Goal: Transaction & Acquisition: Purchase product/service

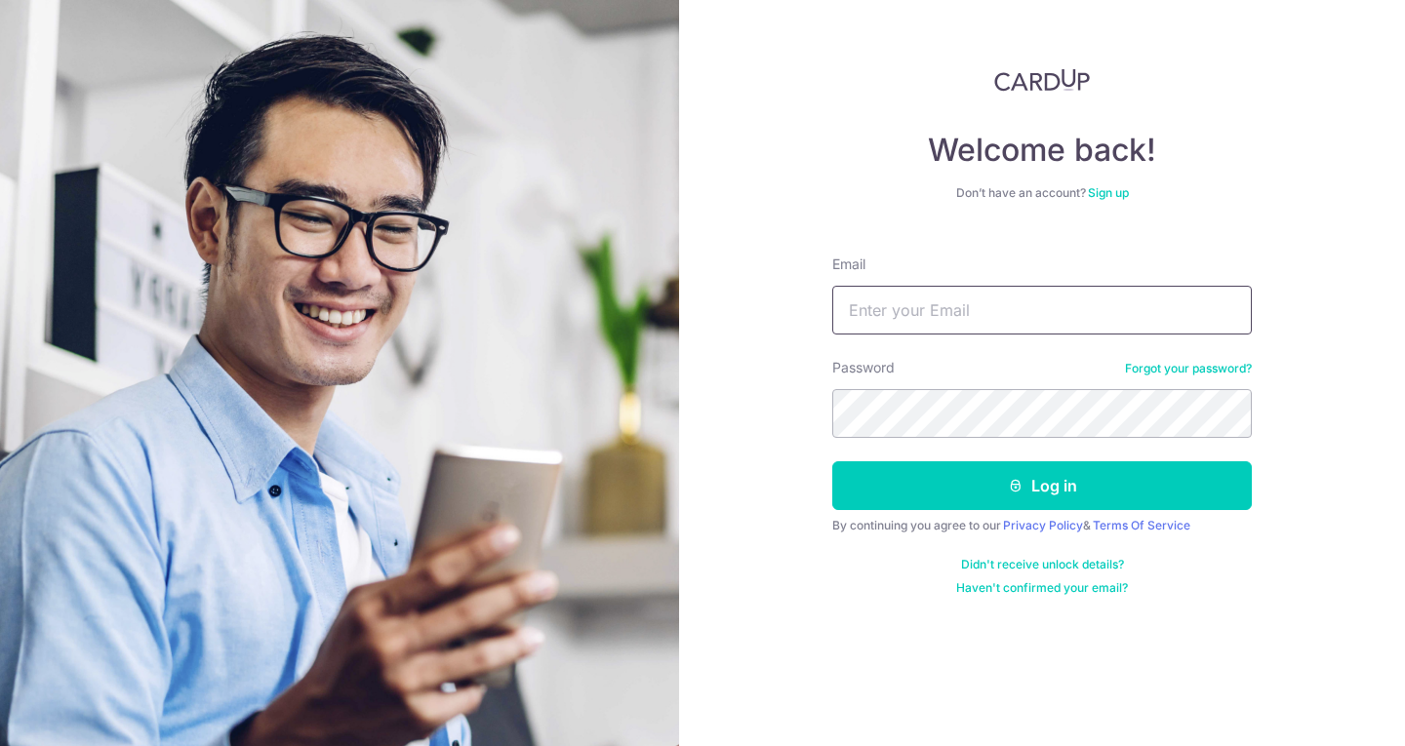
click at [941, 305] on input "Email" at bounding box center [1041, 310] width 419 height 49
type input "[EMAIL_ADDRESS][DOMAIN_NAME]"
click at [832, 461] on button "Log in" at bounding box center [1041, 485] width 419 height 49
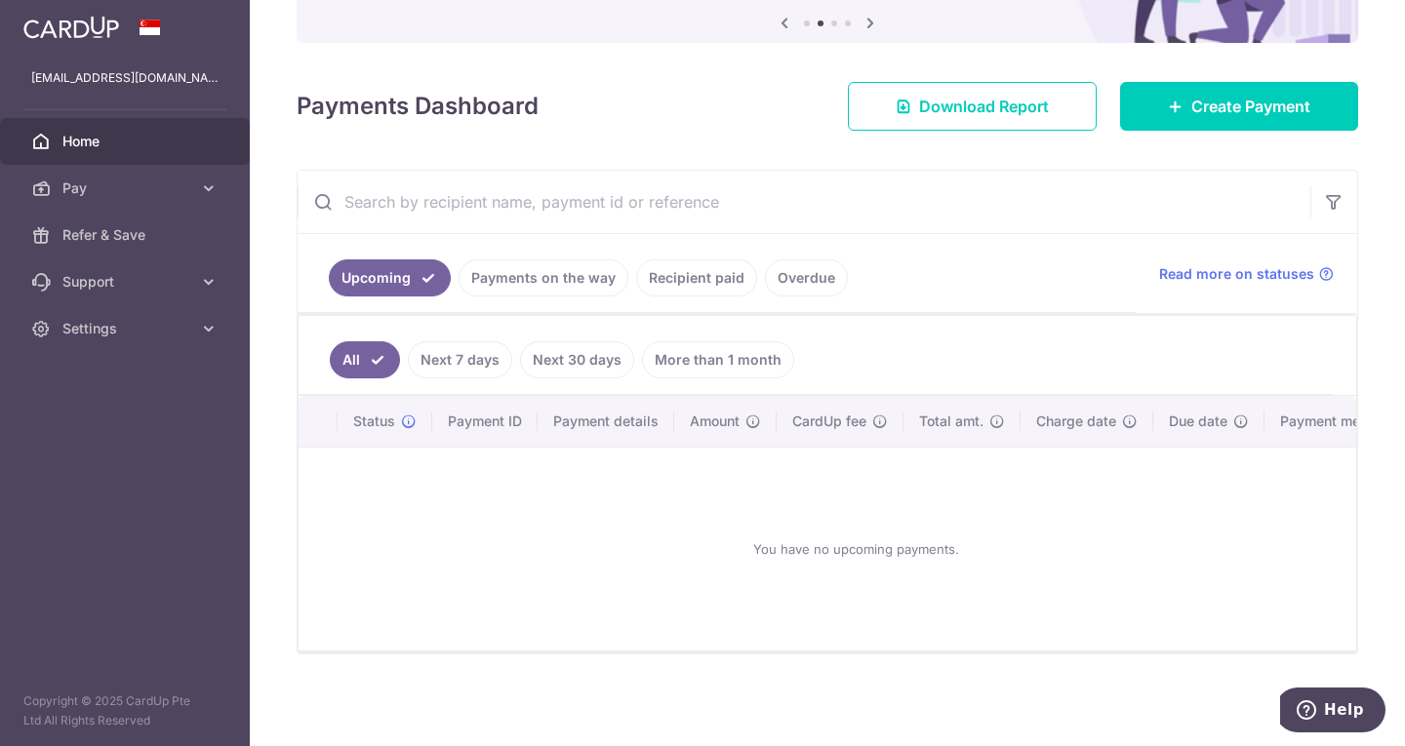
scroll to position [217, 0]
click at [1195, 82] on link "Create Payment" at bounding box center [1239, 106] width 238 height 49
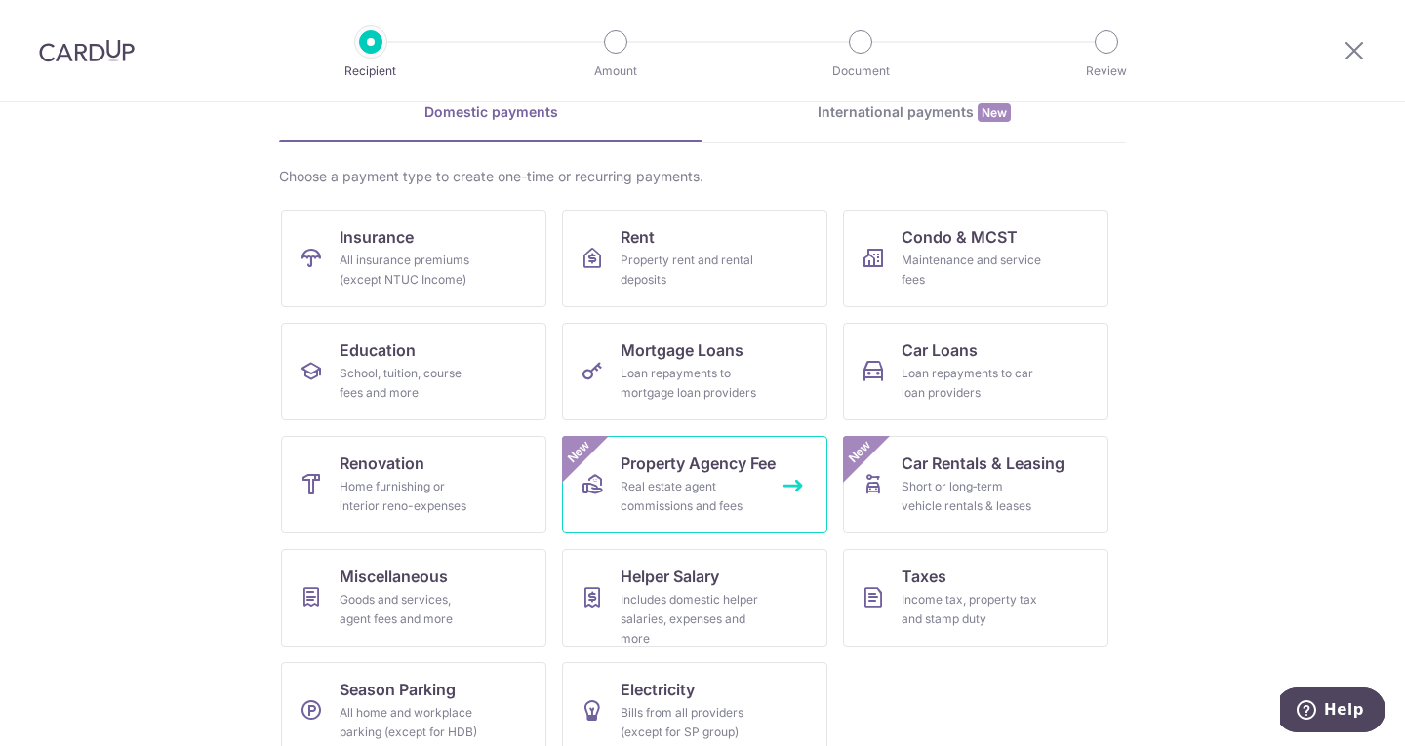
scroll to position [127, 0]
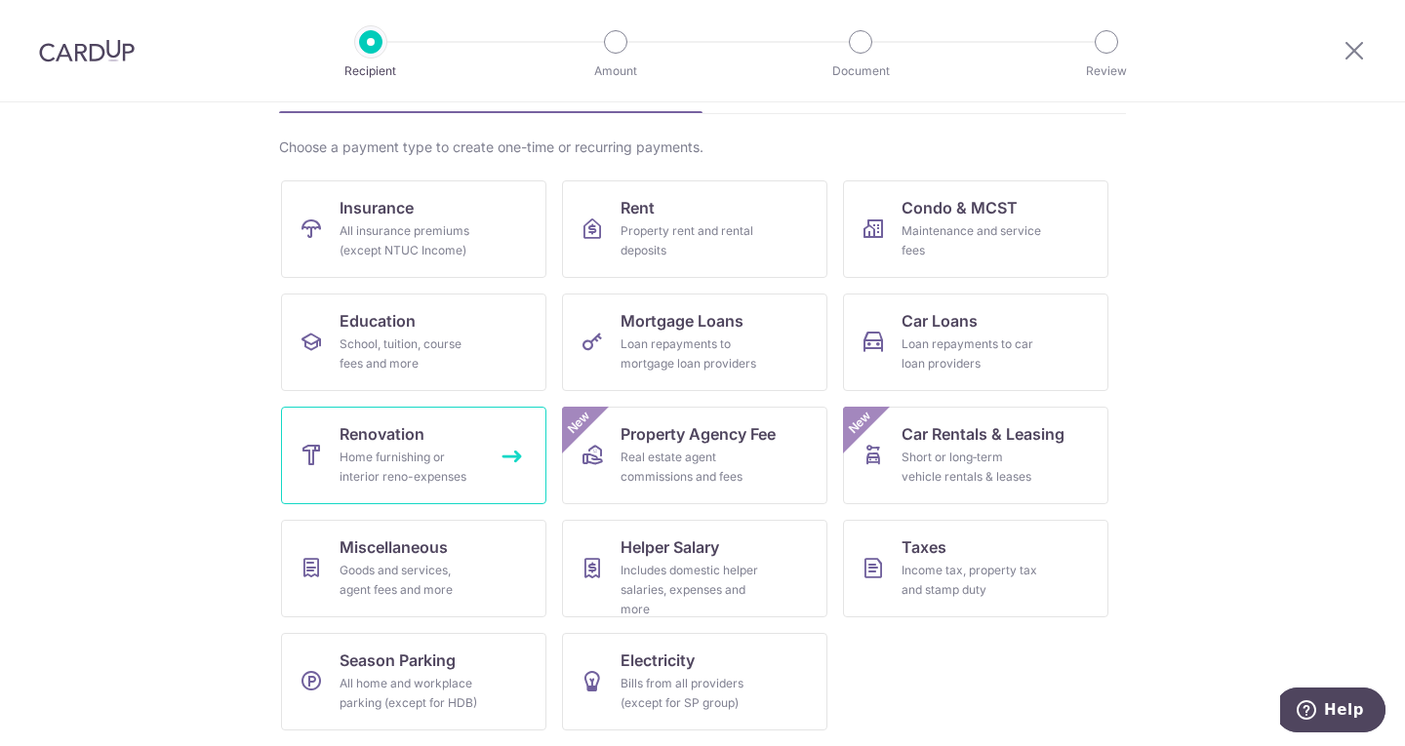
click at [451, 435] on link "Renovation Home furnishing or interior reno-expenses" at bounding box center [413, 456] width 265 height 98
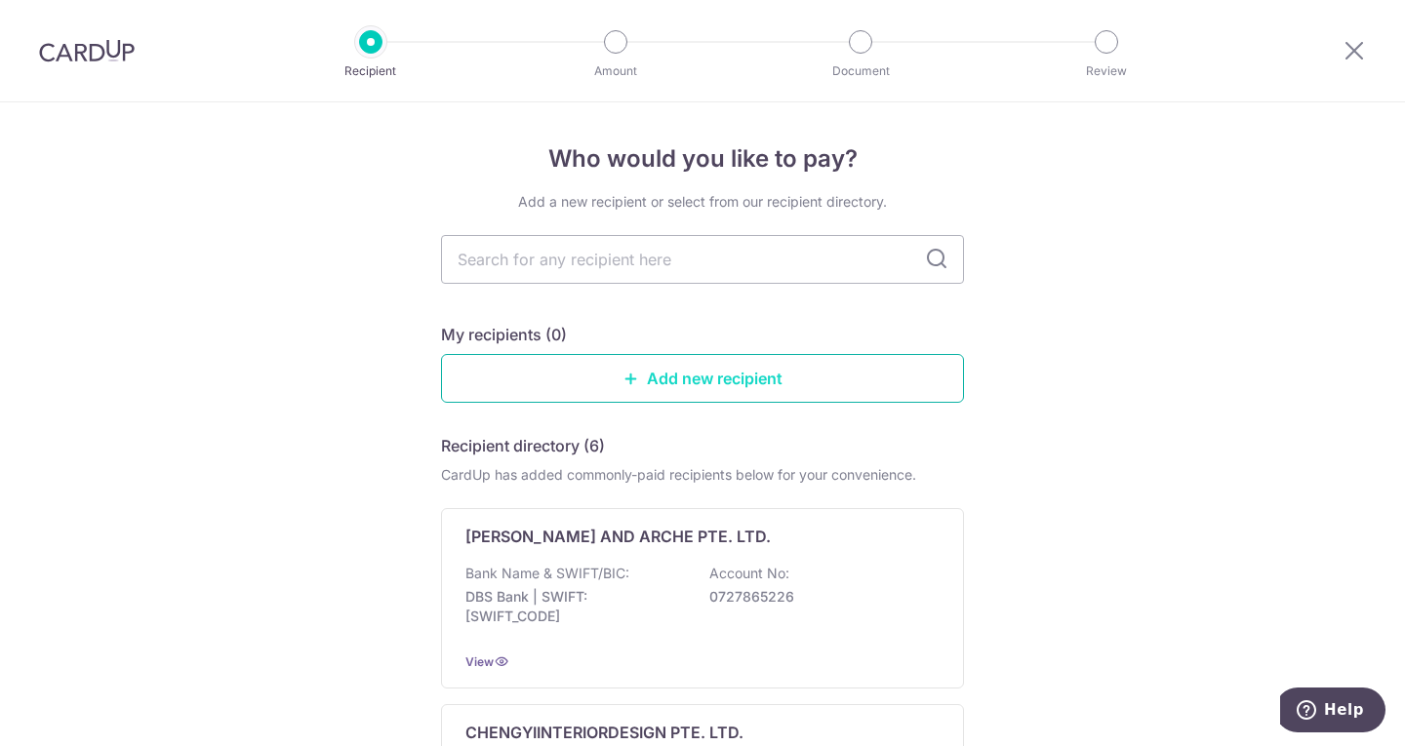
click at [613, 368] on link "Add new recipient" at bounding box center [702, 378] width 523 height 49
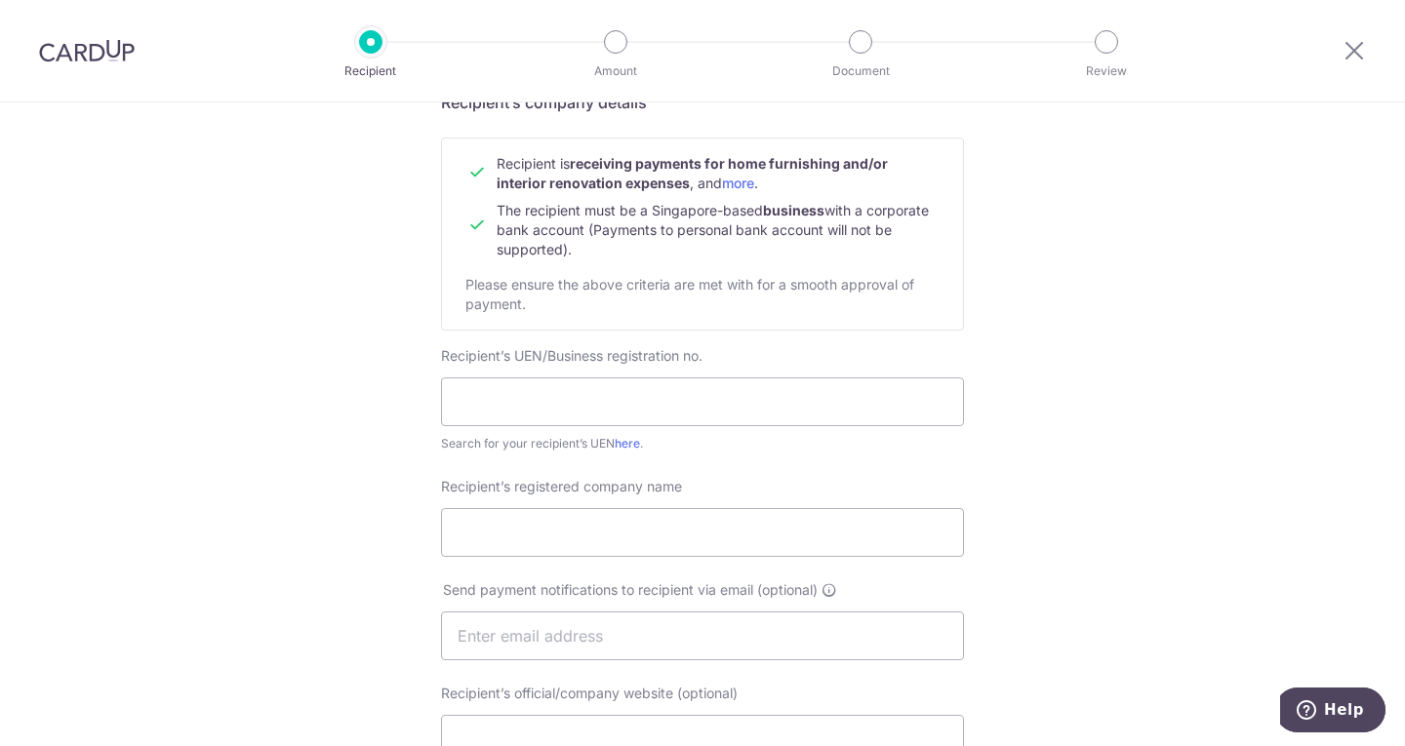
scroll to position [195, 0]
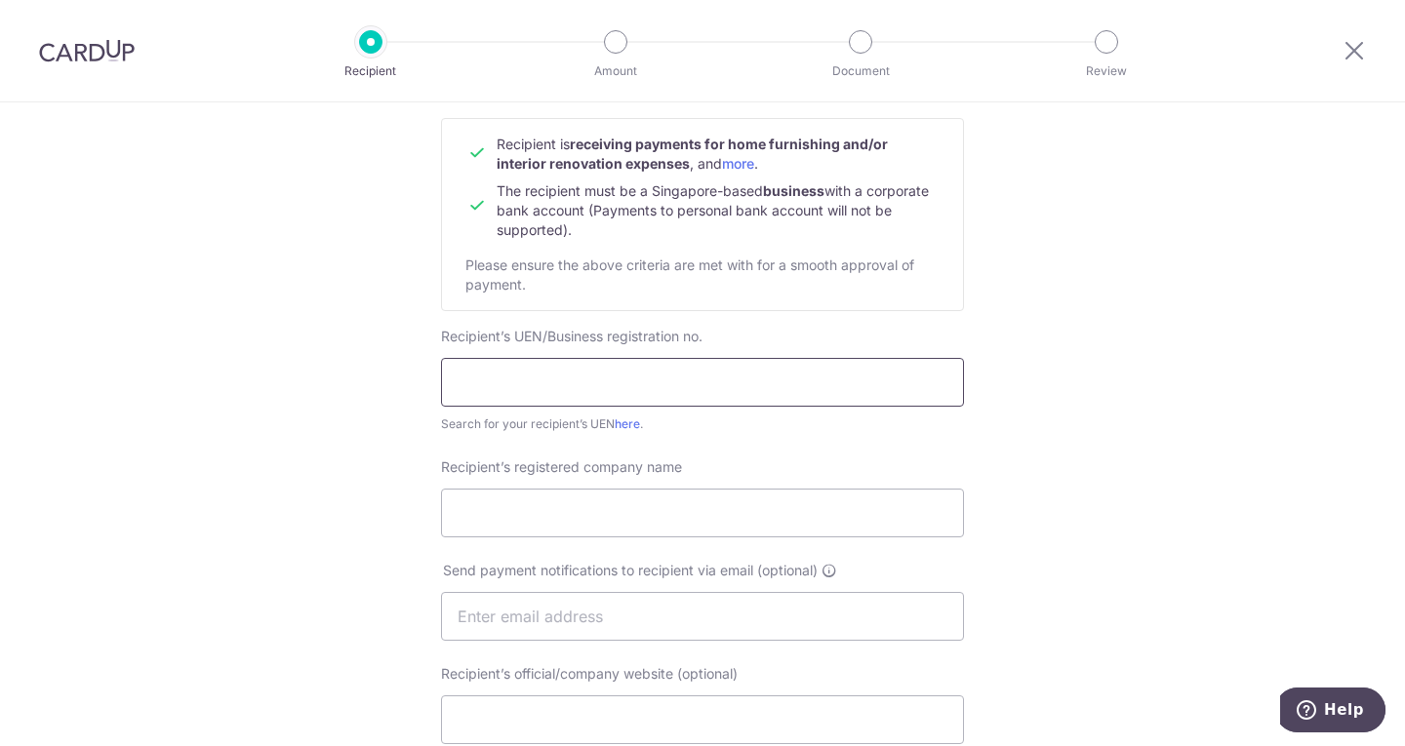
click at [500, 385] on input "text" at bounding box center [702, 382] width 523 height 49
type input "202120691C"
click at [587, 492] on input "Recipient’s registered company name" at bounding box center [702, 513] width 523 height 49
click at [511, 514] on input "Recipient’s registered company name" at bounding box center [702, 513] width 523 height 49
type input "Floorplan Pte Ltd"
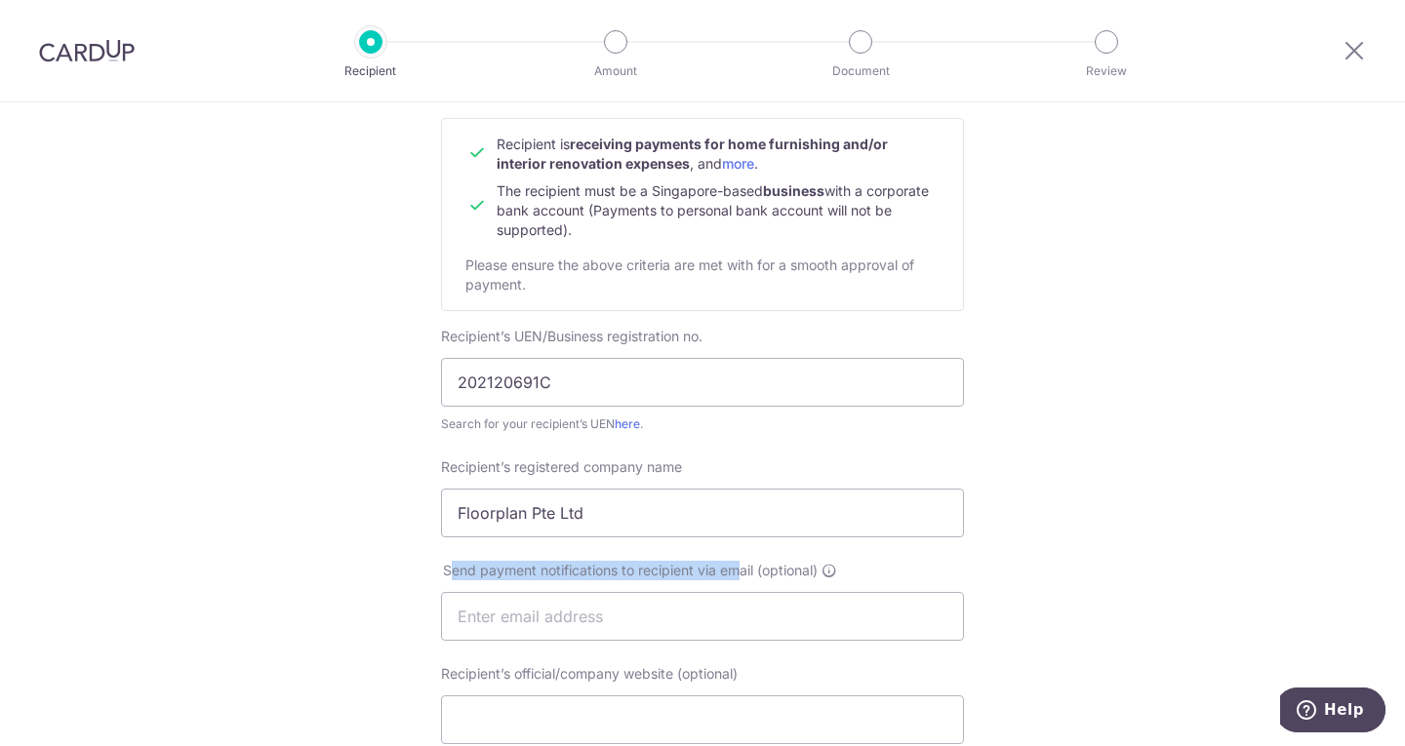
drag, startPoint x: 442, startPoint y: 564, endPoint x: 757, endPoint y: 574, distance: 315.2
click at [752, 574] on span "Send payment notifications to recipient via email (optional)" at bounding box center [630, 571] width 375 height 20
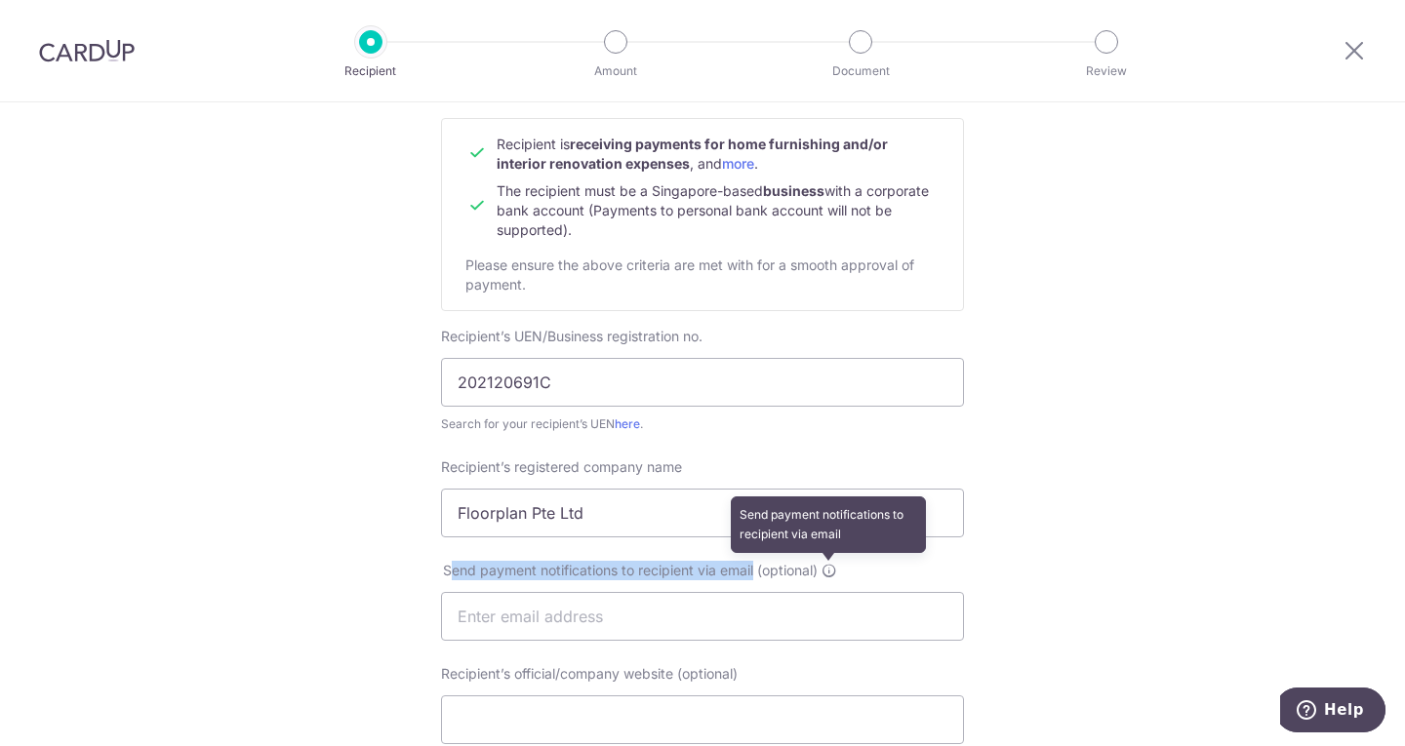
scroll to position [293, 0]
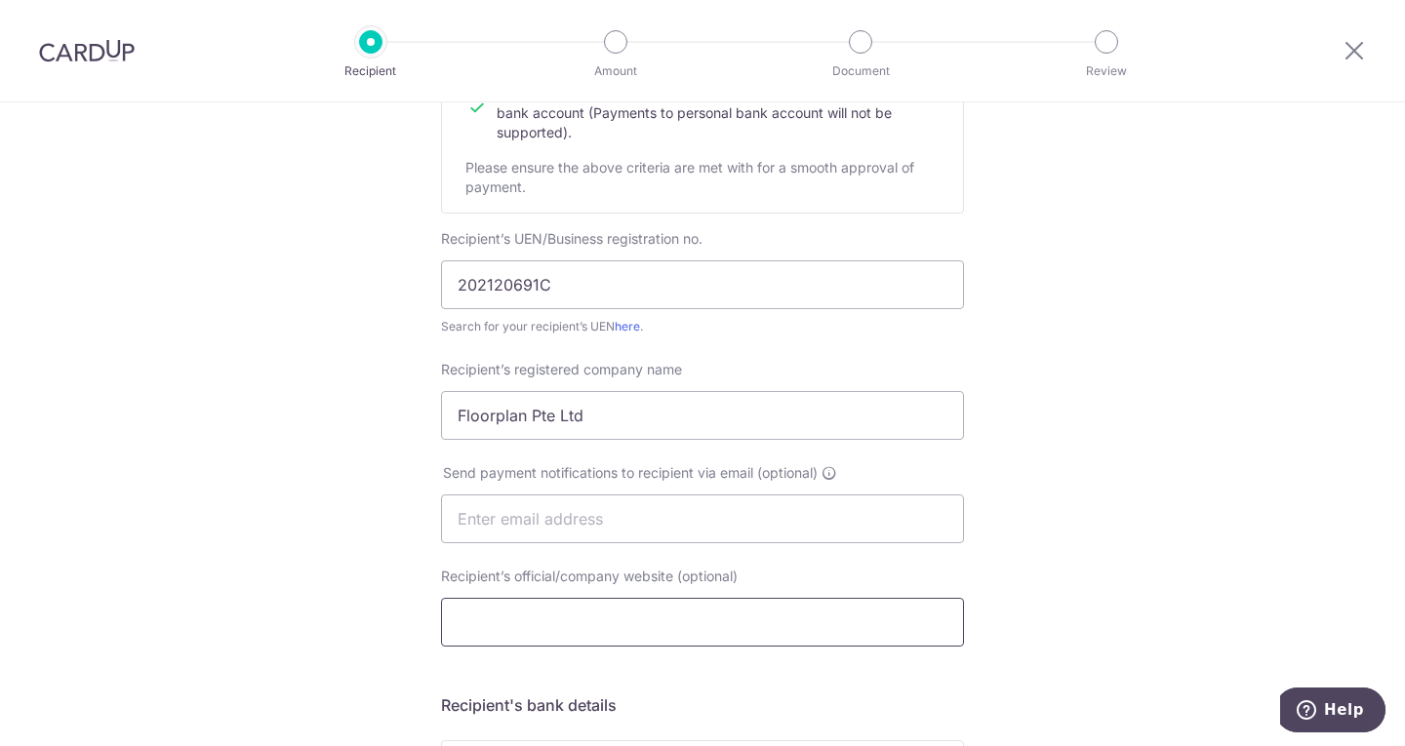
click at [614, 637] on input "Recipient’s official/company website (optional)" at bounding box center [702, 622] width 523 height 49
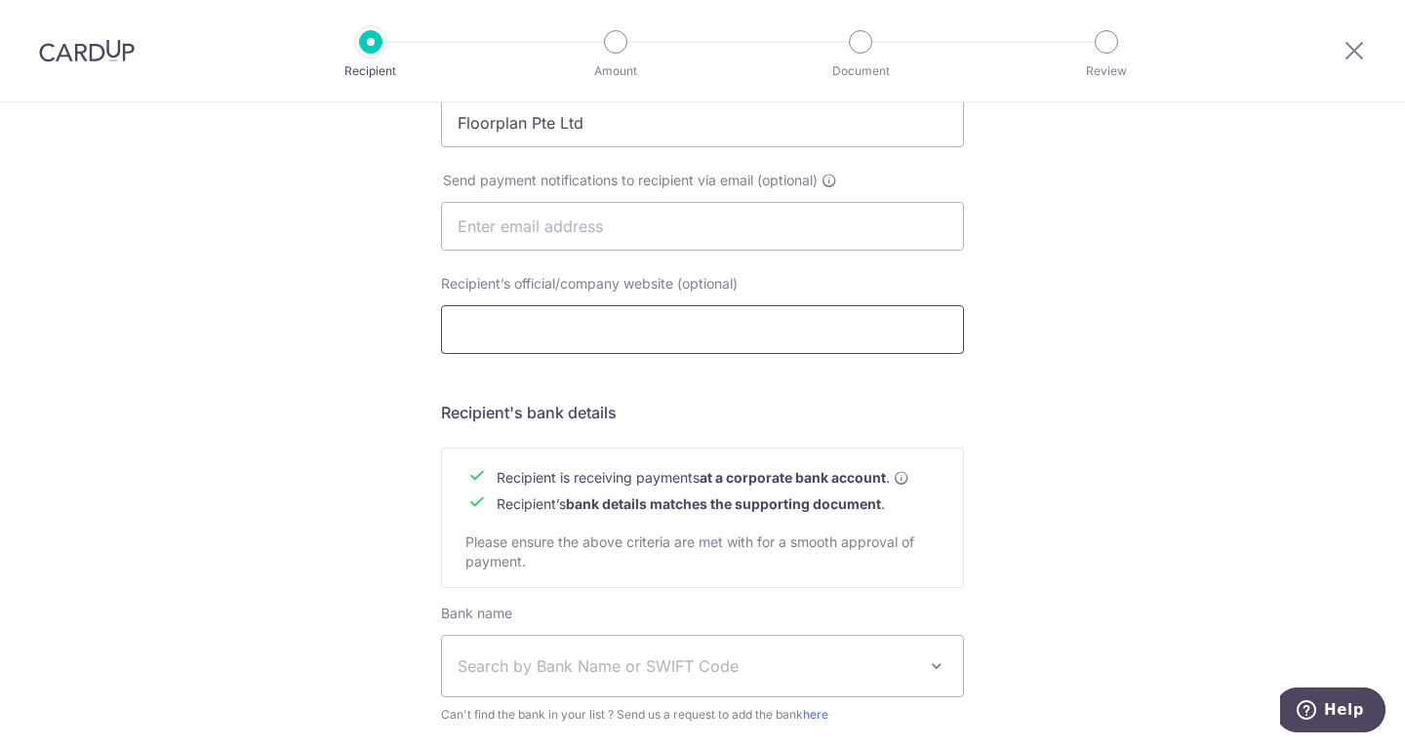
scroll to position [683, 0]
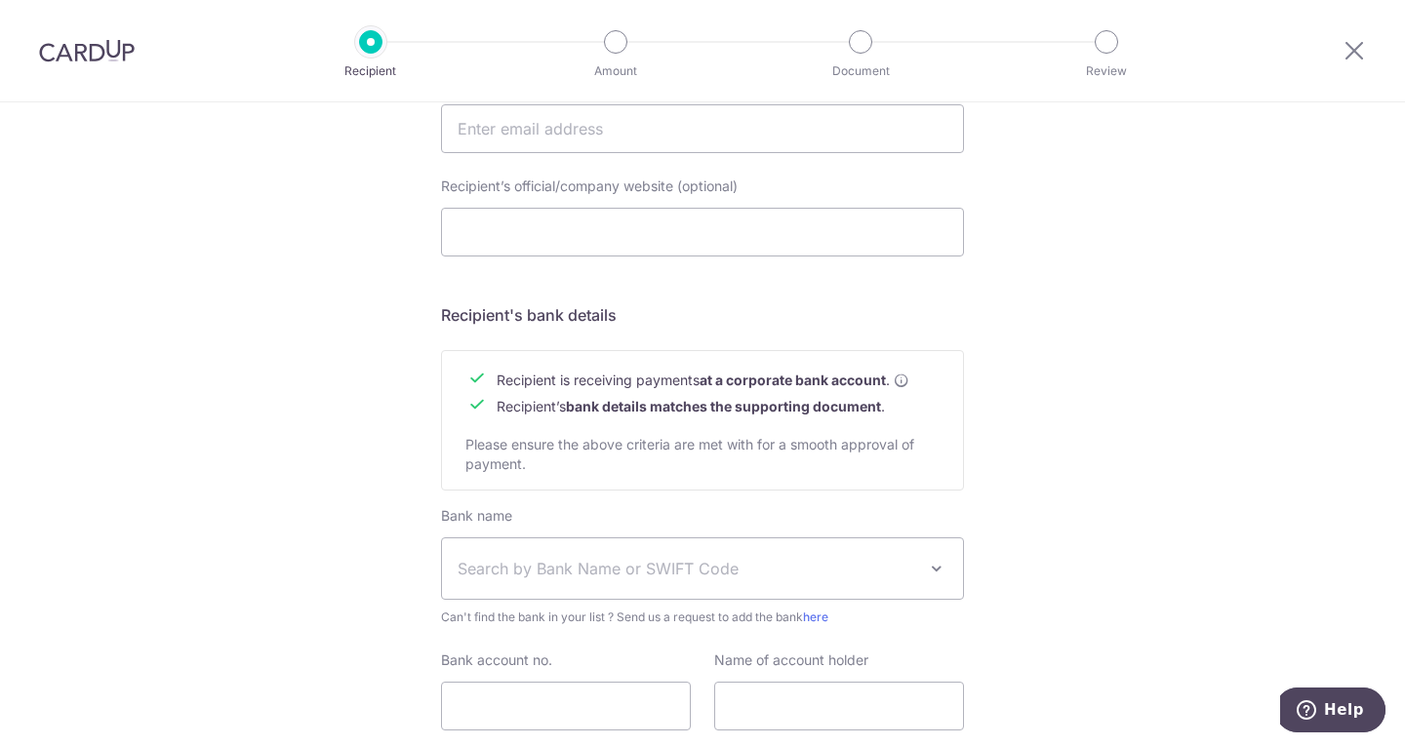
click at [685, 556] on span "Search by Bank Name or SWIFT Code" at bounding box center [702, 568] width 521 height 60
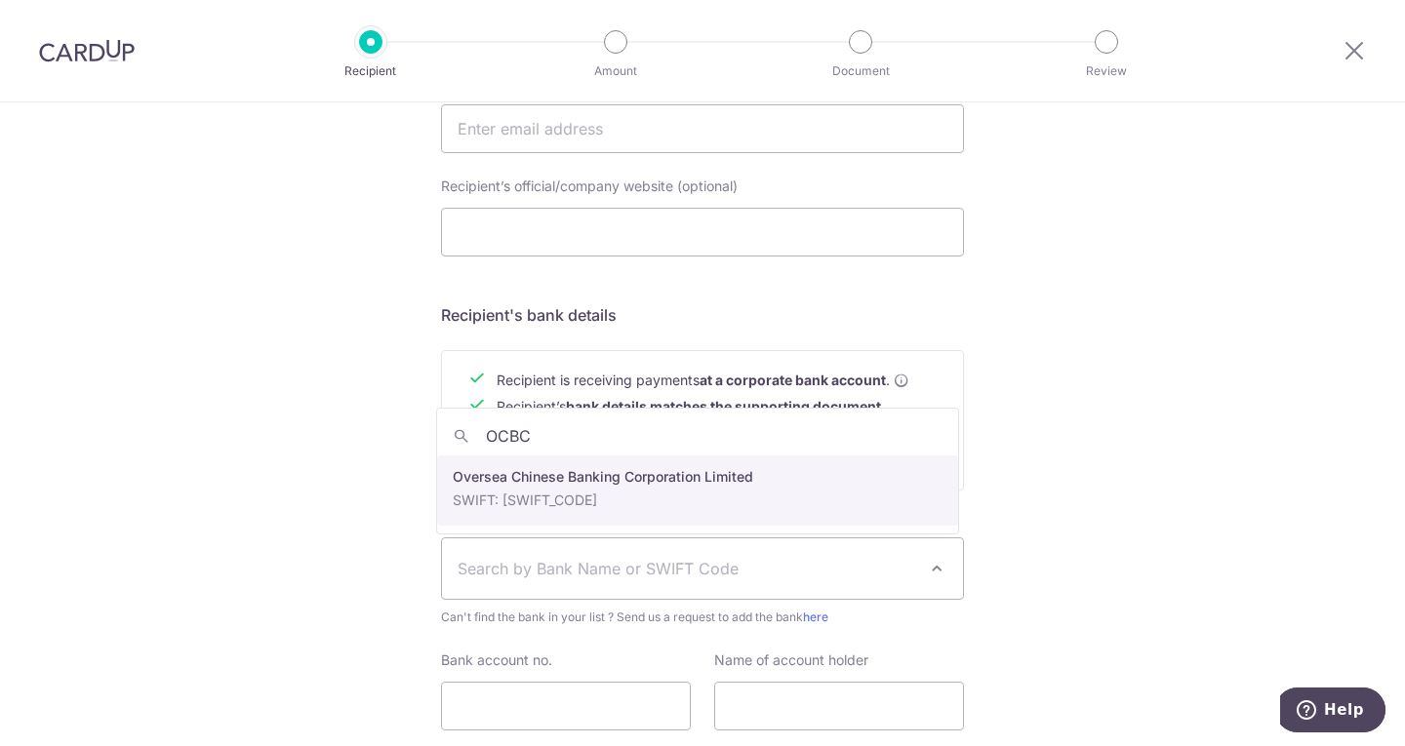
type input "OCBC"
select select "12"
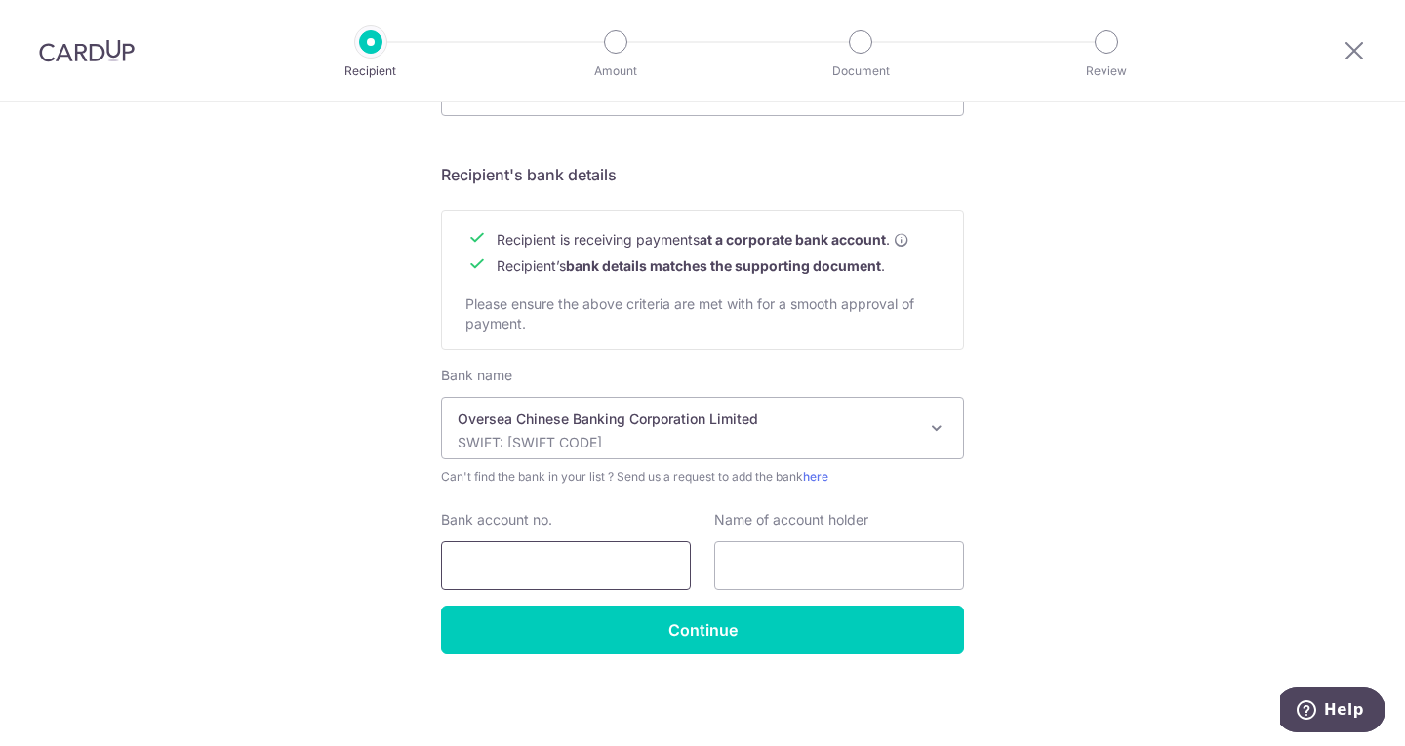
scroll to position [824, 0]
click at [477, 556] on input "Bank account no." at bounding box center [566, 565] width 250 height 49
type input "601-515802-001"
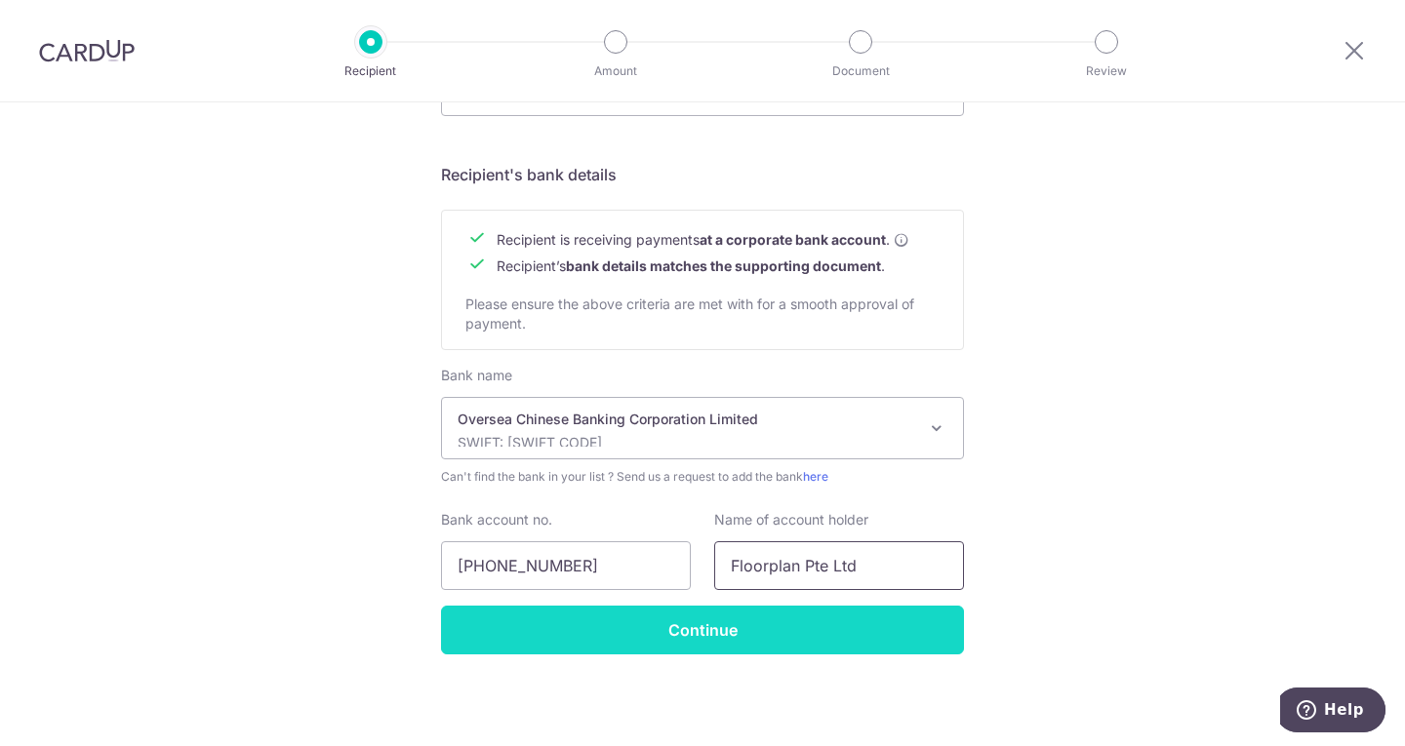
type input "Floorplan Pte Ltd"
click at [660, 614] on input "Continue" at bounding box center [702, 630] width 523 height 49
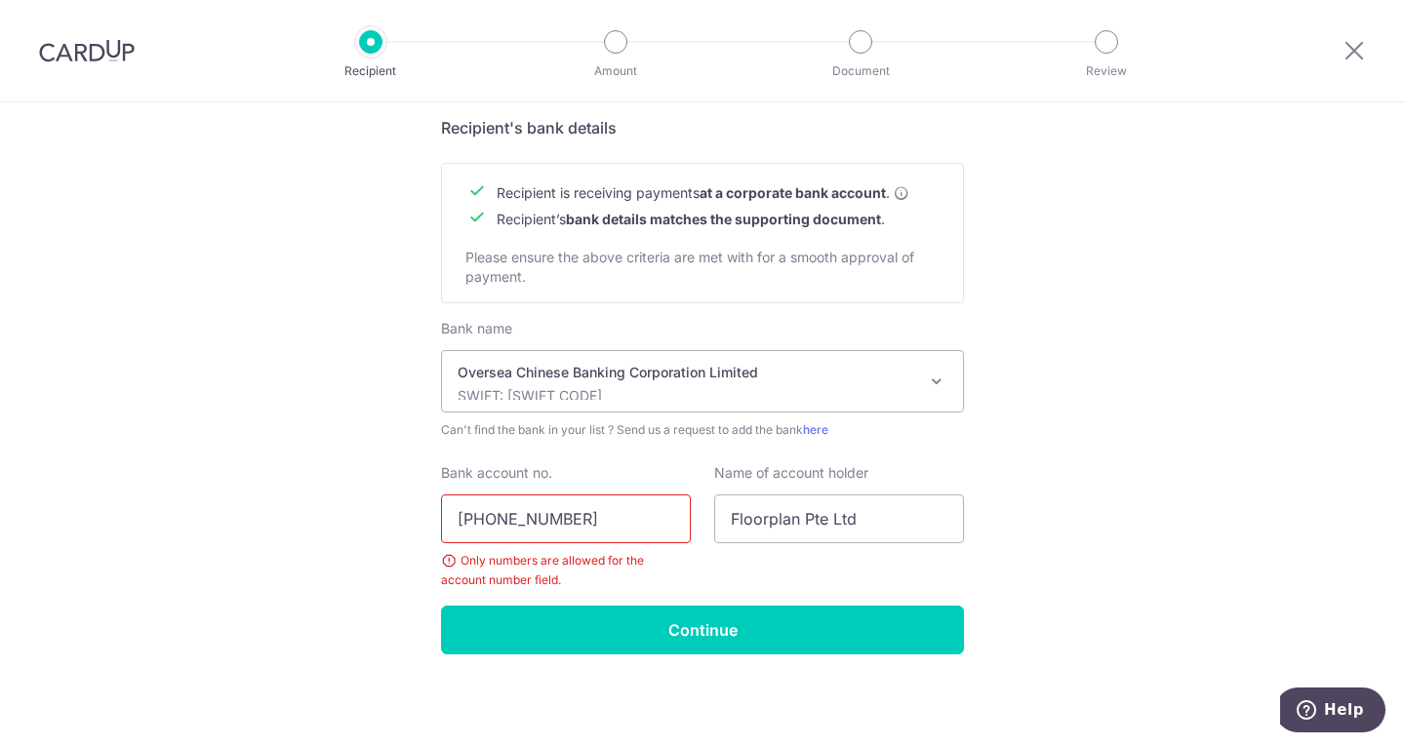
click at [487, 521] on input "601-515802-001" at bounding box center [566, 519] width 250 height 49
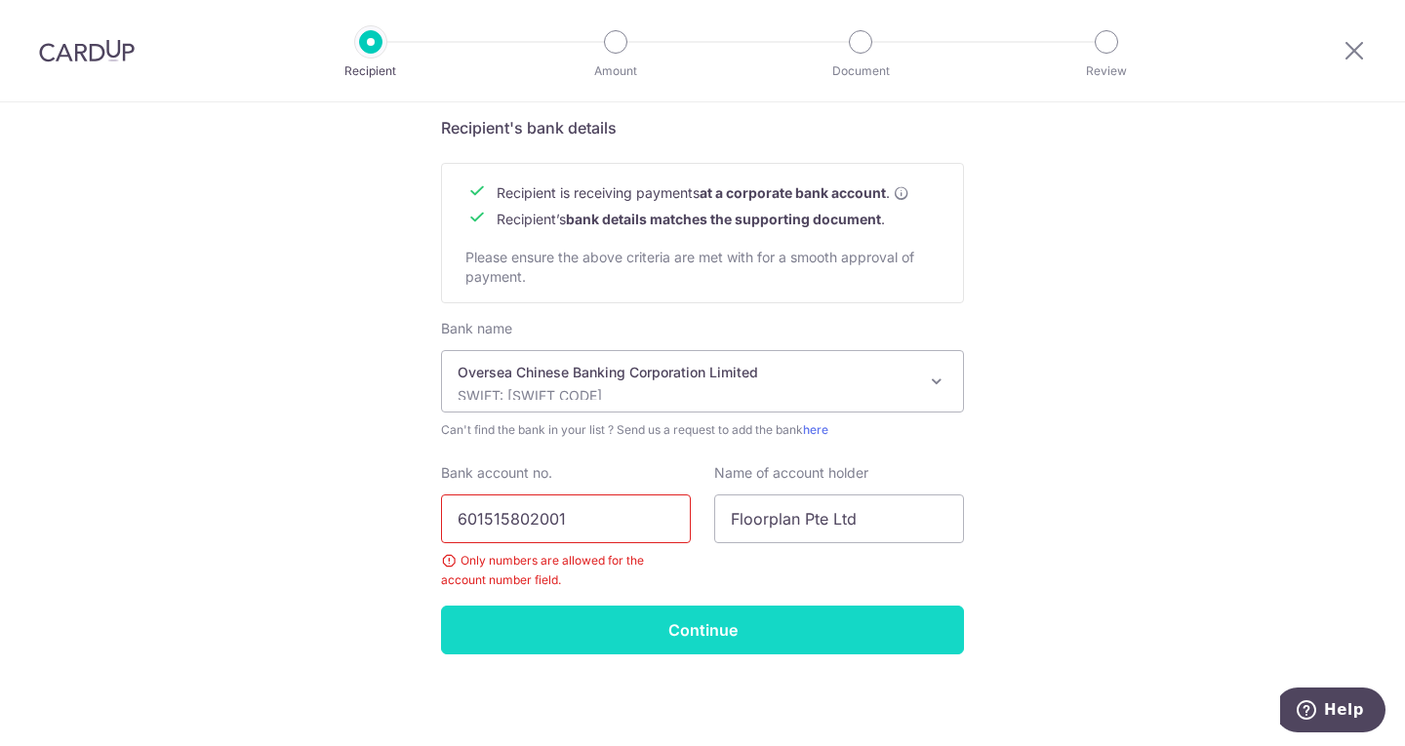
type input "601515802001"
click at [557, 640] on input "Continue" at bounding box center [702, 630] width 523 height 49
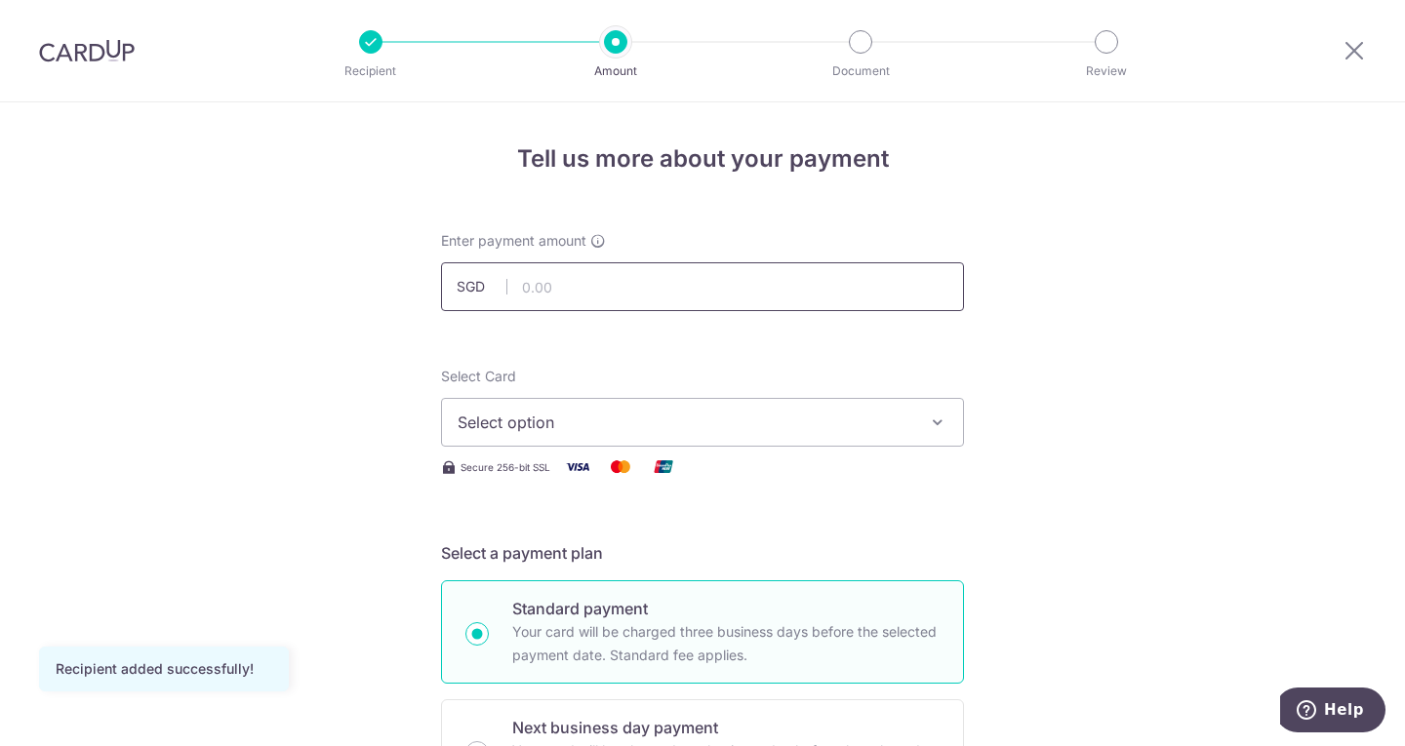
click at [595, 285] on input "text" at bounding box center [702, 286] width 523 height 49
type input "5,880.90"
drag, startPoint x: 344, startPoint y: 395, endPoint x: 355, endPoint y: 402, distance: 12.7
click at [561, 412] on span "Select option" at bounding box center [684, 422] width 455 height 23
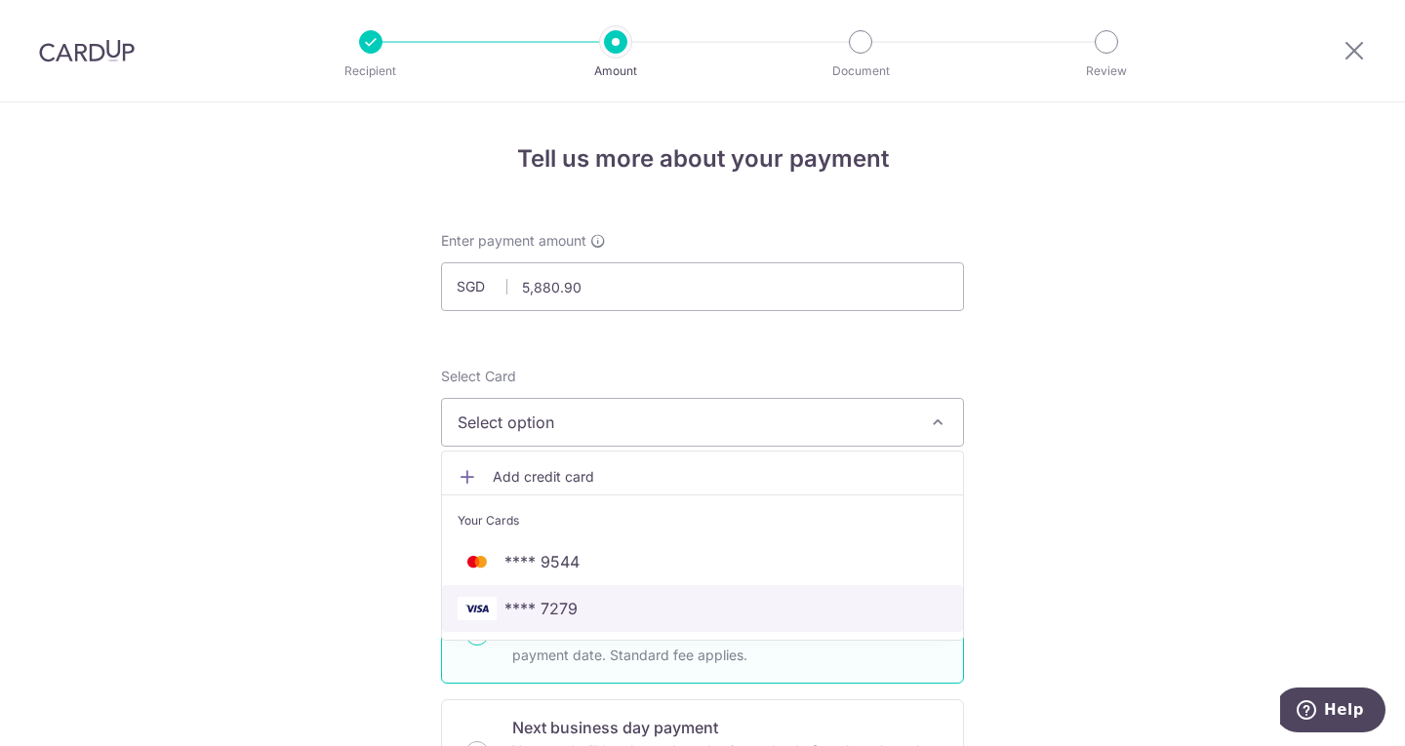
click at [576, 614] on span "**** 7279" at bounding box center [702, 608] width 490 height 23
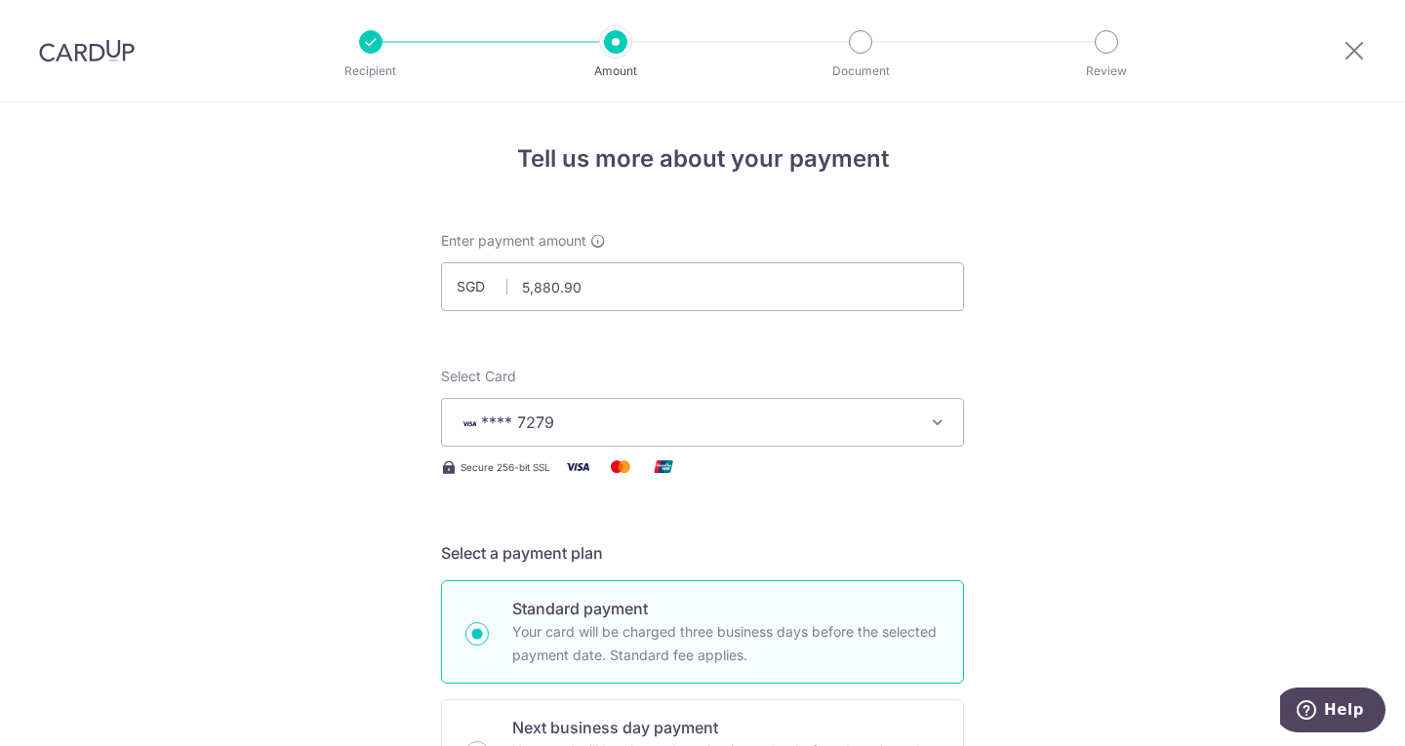
click at [574, 406] on button "**** 7279" at bounding box center [702, 422] width 523 height 49
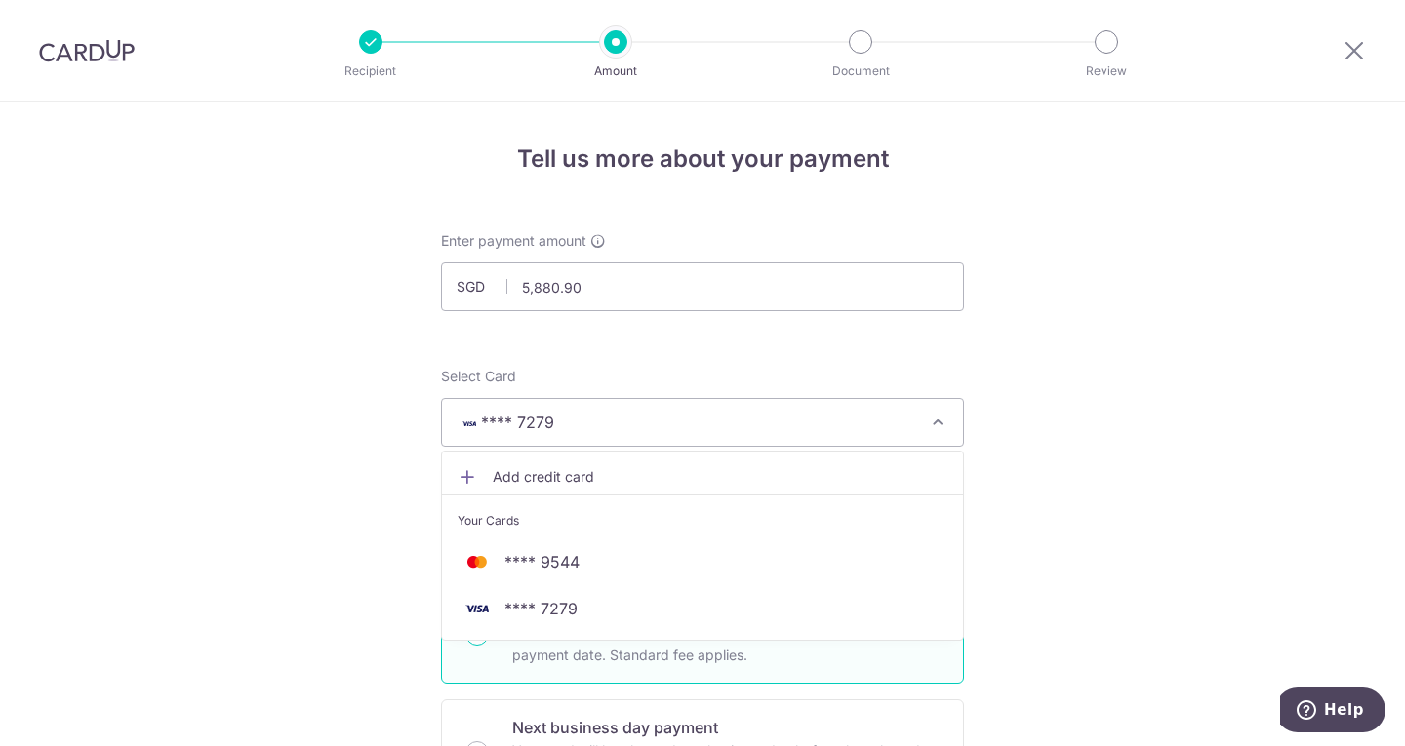
click at [587, 470] on span "Add credit card" at bounding box center [720, 477] width 455 height 20
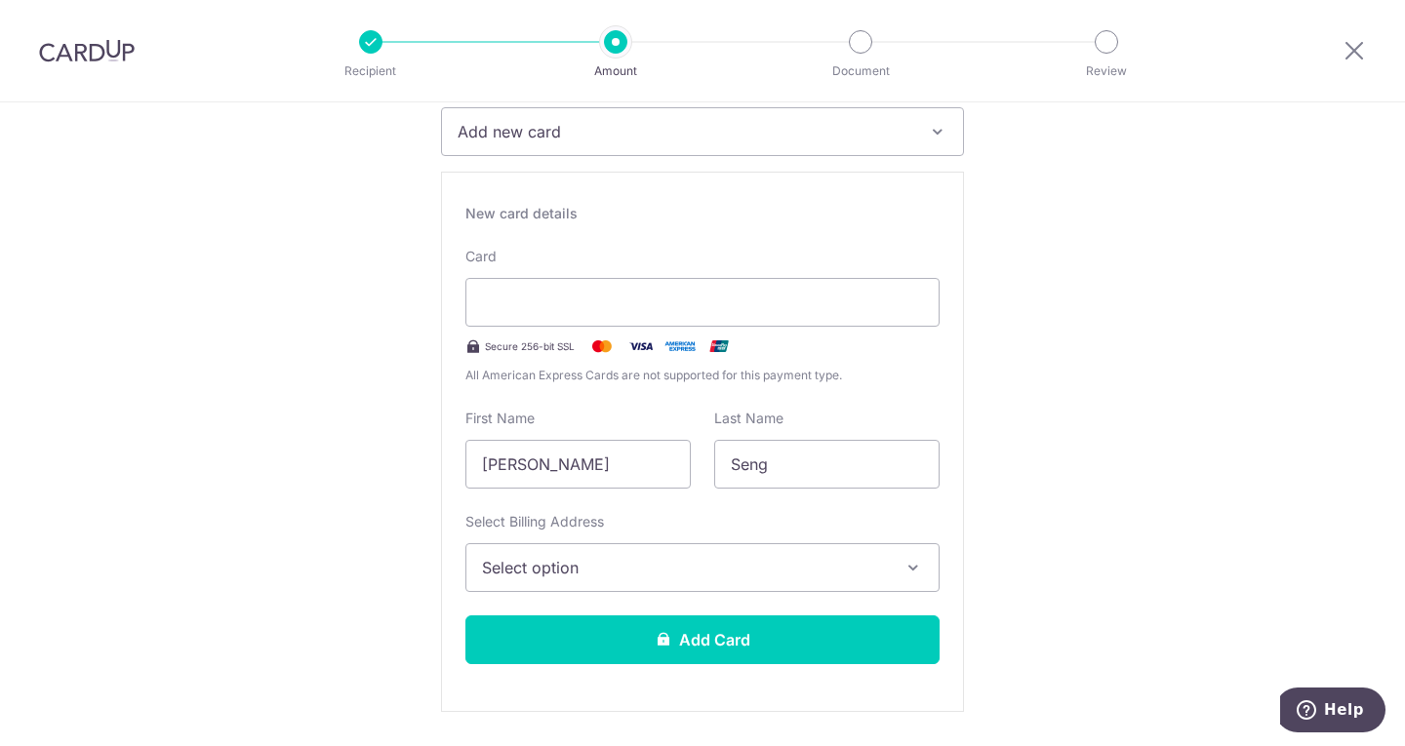
scroll to position [293, 0]
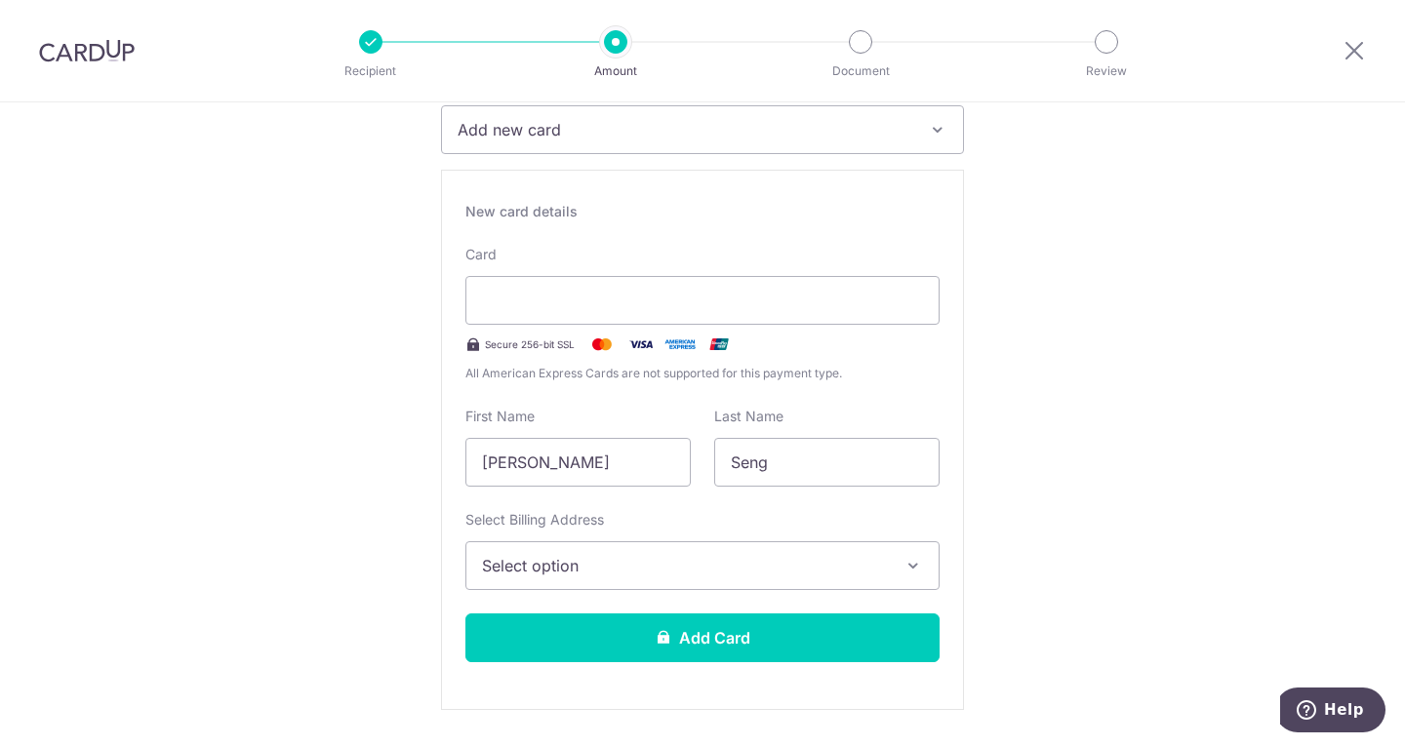
click at [562, 570] on span "Select option" at bounding box center [685, 565] width 406 height 23
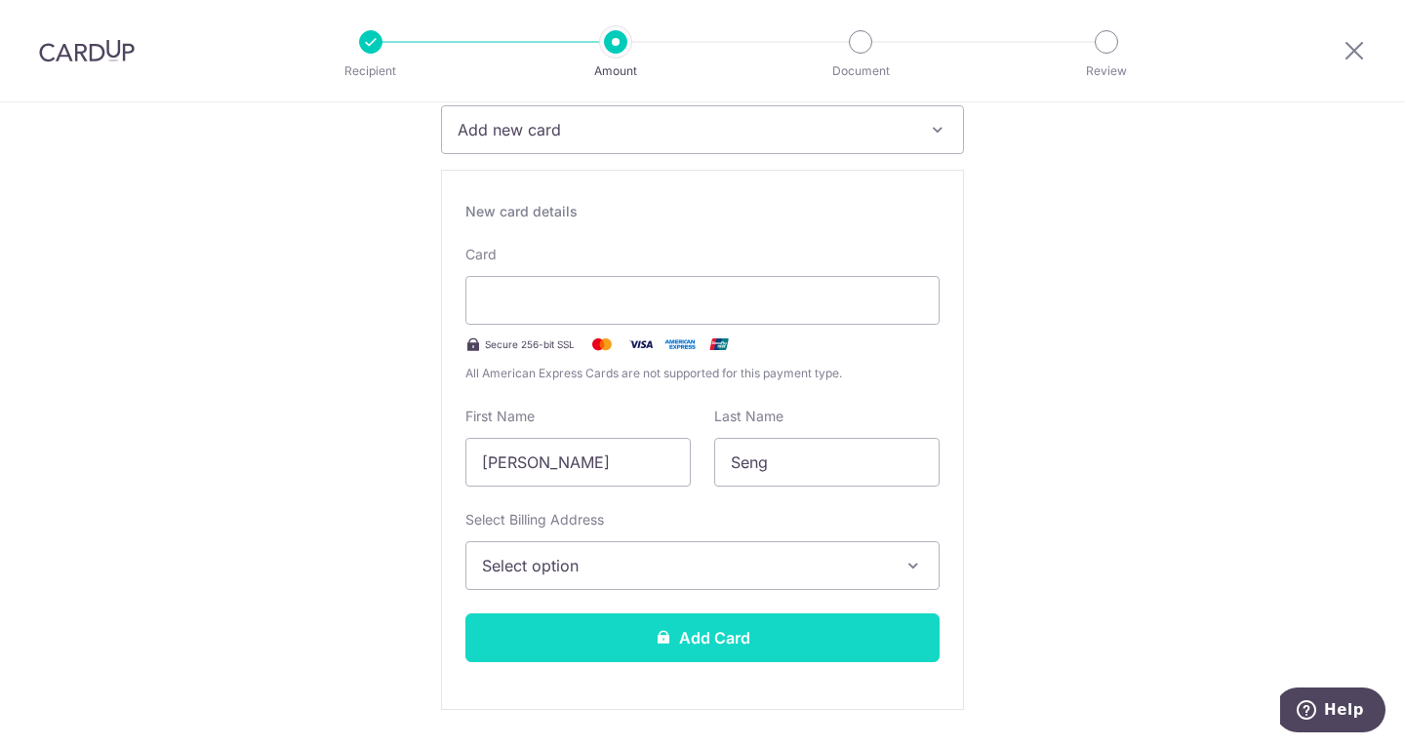
click at [731, 649] on button "Add Card" at bounding box center [702, 638] width 474 height 49
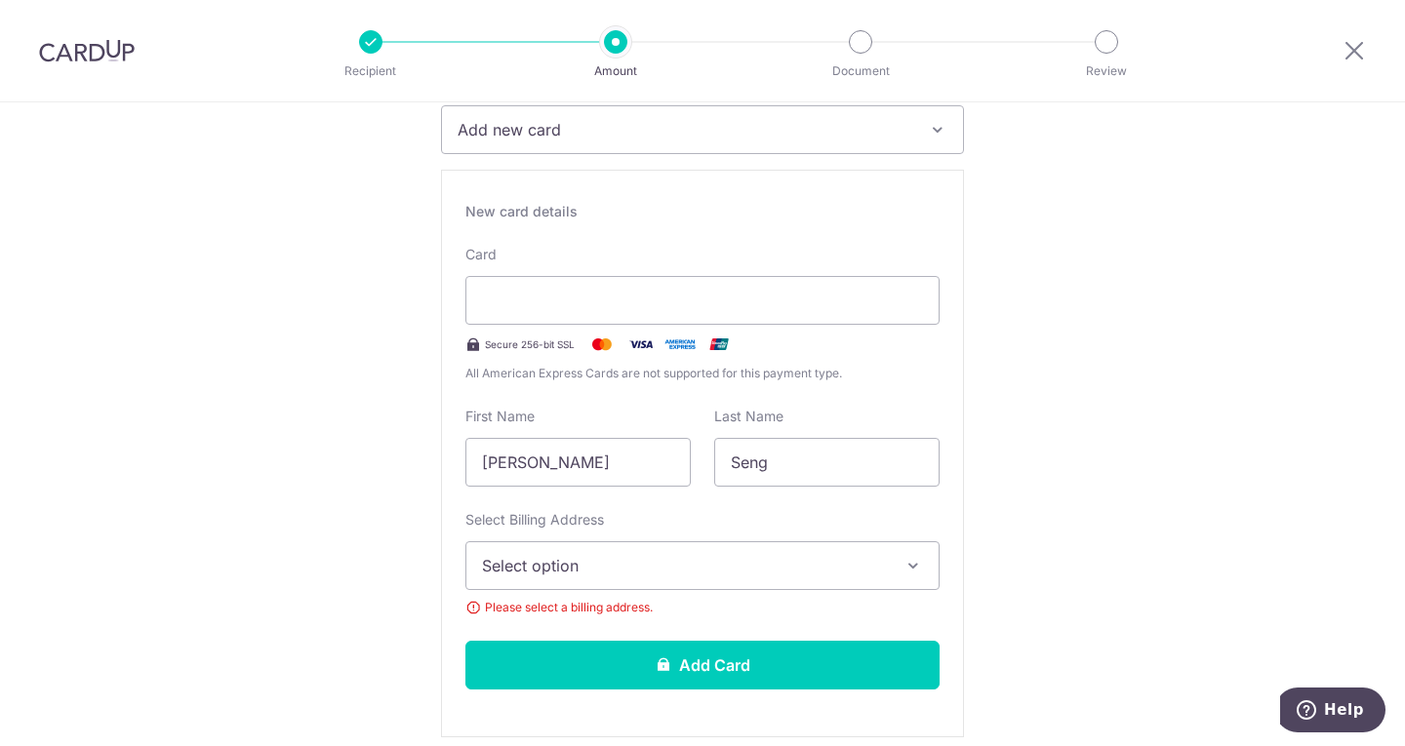
click at [685, 577] on button "Select option" at bounding box center [702, 565] width 474 height 49
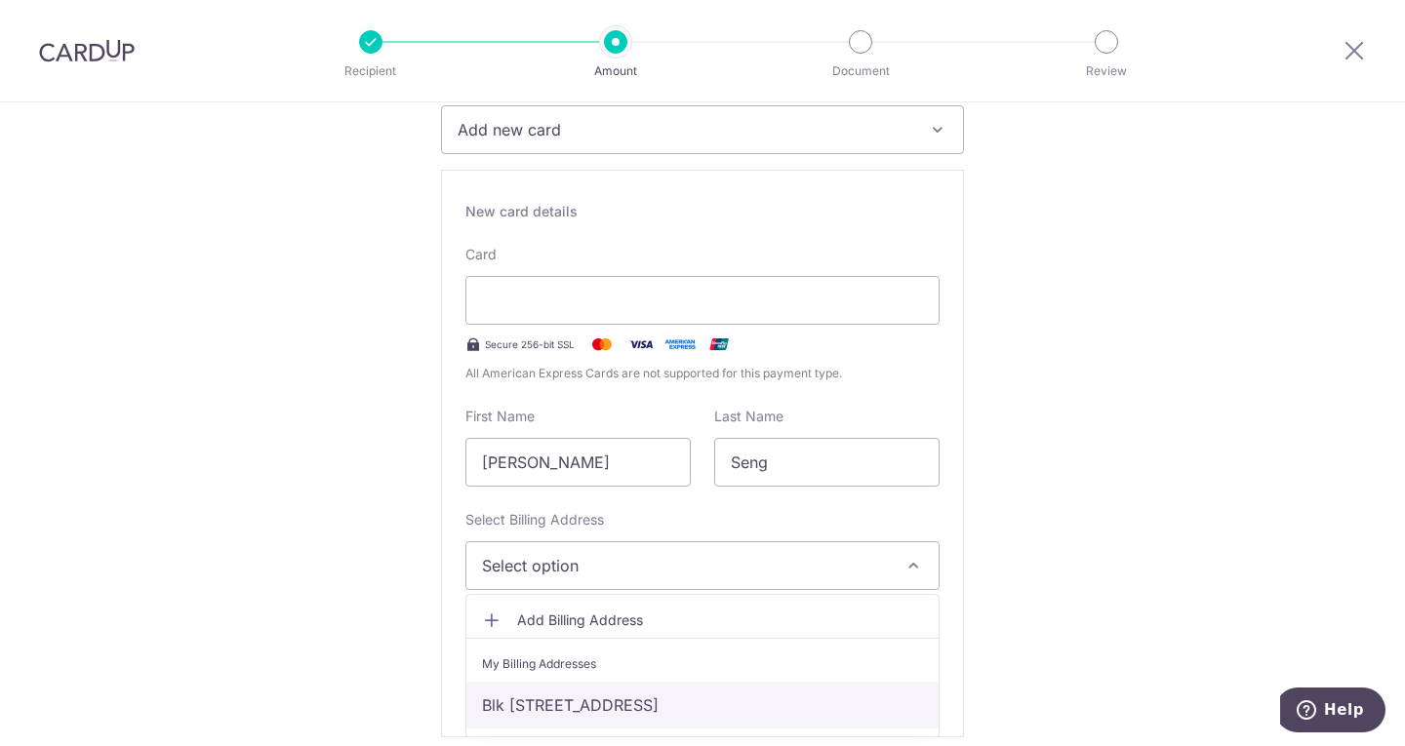
click at [593, 710] on link "Blk [STREET_ADDRESS]" at bounding box center [702, 705] width 472 height 47
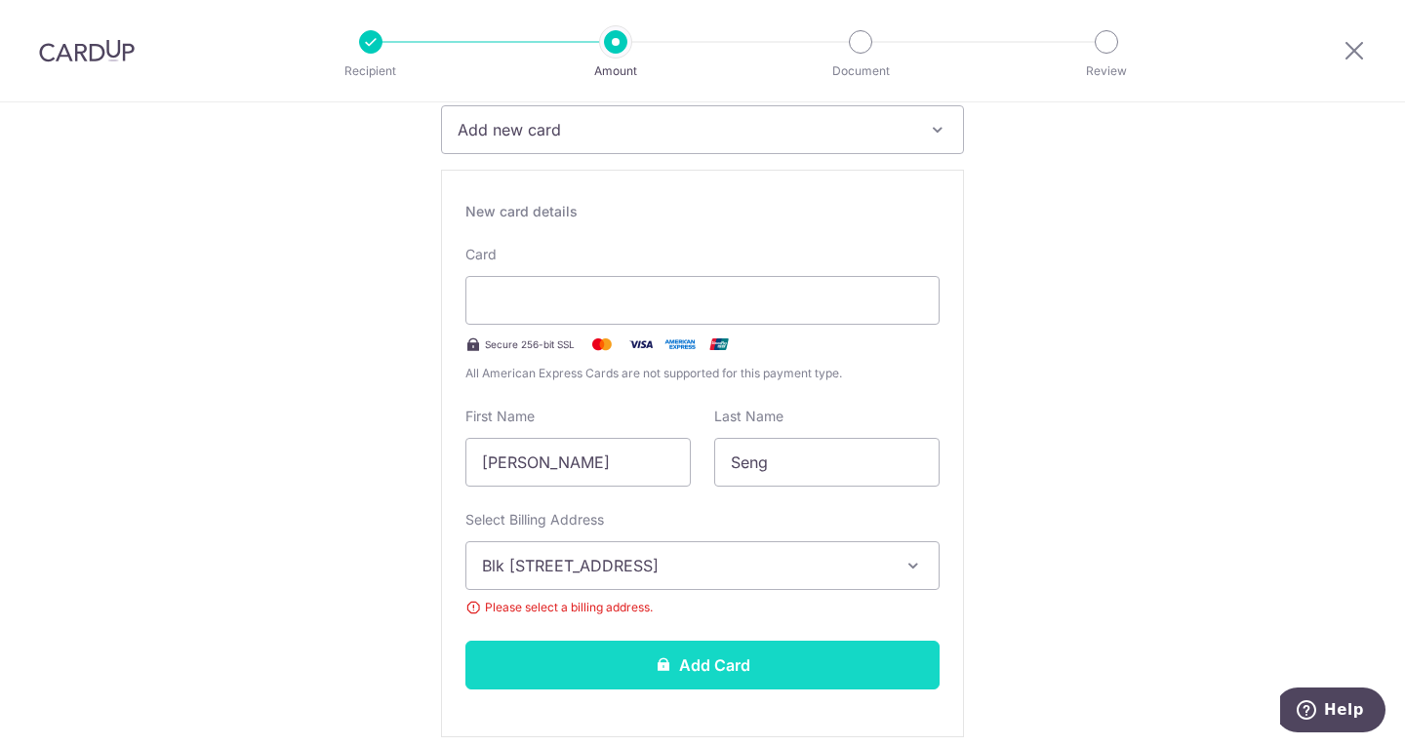
click at [640, 669] on button "Add Card" at bounding box center [702, 665] width 474 height 49
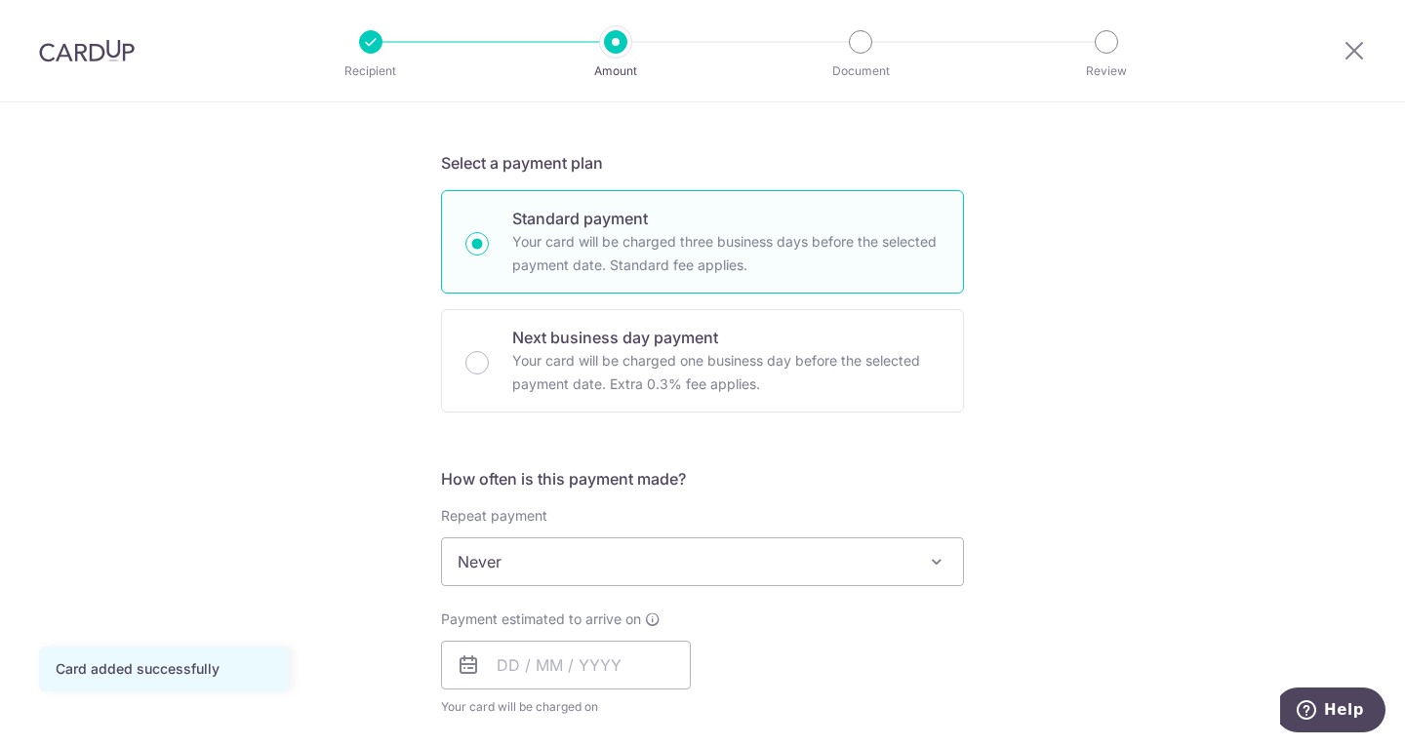
scroll to position [488, 0]
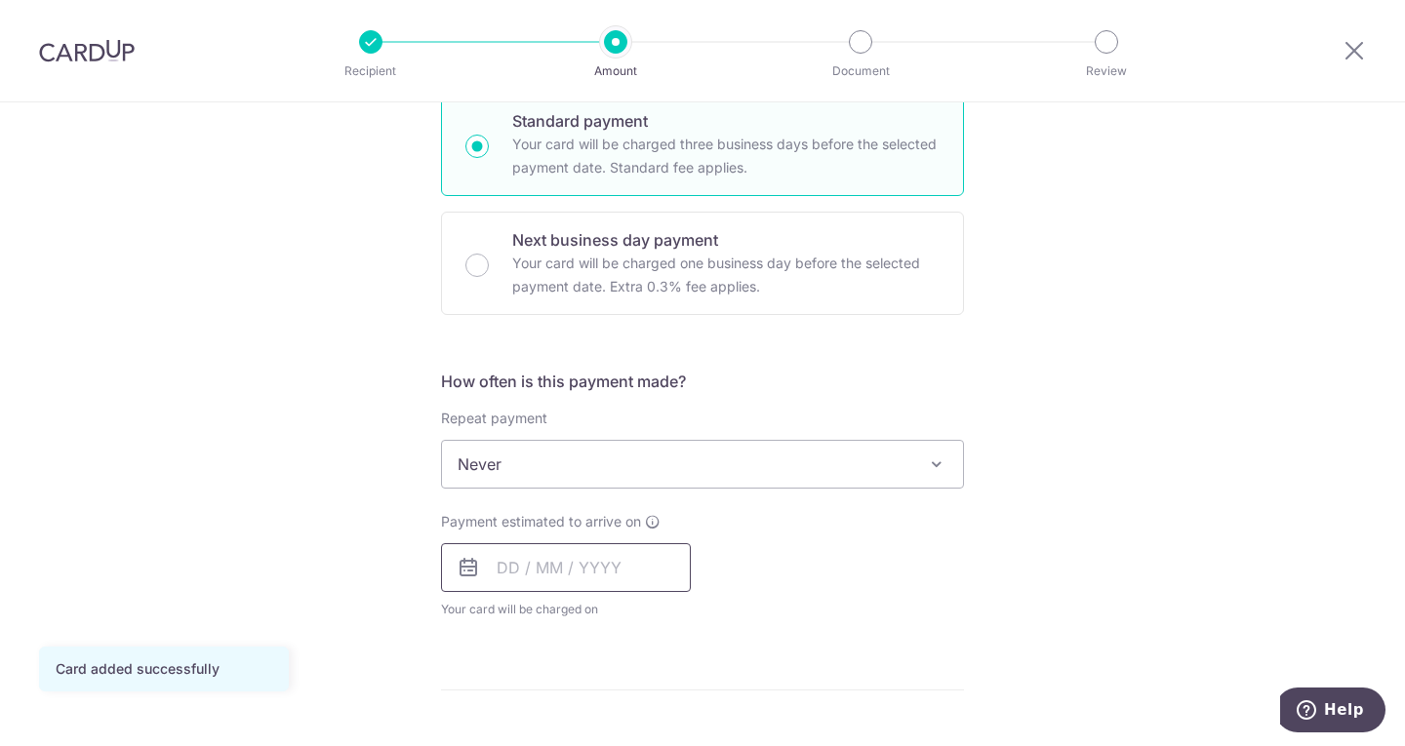
click at [571, 555] on input "text" at bounding box center [566, 567] width 250 height 49
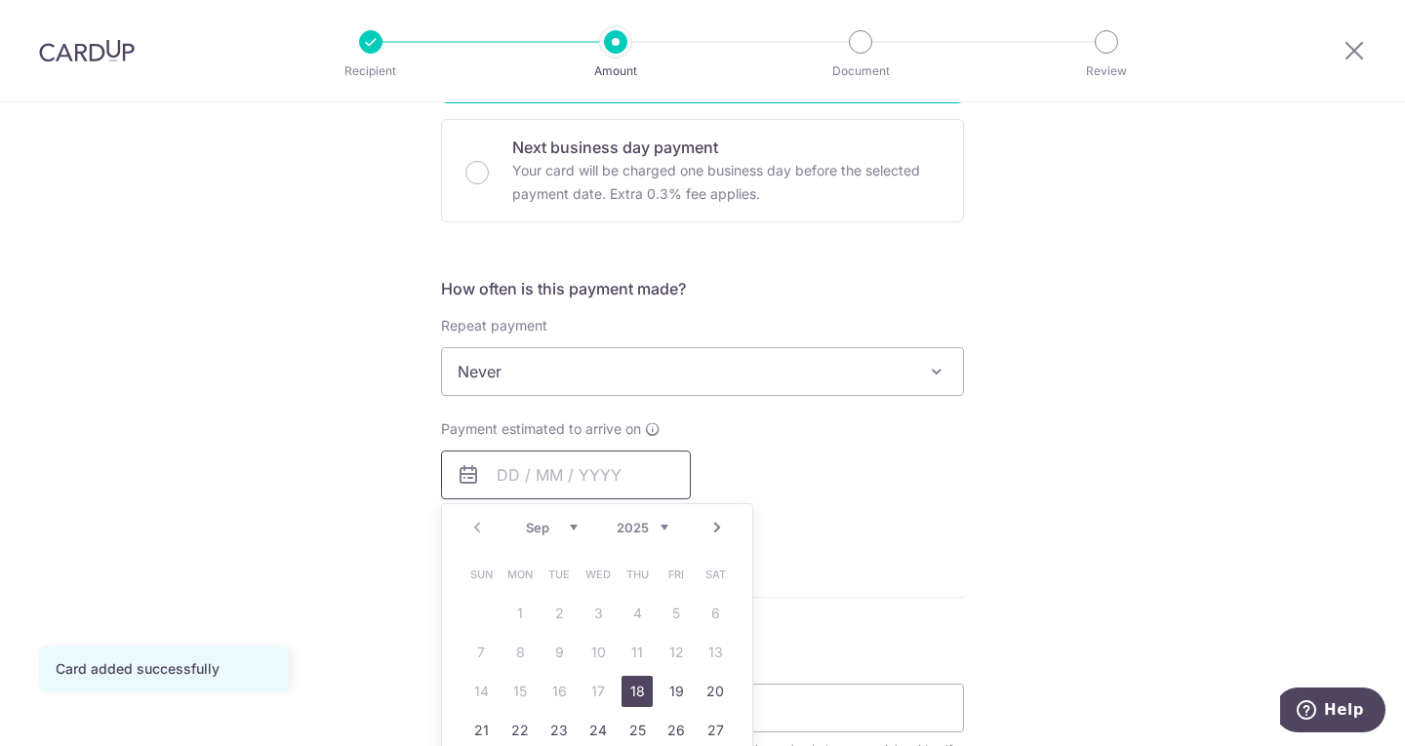
scroll to position [683, 0]
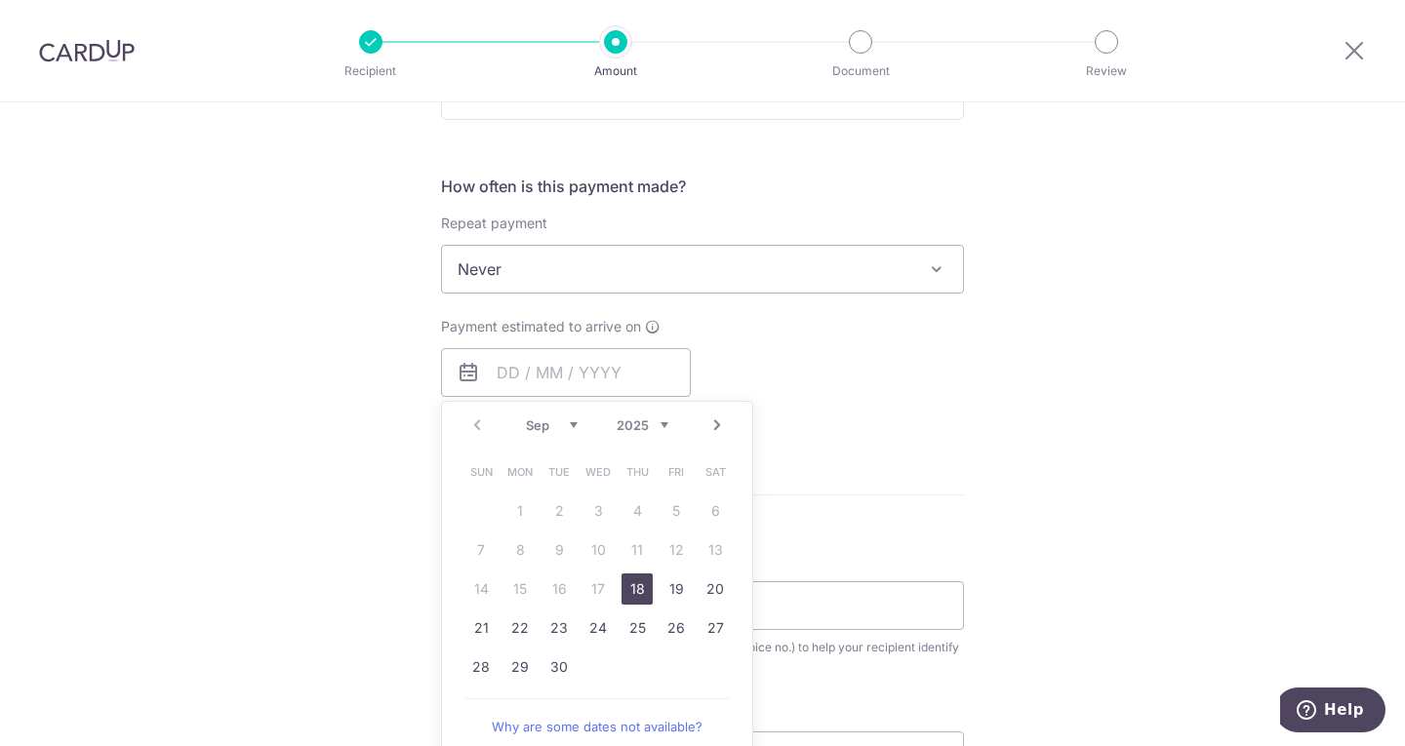
click at [638, 591] on link "18" at bounding box center [636, 589] width 31 height 31
type input "[DATE]"
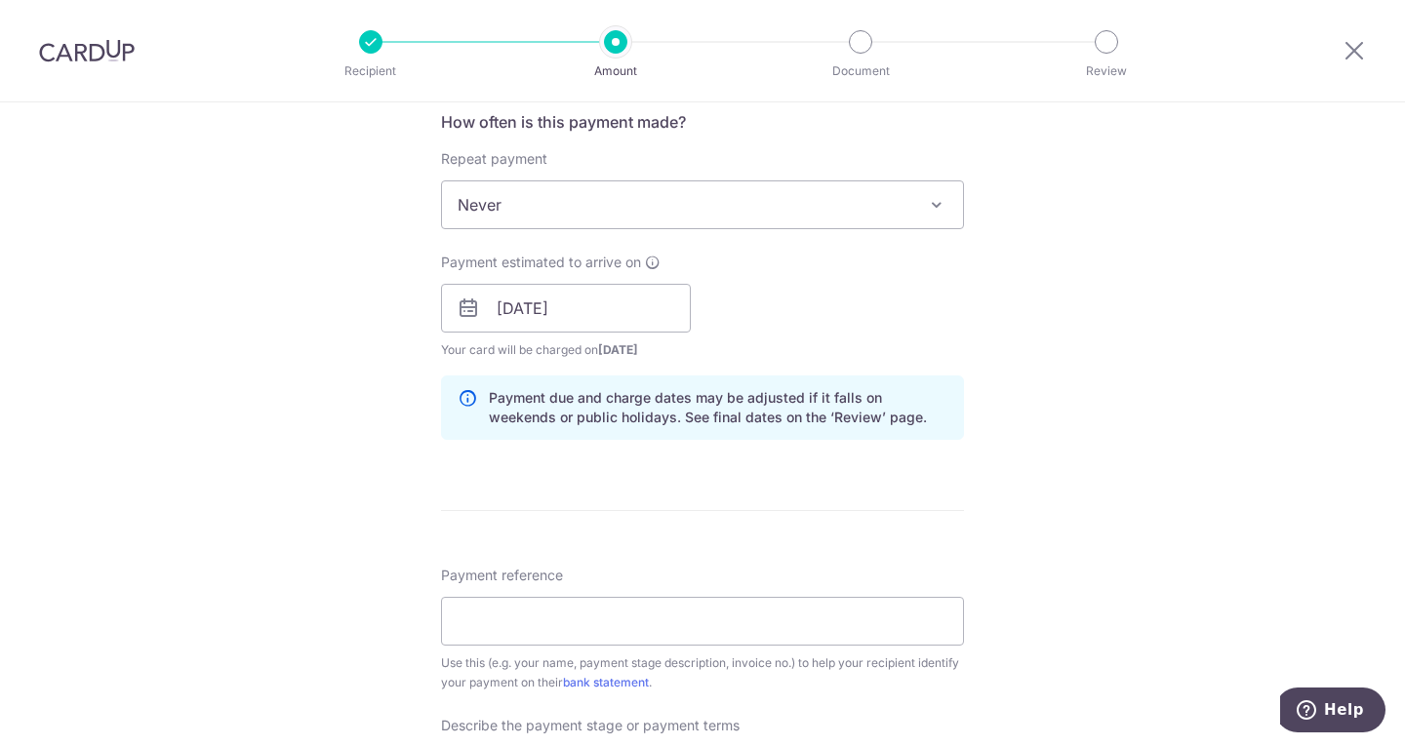
scroll to position [780, 0]
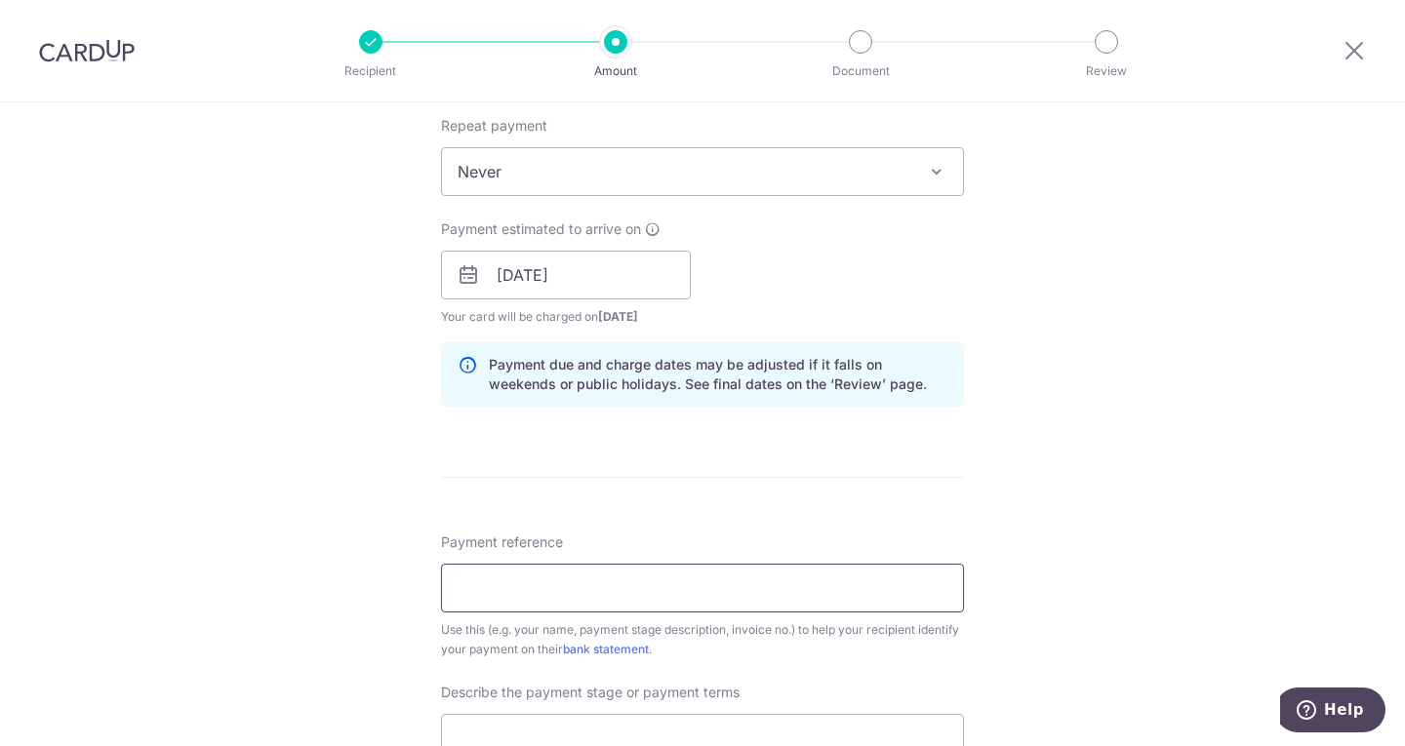
click at [505, 571] on input "Payment reference" at bounding box center [702, 588] width 523 height 49
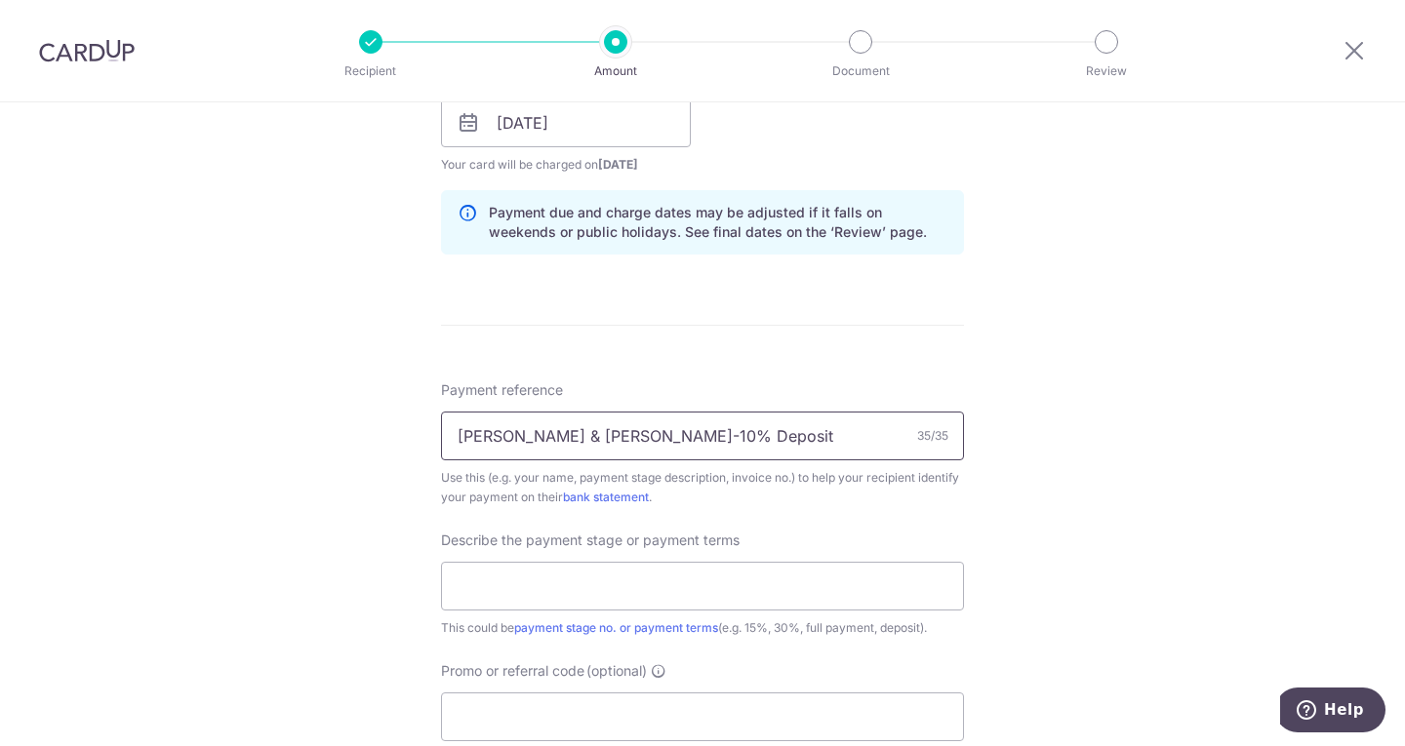
scroll to position [975, 0]
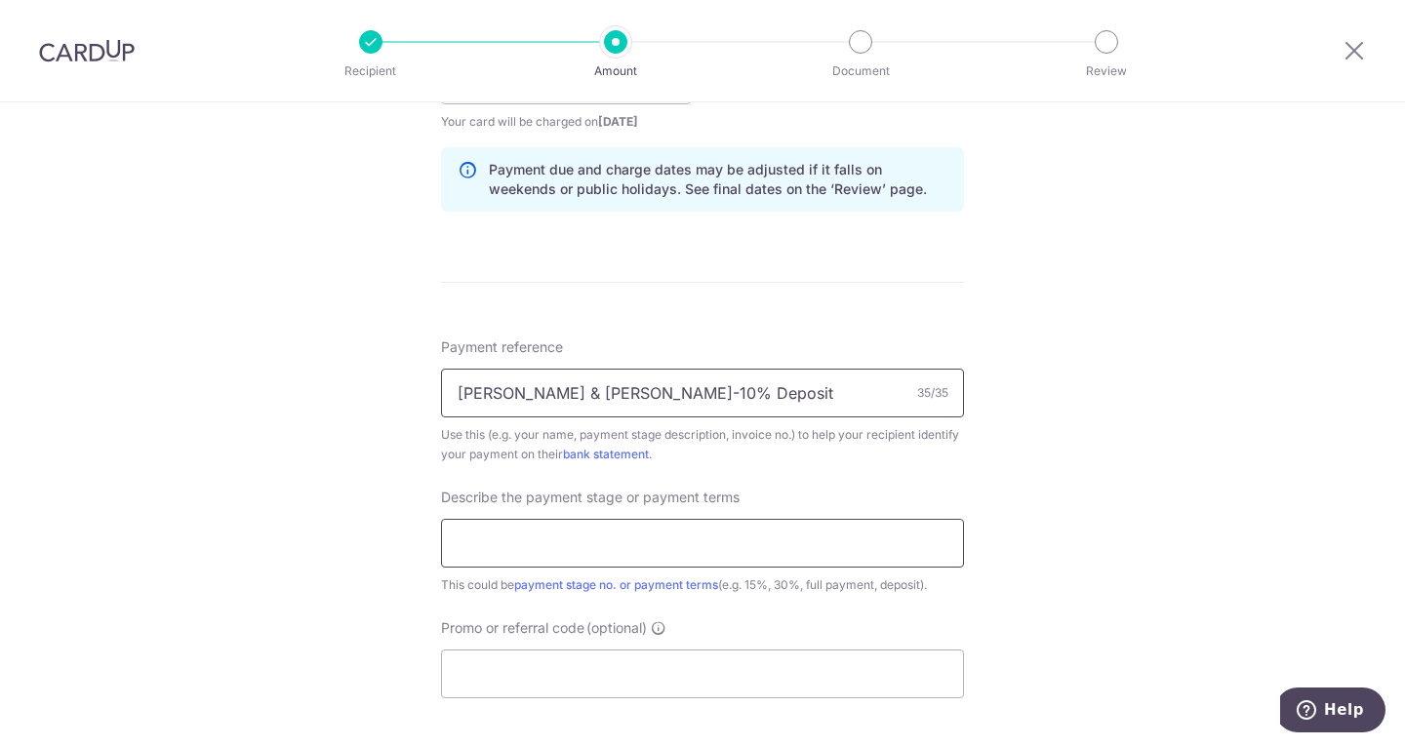
type input "[PERSON_NAME] & [PERSON_NAME]-10% Deposit"
click at [554, 553] on input "text" at bounding box center [702, 543] width 523 height 49
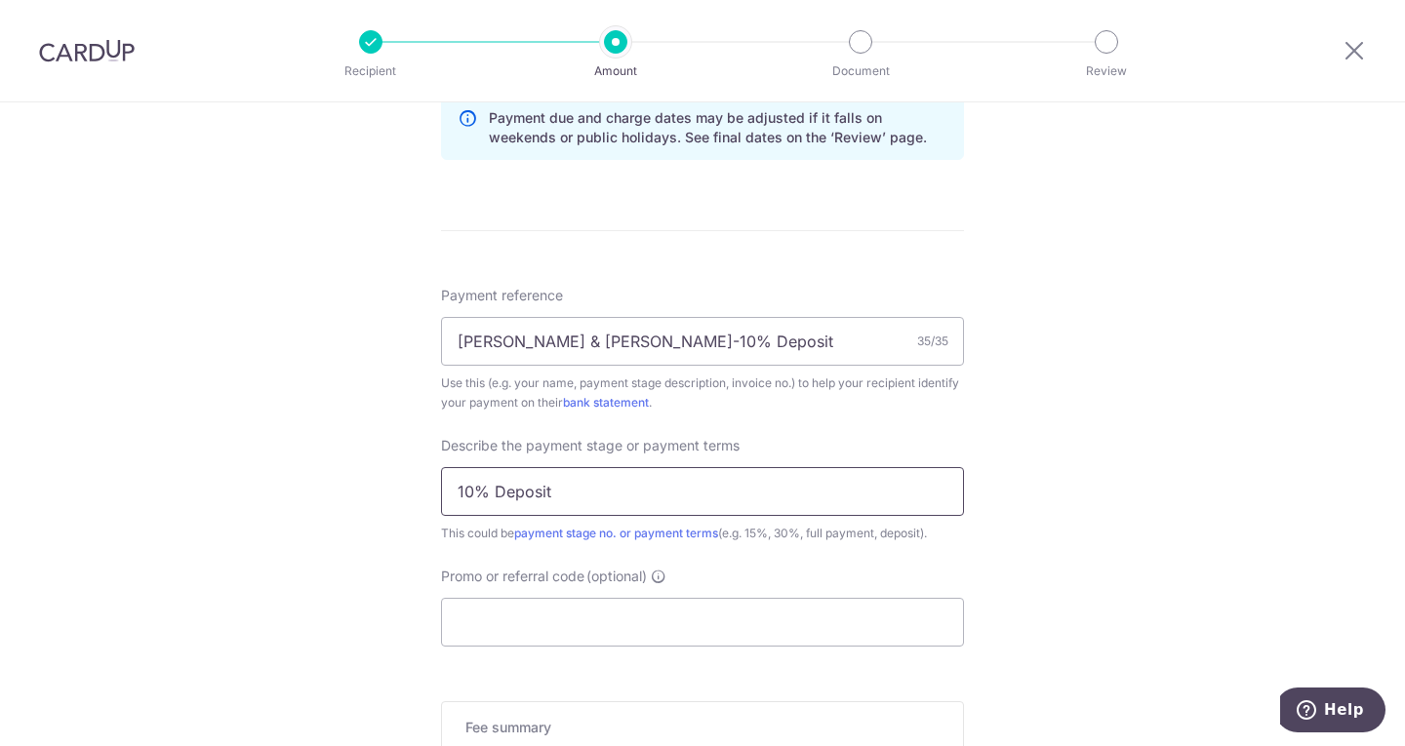
scroll to position [1073, 0]
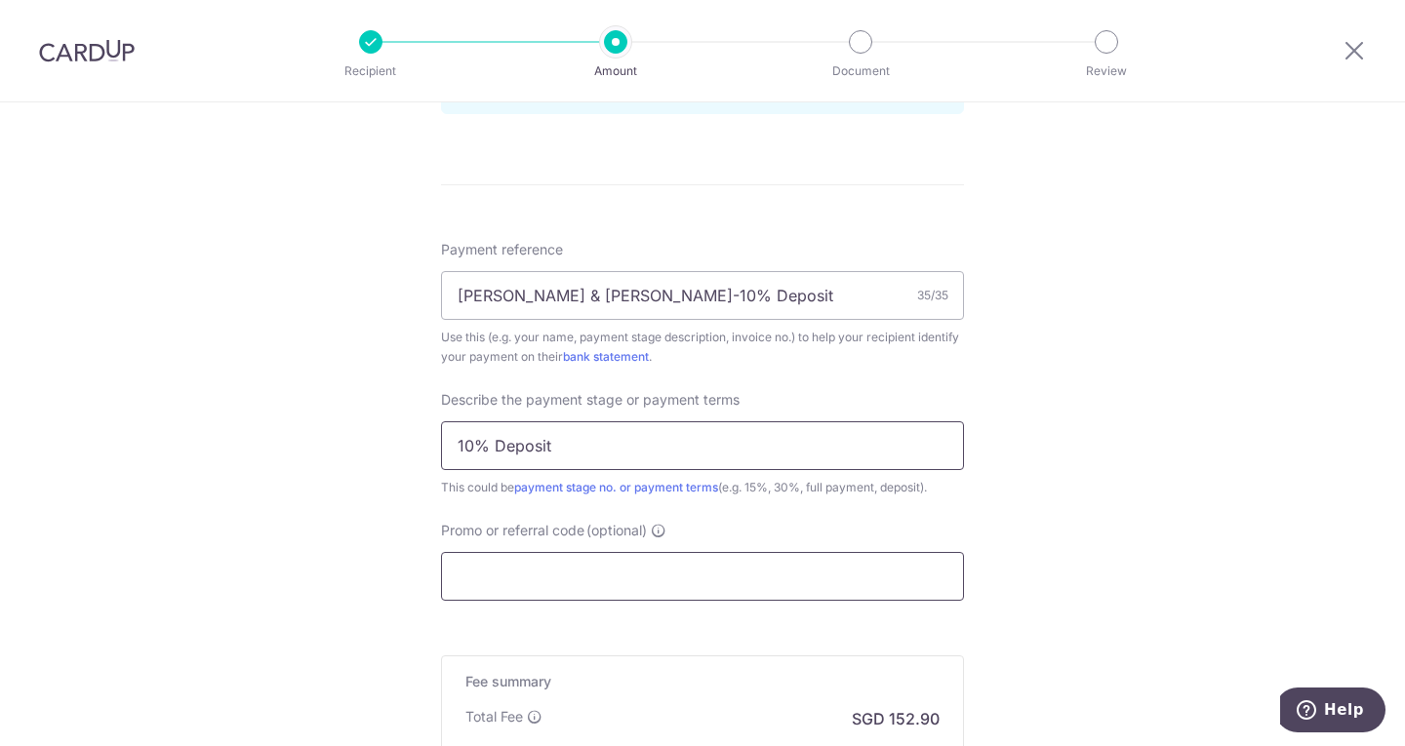
type input "10% Deposit"
click at [652, 570] on input "Promo or referral code (optional)" at bounding box center [702, 576] width 523 height 49
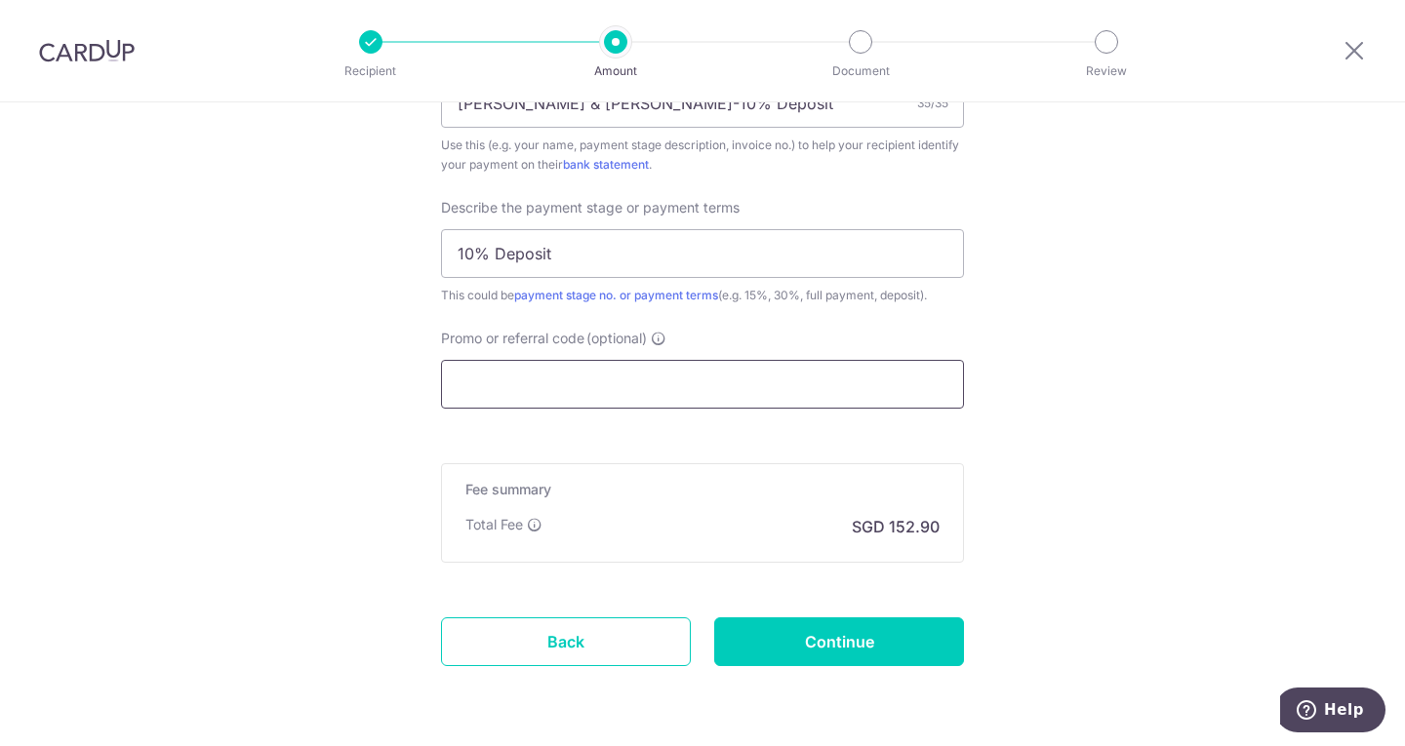
scroll to position [1268, 0]
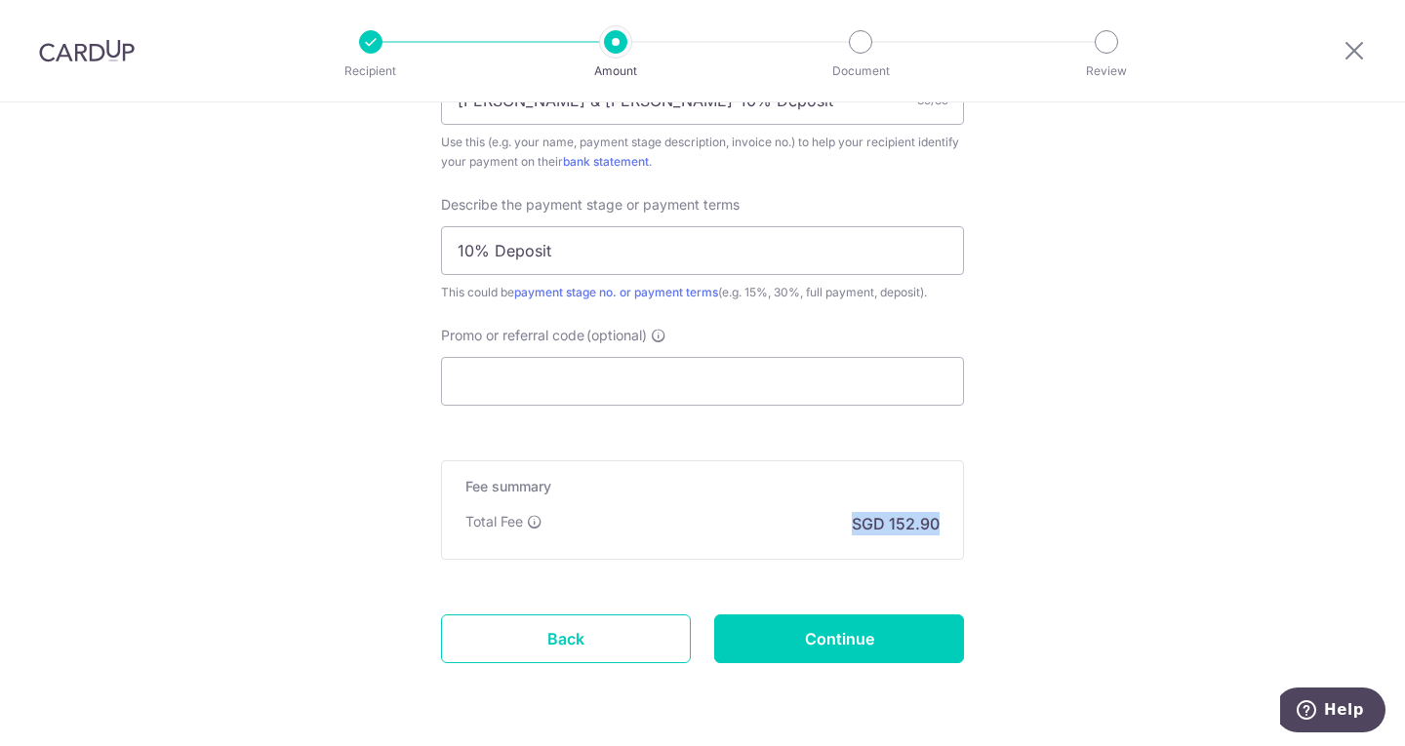
drag, startPoint x: 842, startPoint y: 527, endPoint x: 990, endPoint y: 531, distance: 148.3
click at [547, 374] on input "Promo or referral code (optional)" at bounding box center [702, 381] width 523 height 49
paste input "RENO25ONE"
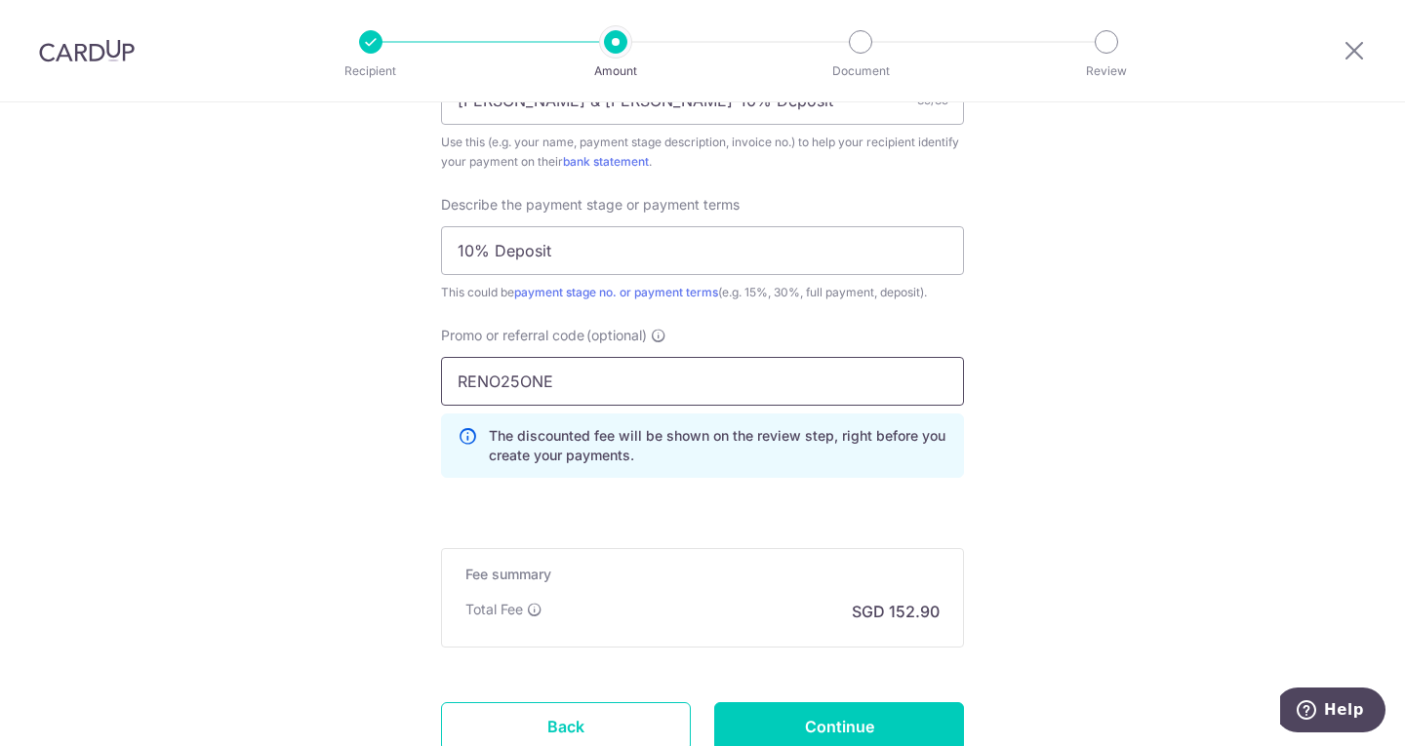
type input "RENO25ONE"
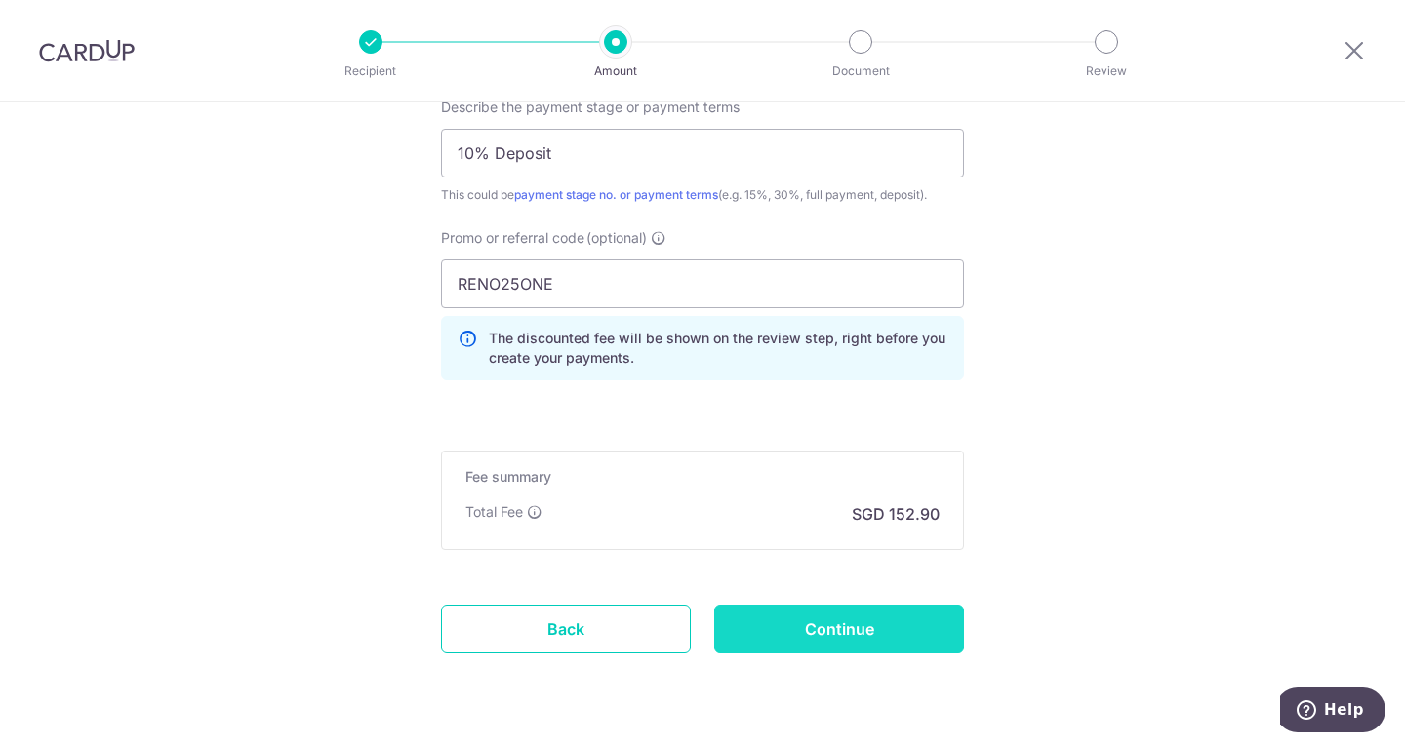
click at [881, 626] on input "Continue" at bounding box center [839, 629] width 250 height 49
type input "Create Schedule"
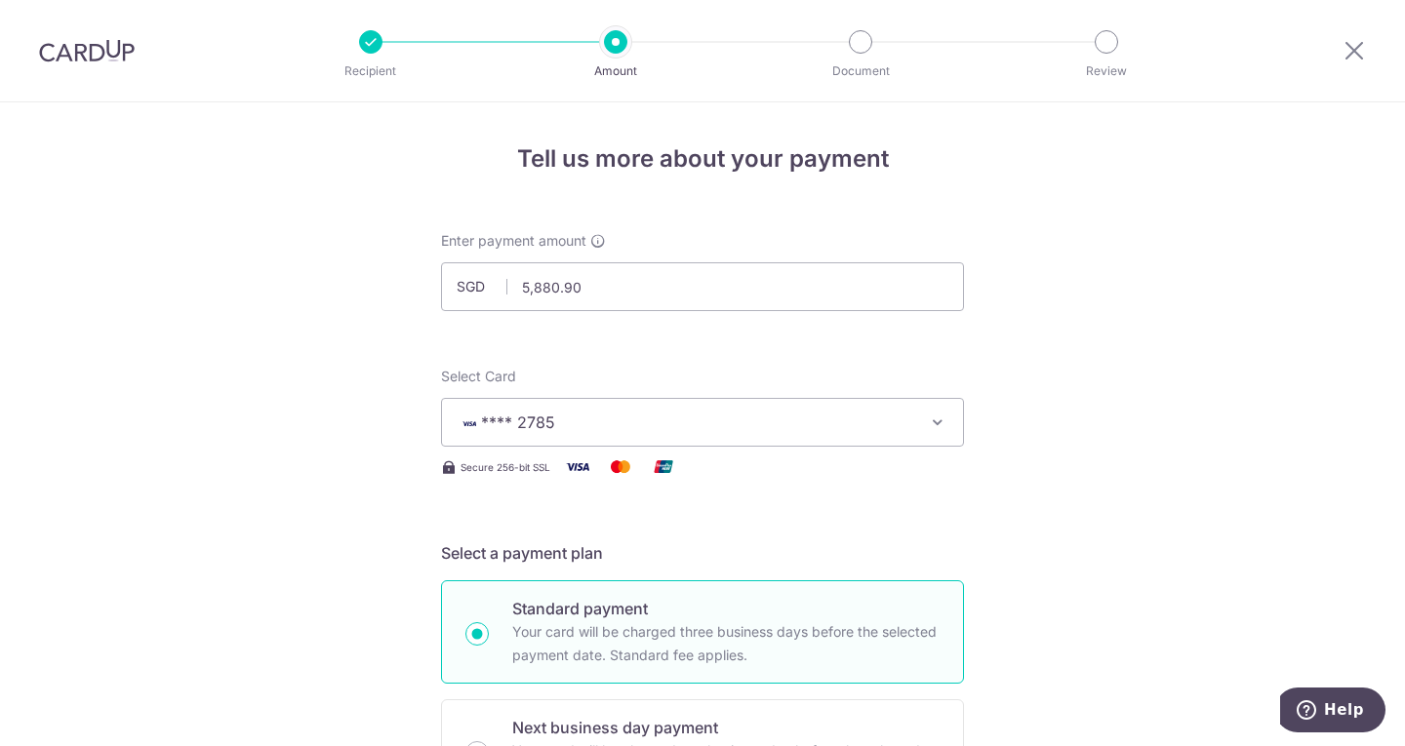
scroll to position [1298, 0]
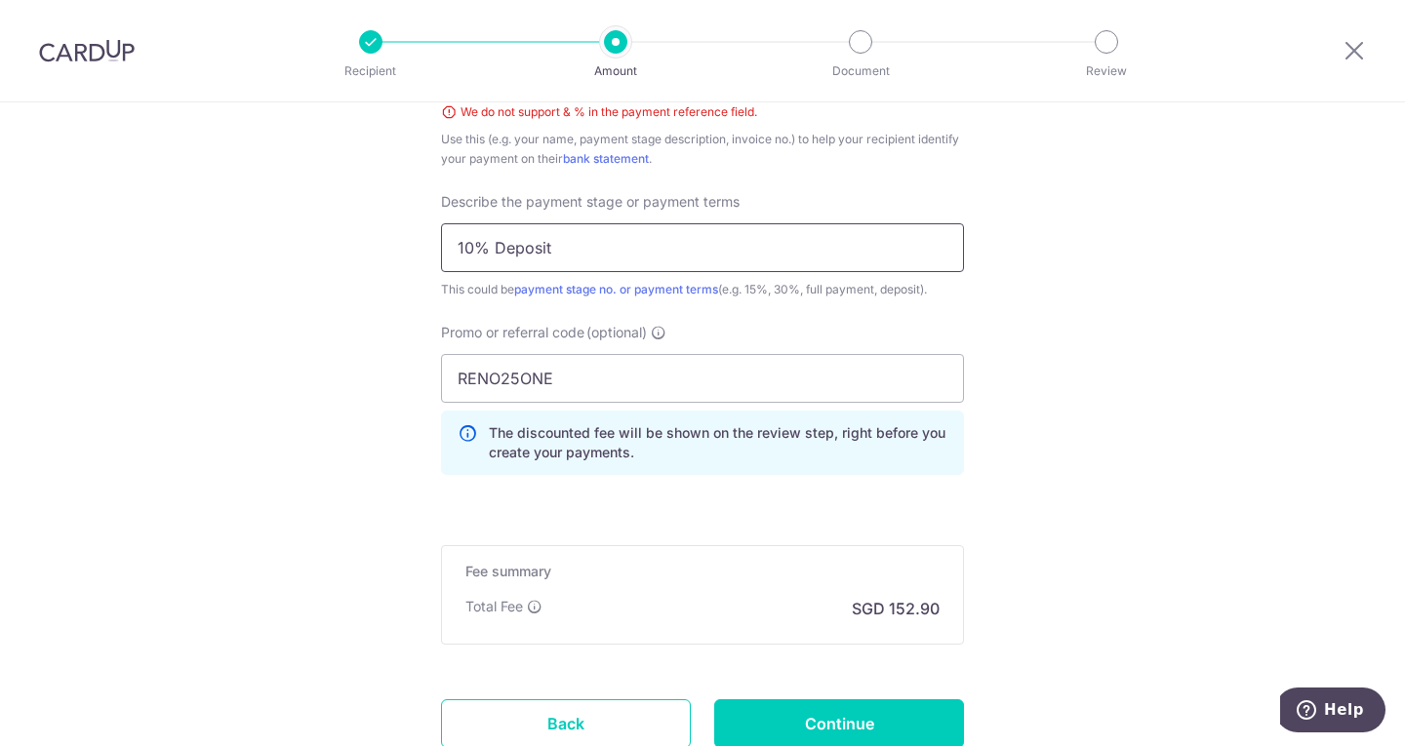
click at [484, 246] on input "10% Deposit" at bounding box center [702, 247] width 523 height 49
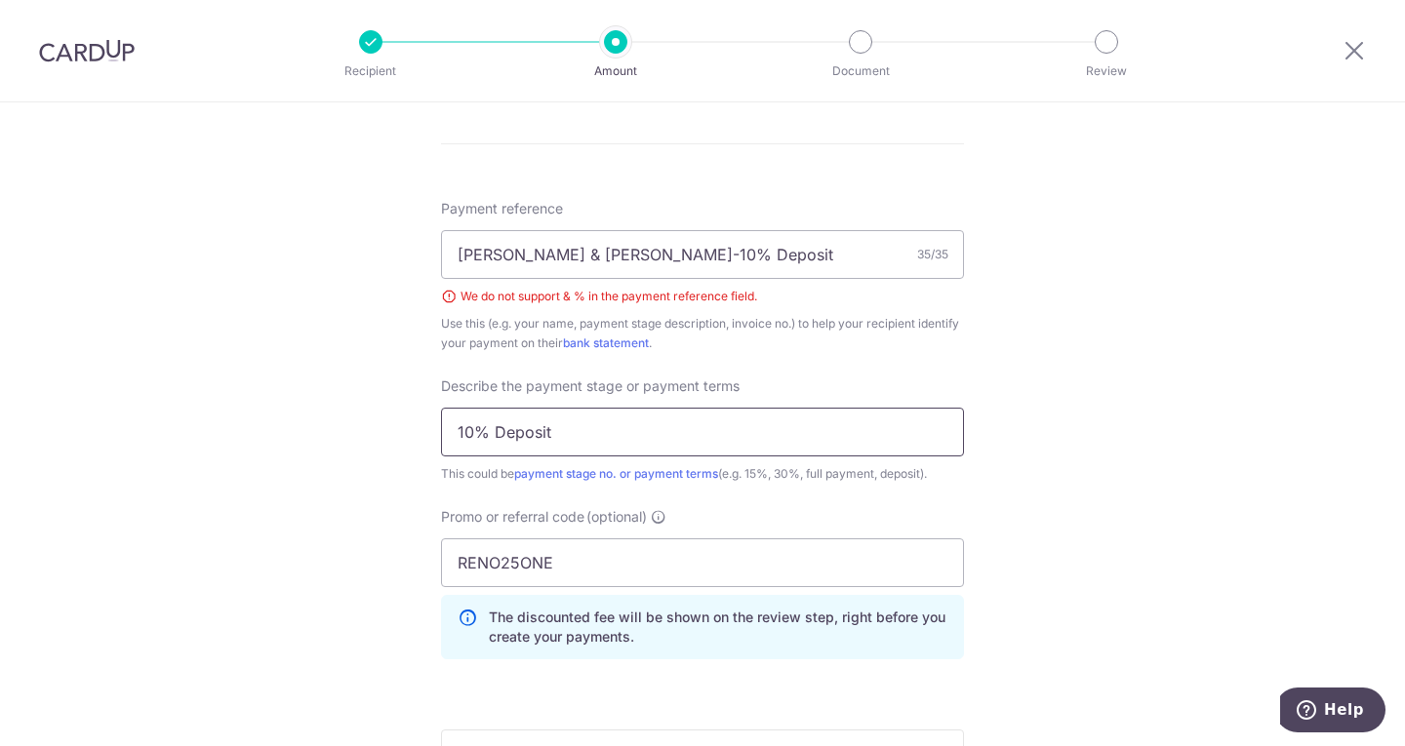
scroll to position [1103, 0]
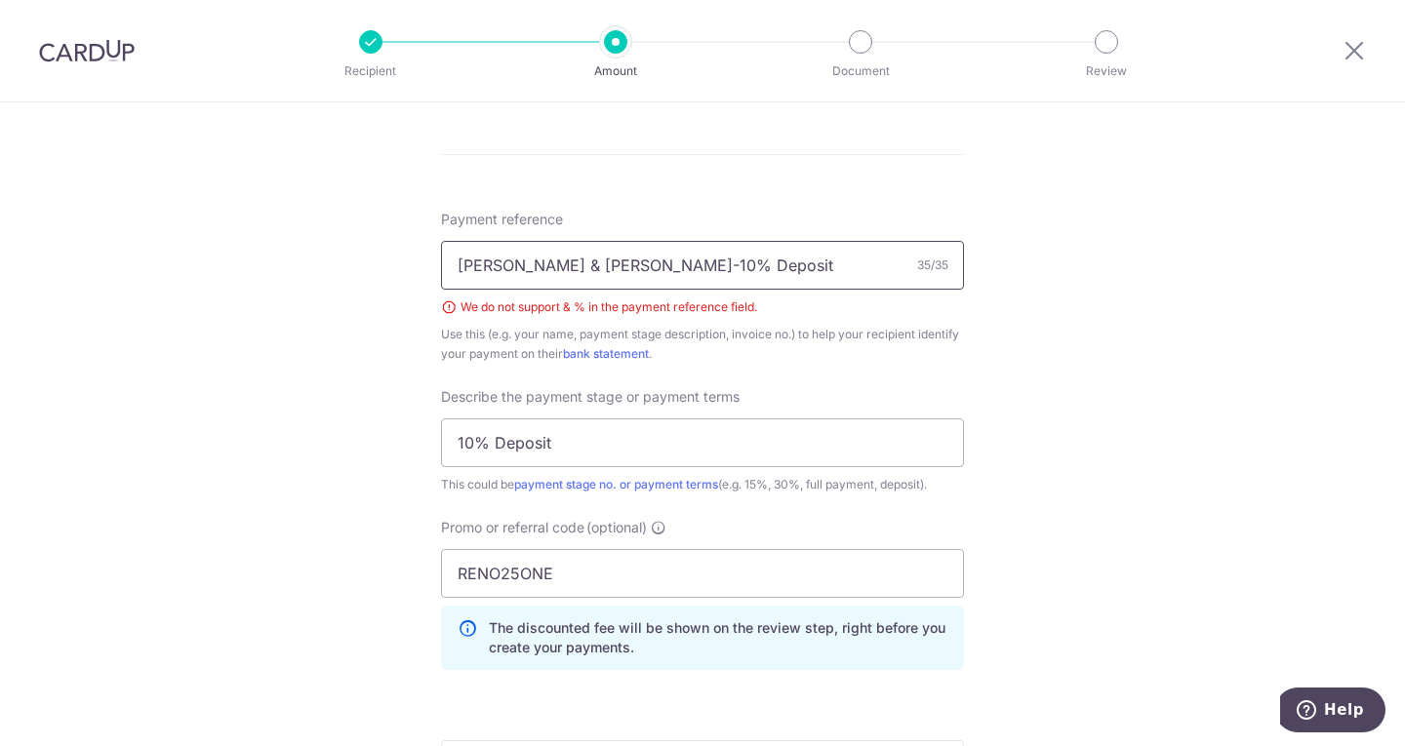
click at [667, 269] on input "[PERSON_NAME] & [PERSON_NAME]-10% Deposit" at bounding box center [702, 265] width 523 height 49
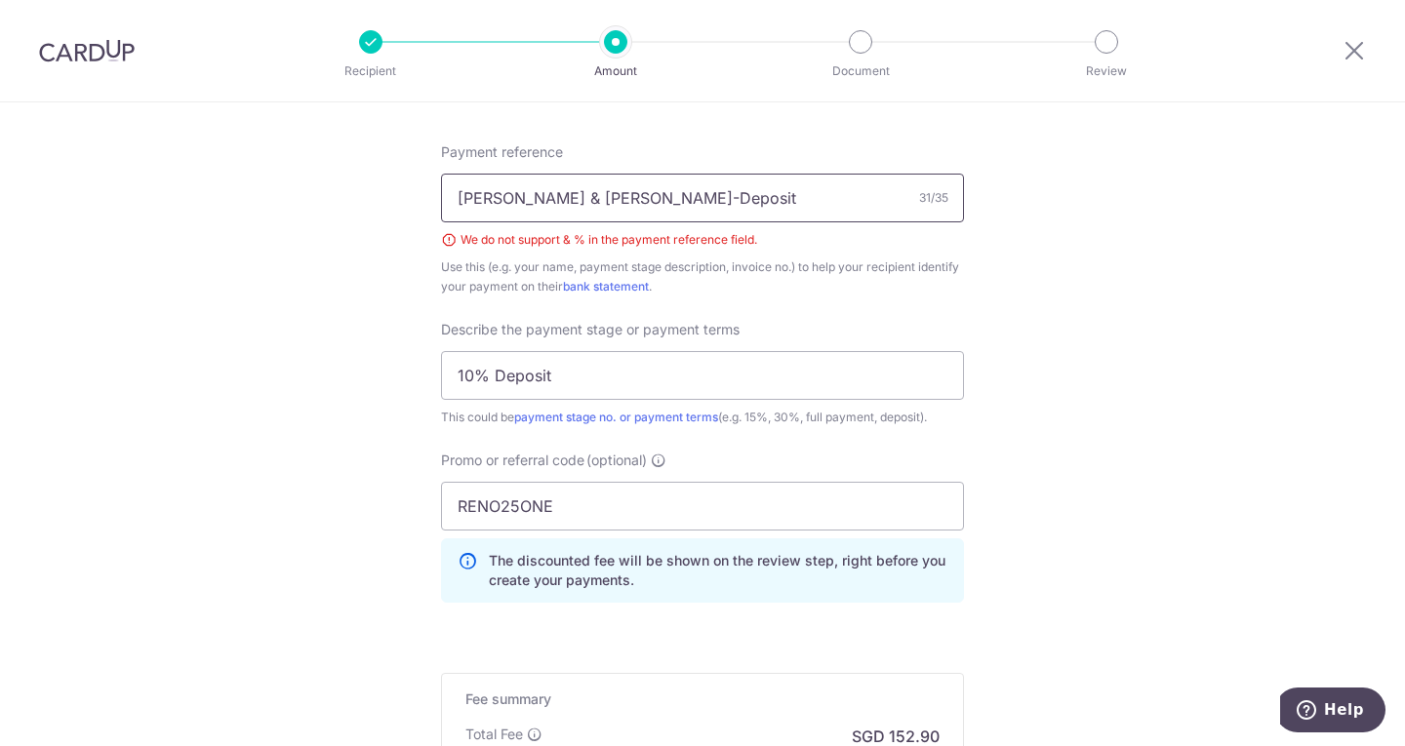
scroll to position [1396, 0]
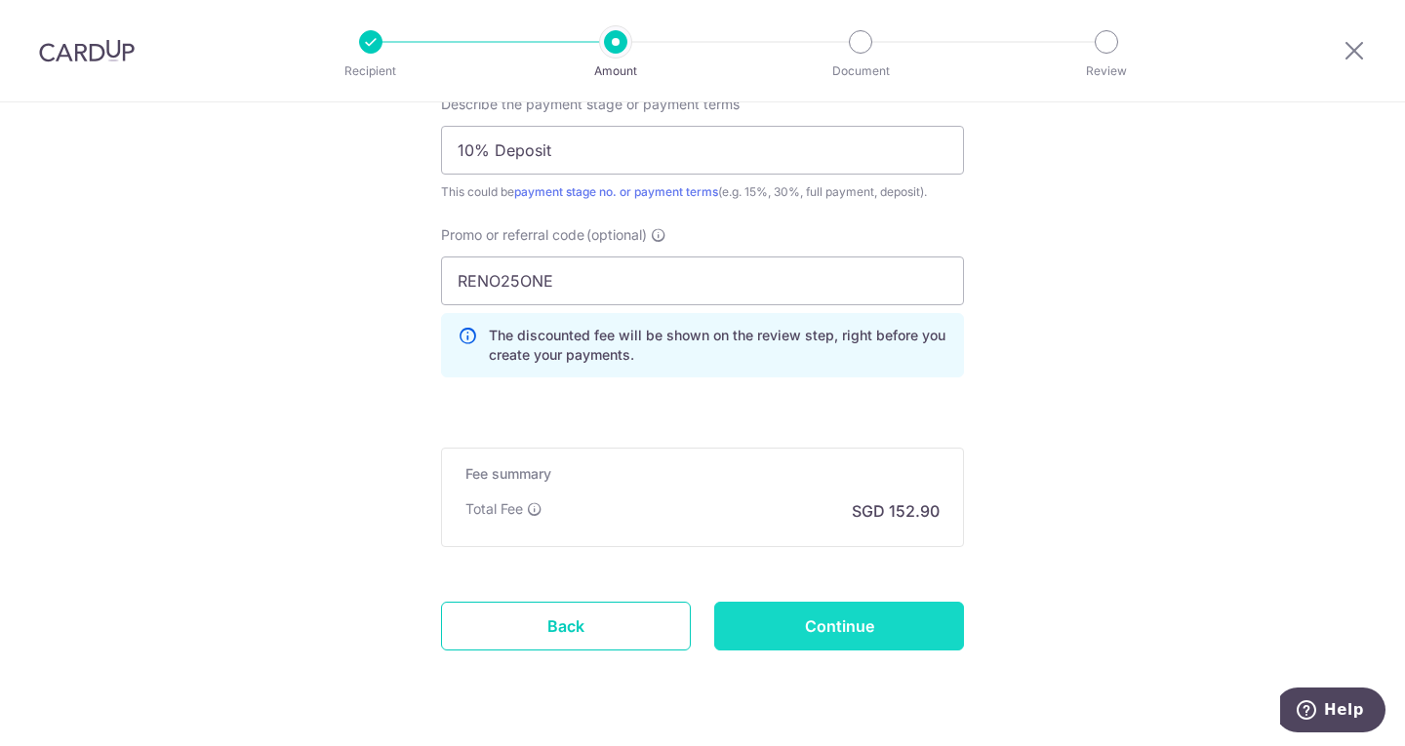
type input "[PERSON_NAME] & [PERSON_NAME]-Deposit"
click at [945, 623] on input "Continue" at bounding box center [839, 626] width 250 height 49
type input "Create Schedule"
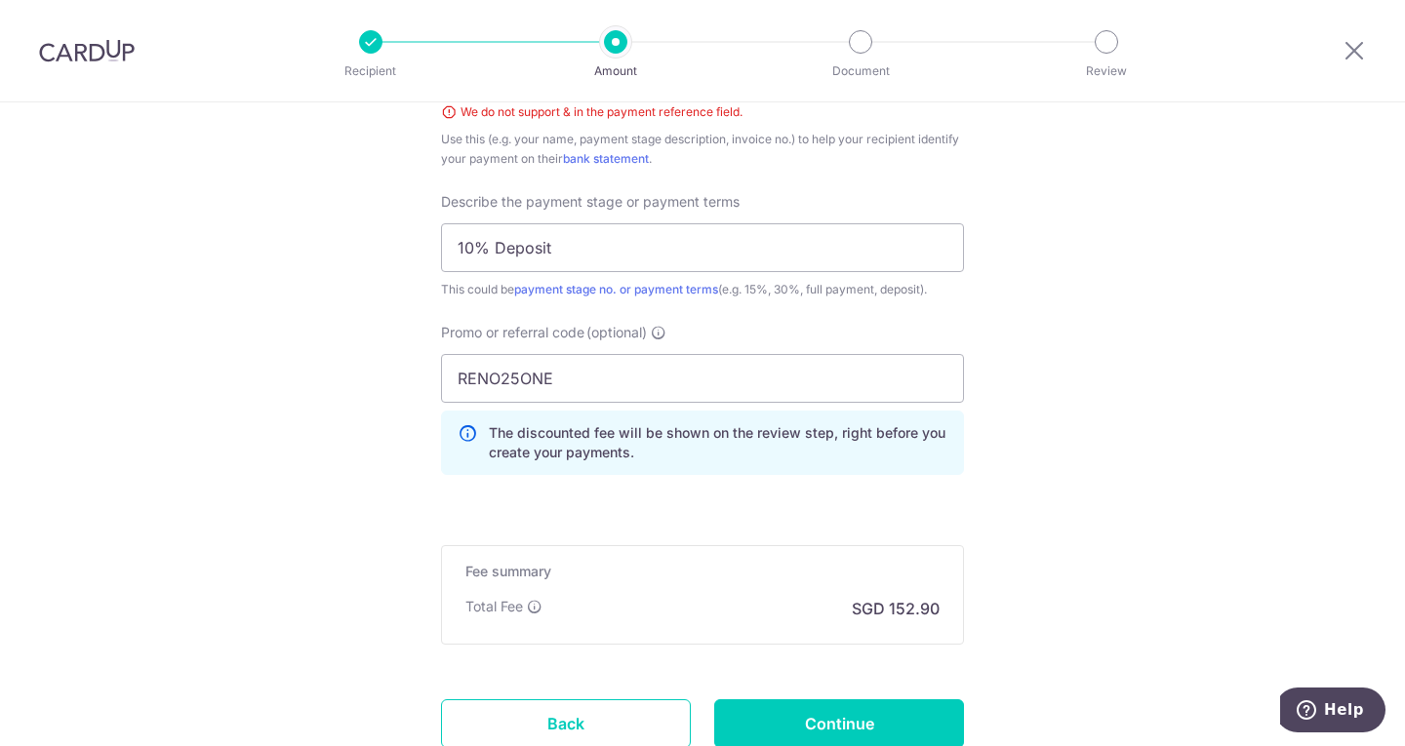
scroll to position [1201, 0]
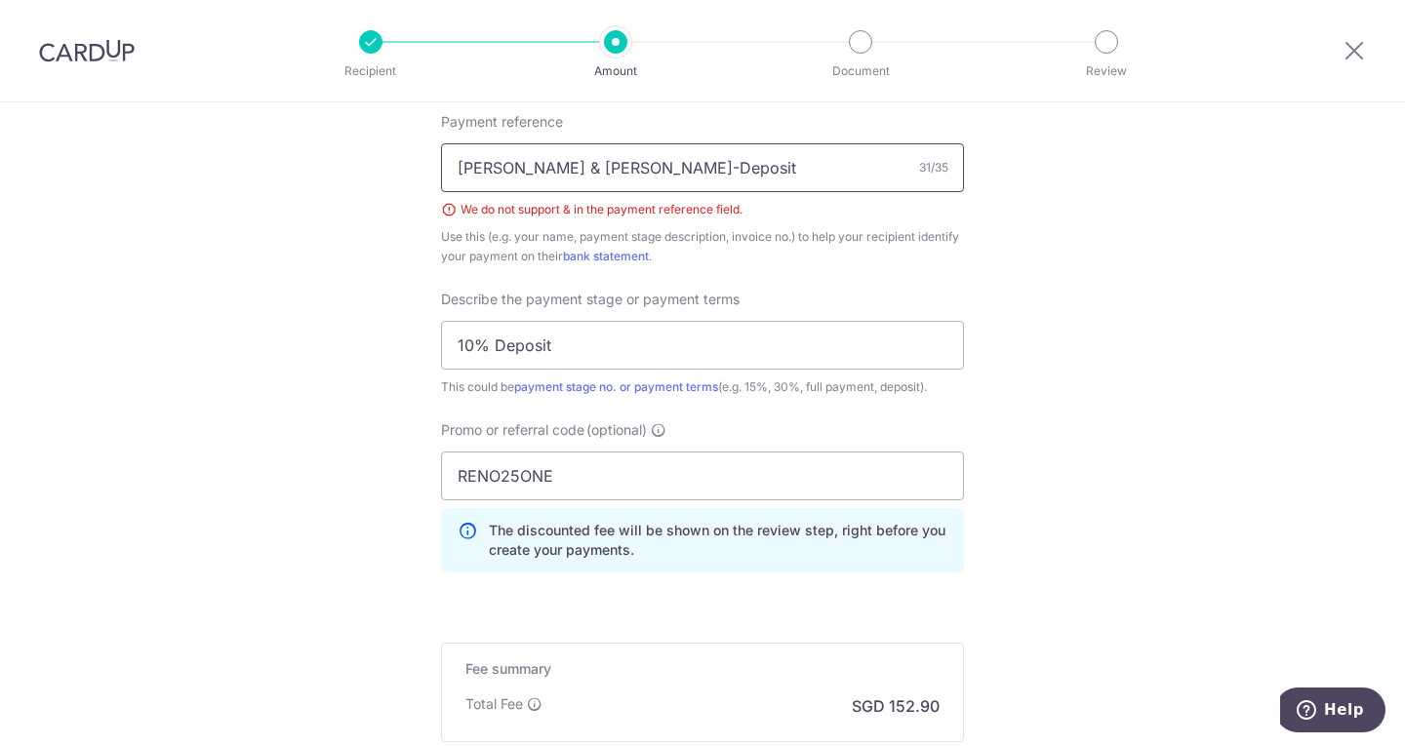
click at [527, 178] on input "Clarence & Pei Fang MW-Deposit" at bounding box center [702, 167] width 523 height 49
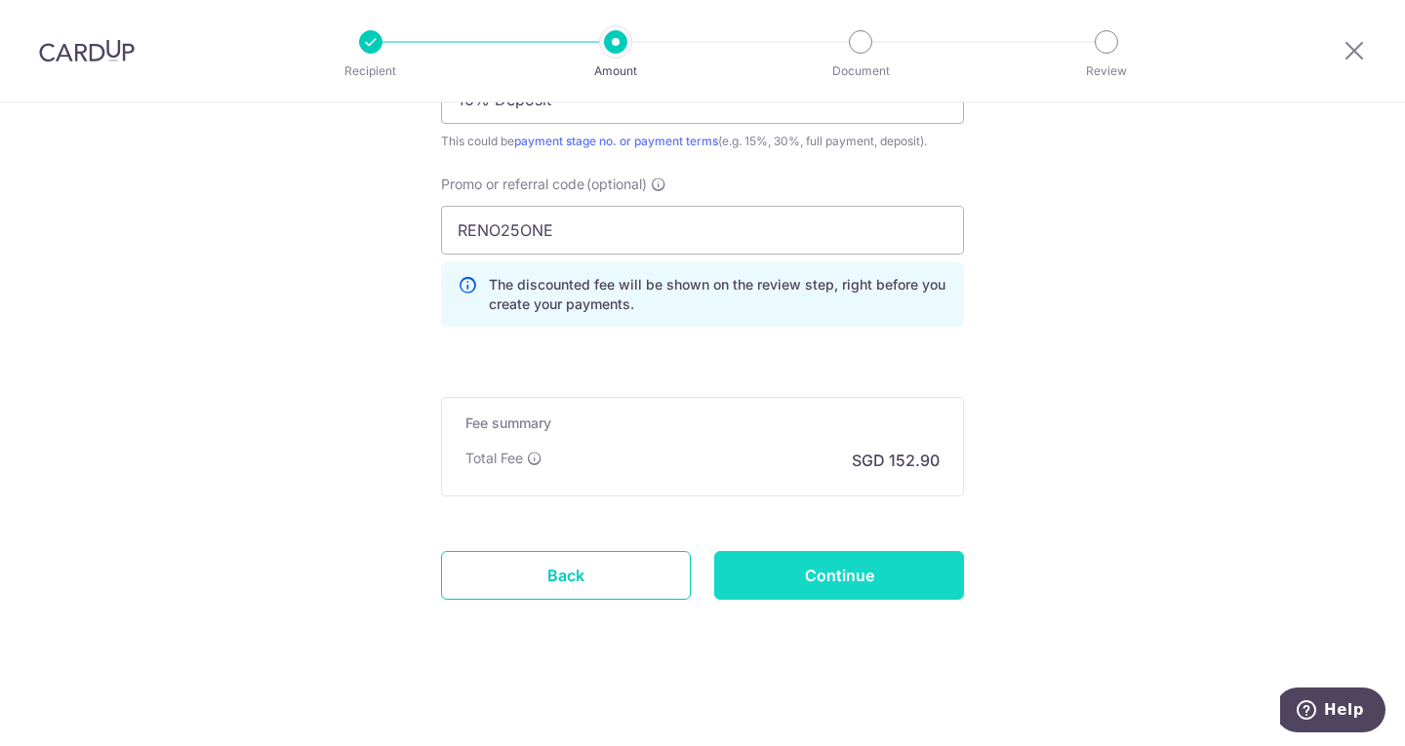
scroll to position [1154, 0]
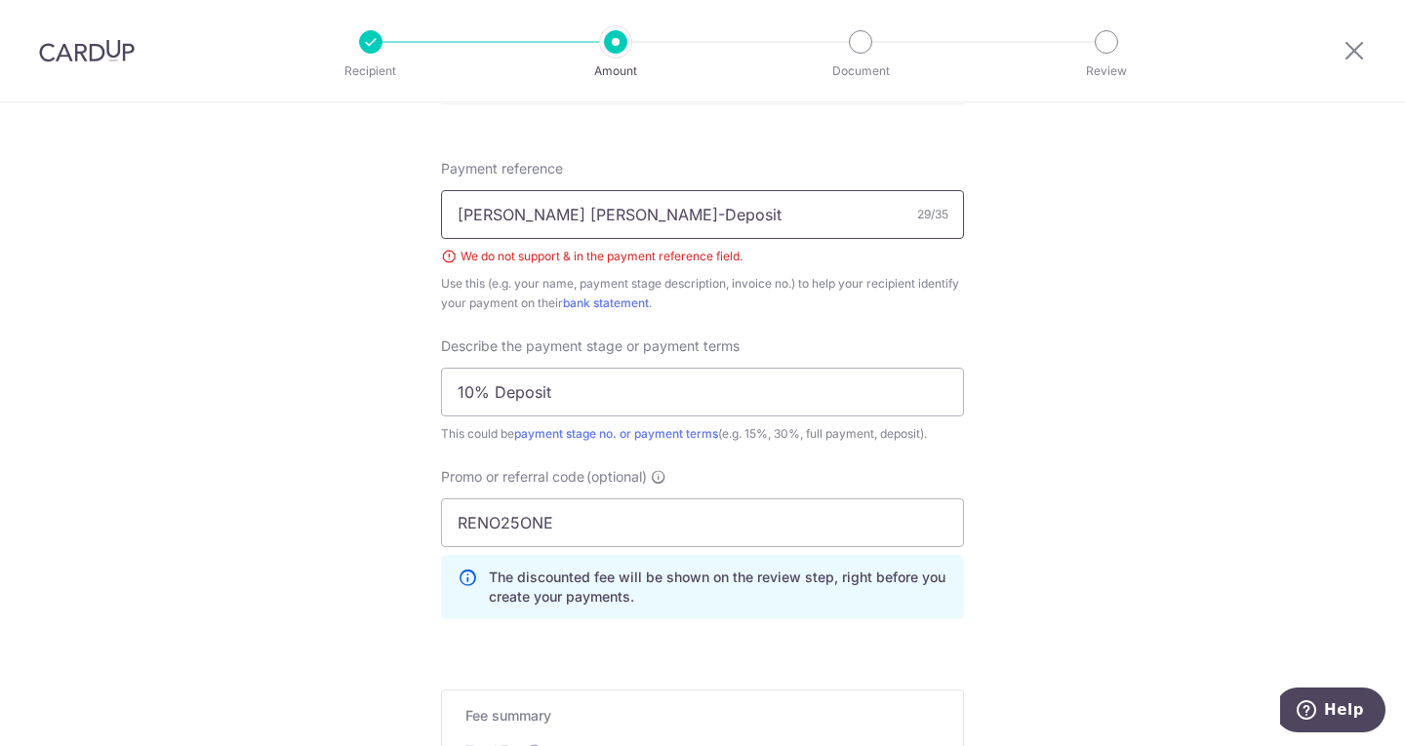
click at [527, 217] on input "Clarence Pei Fang MW-Deposit" at bounding box center [702, 214] width 523 height 49
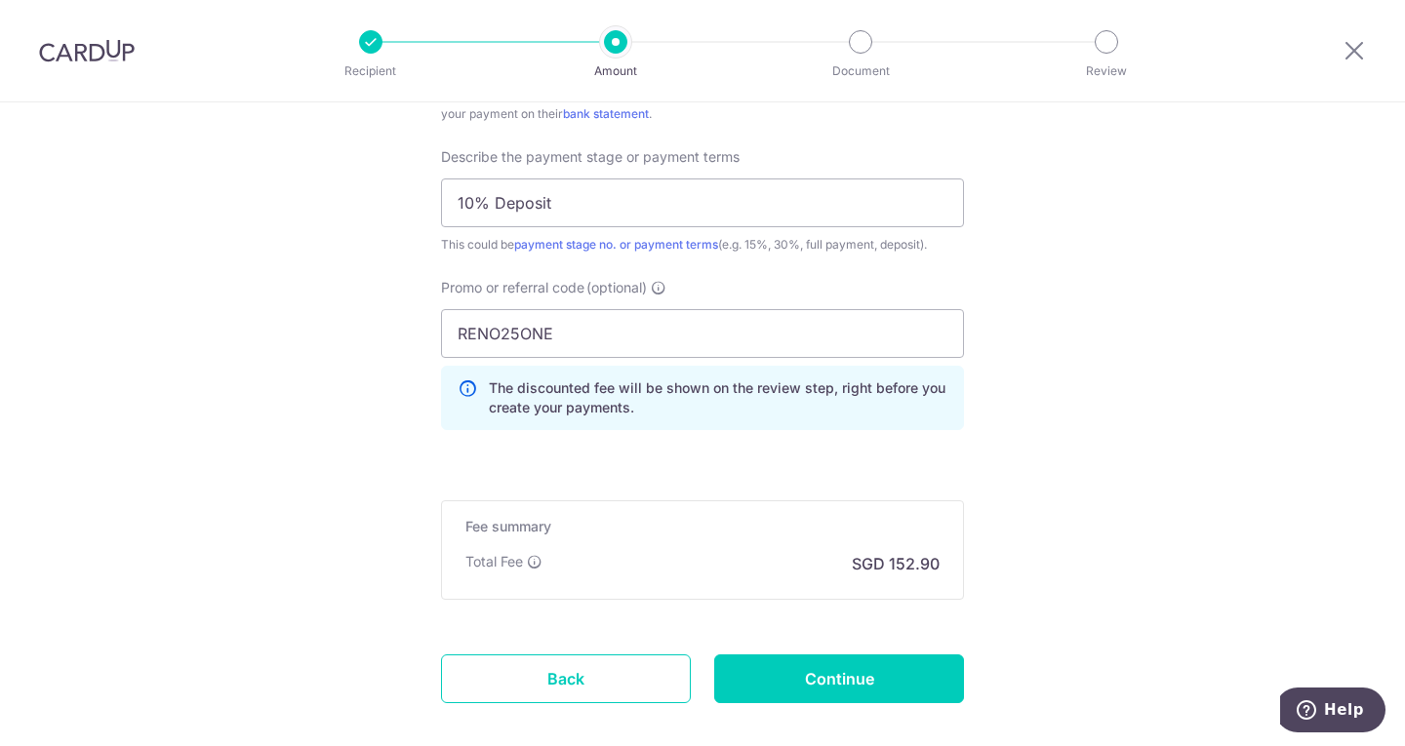
scroll to position [1446, 0]
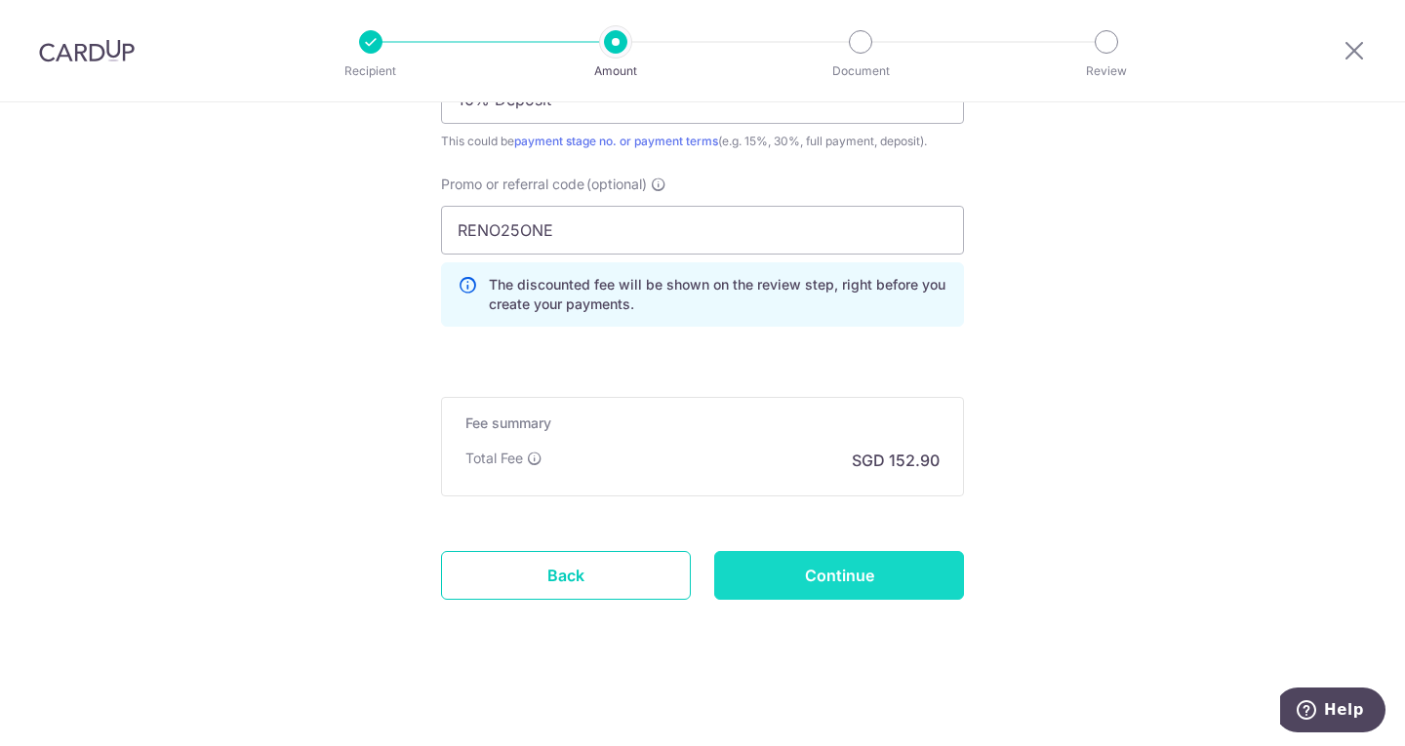
type input "Clarence and Pei Fang MW-Deposit"
click at [802, 580] on input "Continue" at bounding box center [839, 575] width 250 height 49
type input "Create Schedule"
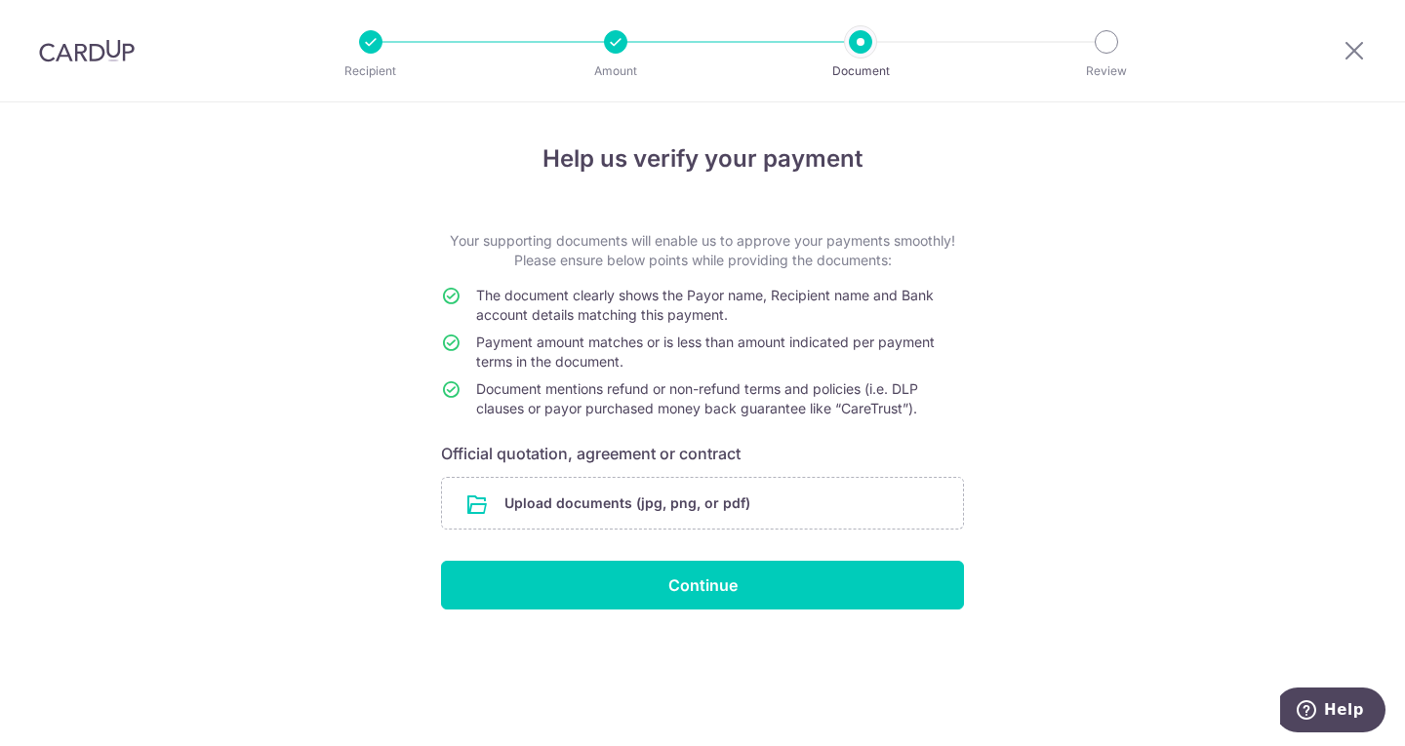
drag, startPoint x: 467, startPoint y: 240, endPoint x: 965, endPoint y: 258, distance: 497.8
click at [965, 258] on div "Help us verify your payment Your supporting documents will enable us to approve…" at bounding box center [702, 424] width 1405 height 644
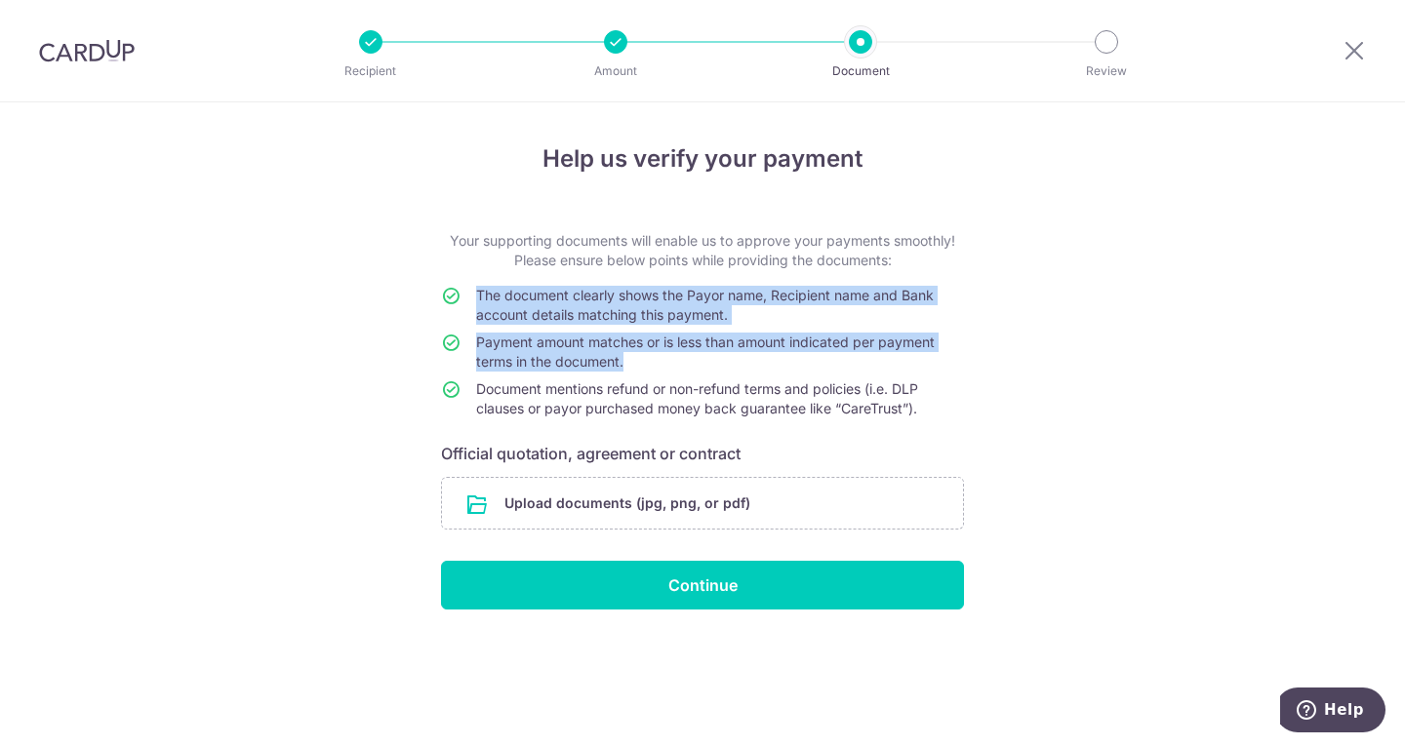
drag, startPoint x: 467, startPoint y: 293, endPoint x: 651, endPoint y: 367, distance: 197.8
click at [651, 367] on tbody "The document clearly shows the Payor name, Recipient name and Bank account deta…" at bounding box center [702, 356] width 523 height 140
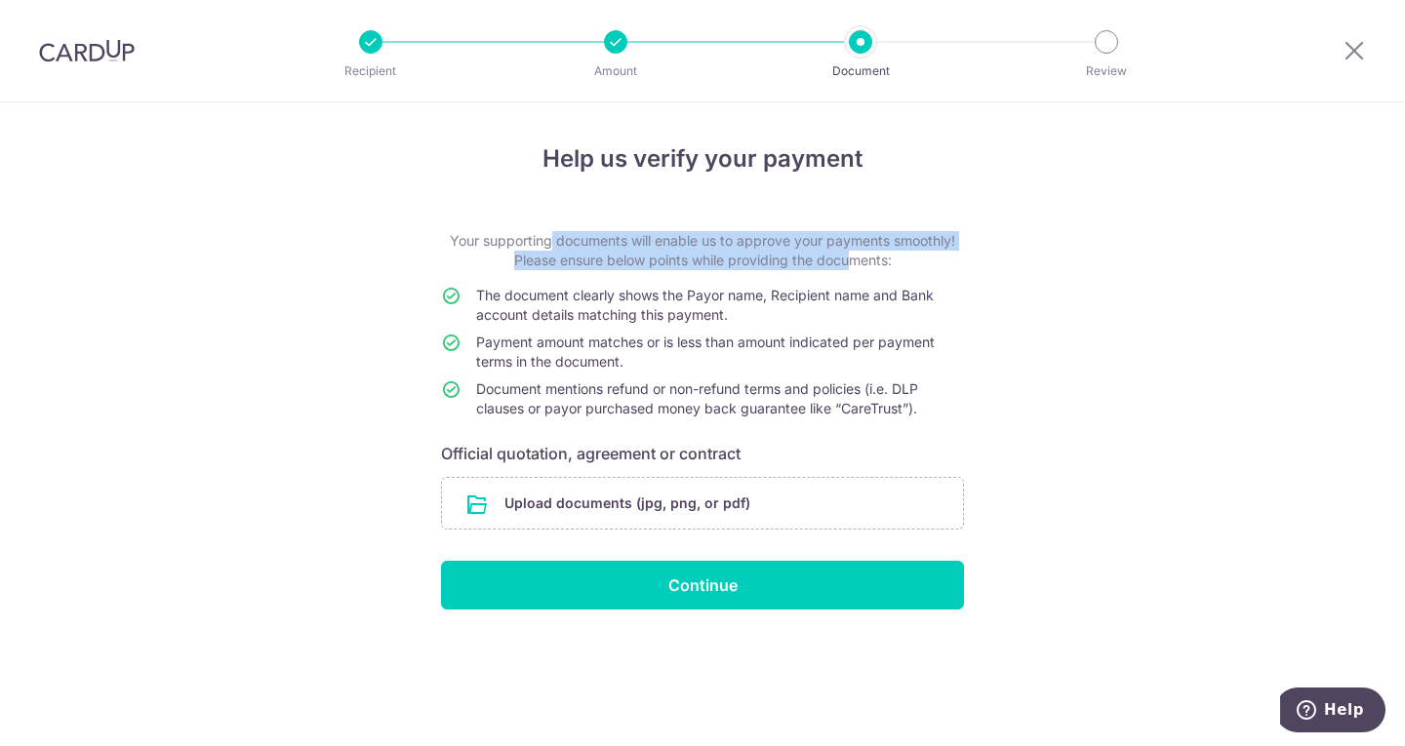
drag, startPoint x: 490, startPoint y: 249, endPoint x: 839, endPoint y: 260, distance: 349.4
click at [839, 260] on p "Your supporting documents will enable us to approve your payments smoothly! Ple…" at bounding box center [702, 250] width 523 height 39
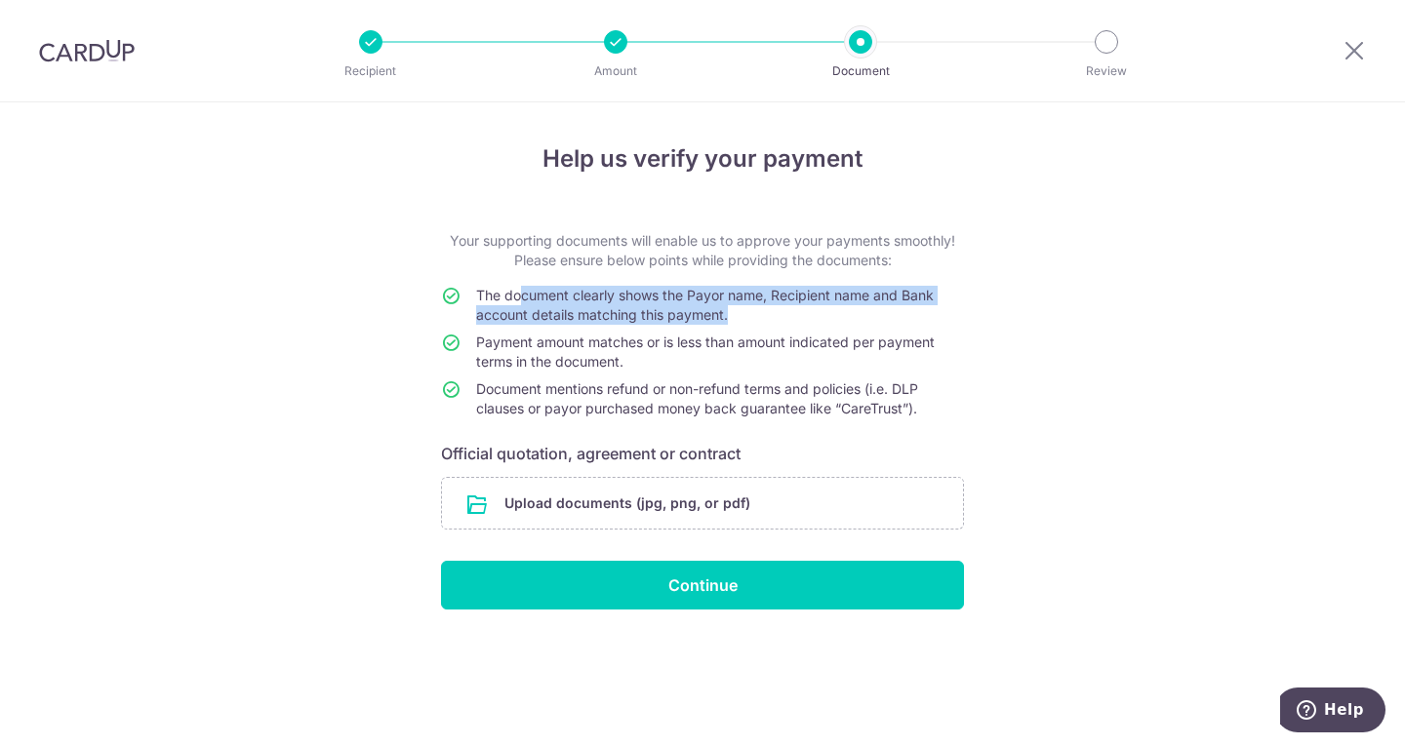
drag, startPoint x: 519, startPoint y: 296, endPoint x: 812, endPoint y: 322, distance: 293.8
click at [812, 322] on td "The document clearly shows the Payor name, Recipient name and Bank account deta…" at bounding box center [720, 309] width 488 height 47
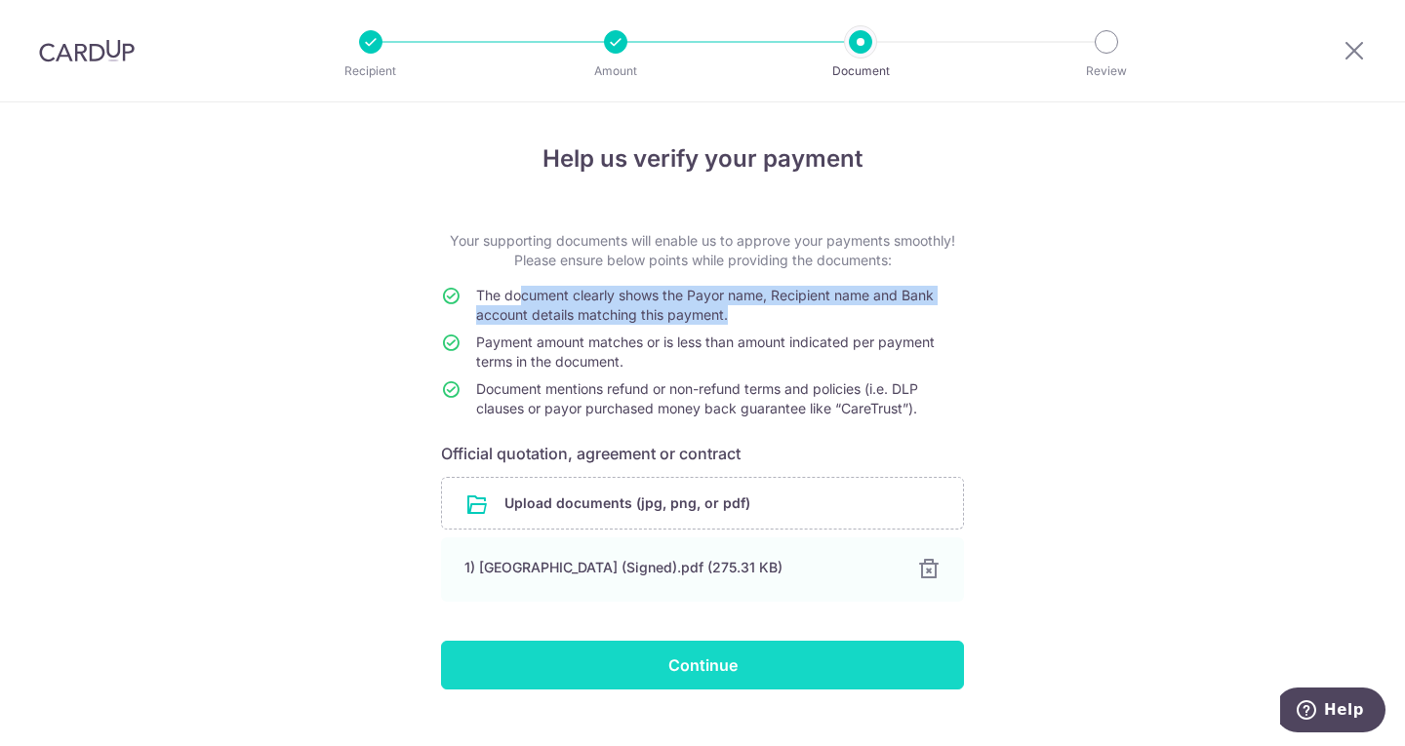
click at [513, 663] on input "Continue" at bounding box center [702, 665] width 523 height 49
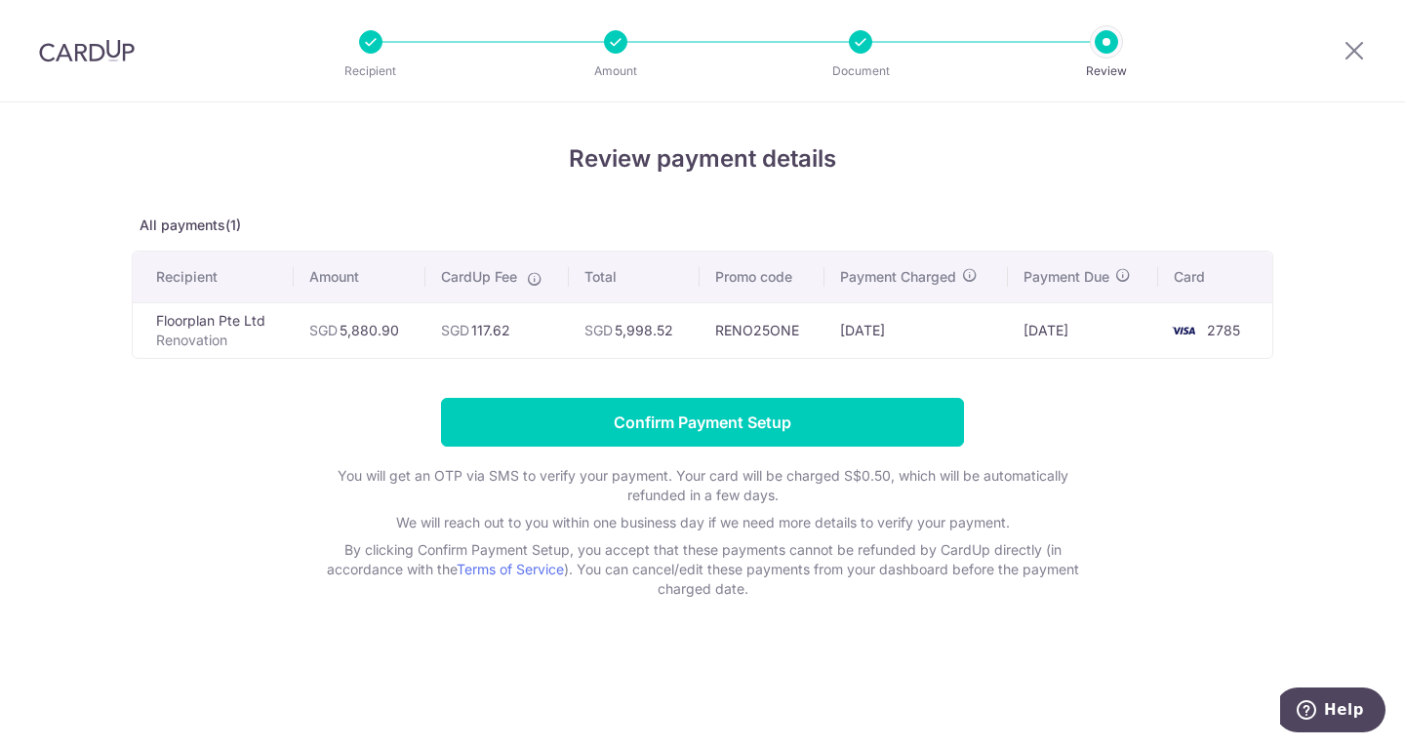
click at [494, 325] on td "SGD 117.62" at bounding box center [497, 330] width 144 height 56
copy td "117.62"
click at [136, 403] on form "Confirm Payment Setup You will get an OTP via SMS to verify your payment. Your …" at bounding box center [702, 498] width 1141 height 201
drag, startPoint x: 168, startPoint y: 323, endPoint x: 244, endPoint y: 349, distance: 80.5
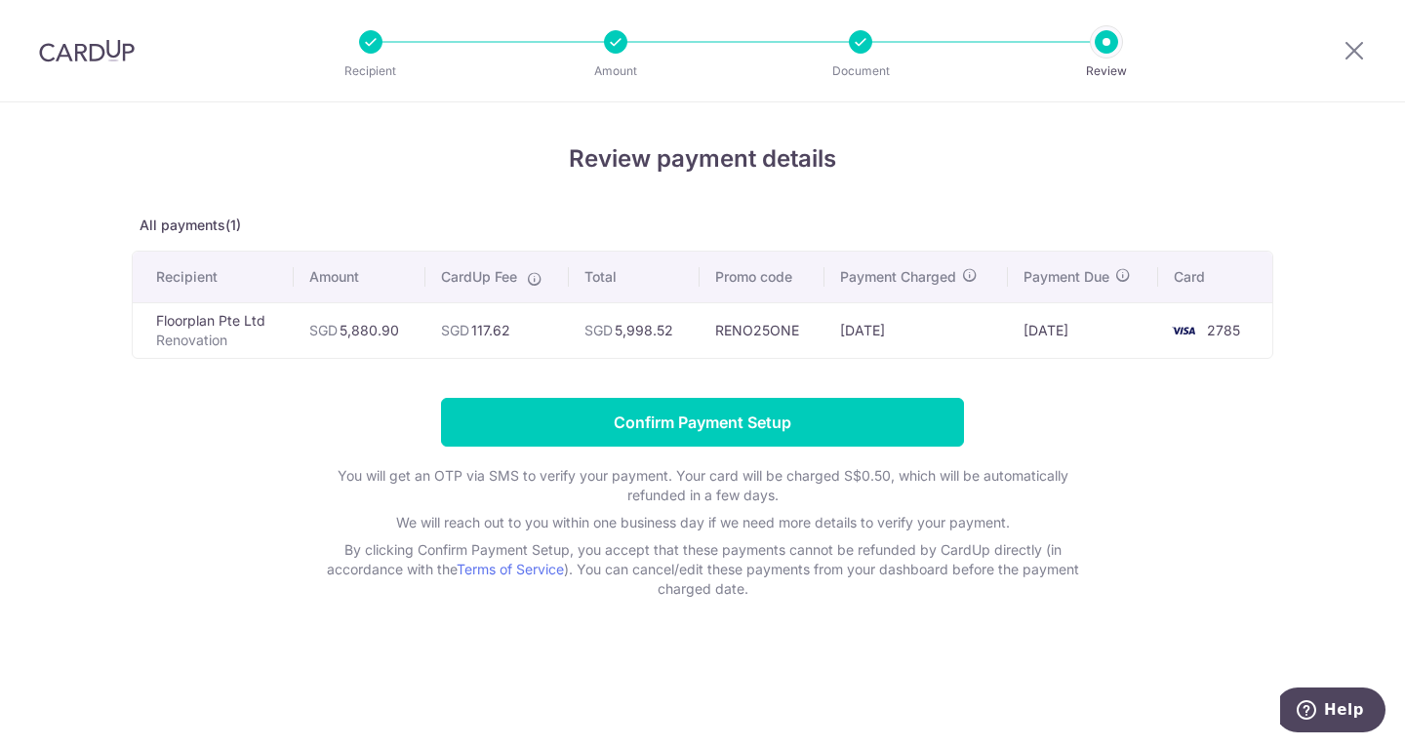
click at [244, 349] on td "Floorplan Pte Ltd Renovation" at bounding box center [213, 330] width 161 height 56
click at [237, 457] on form "Confirm Payment Setup You will get an OTP via SMS to verify your payment. Your …" at bounding box center [702, 498] width 1141 height 201
click at [167, 325] on td "Floorplan Pte Ltd Renovation" at bounding box center [213, 330] width 161 height 56
click at [764, 433] on input "Confirm Payment Setup" at bounding box center [702, 422] width 523 height 49
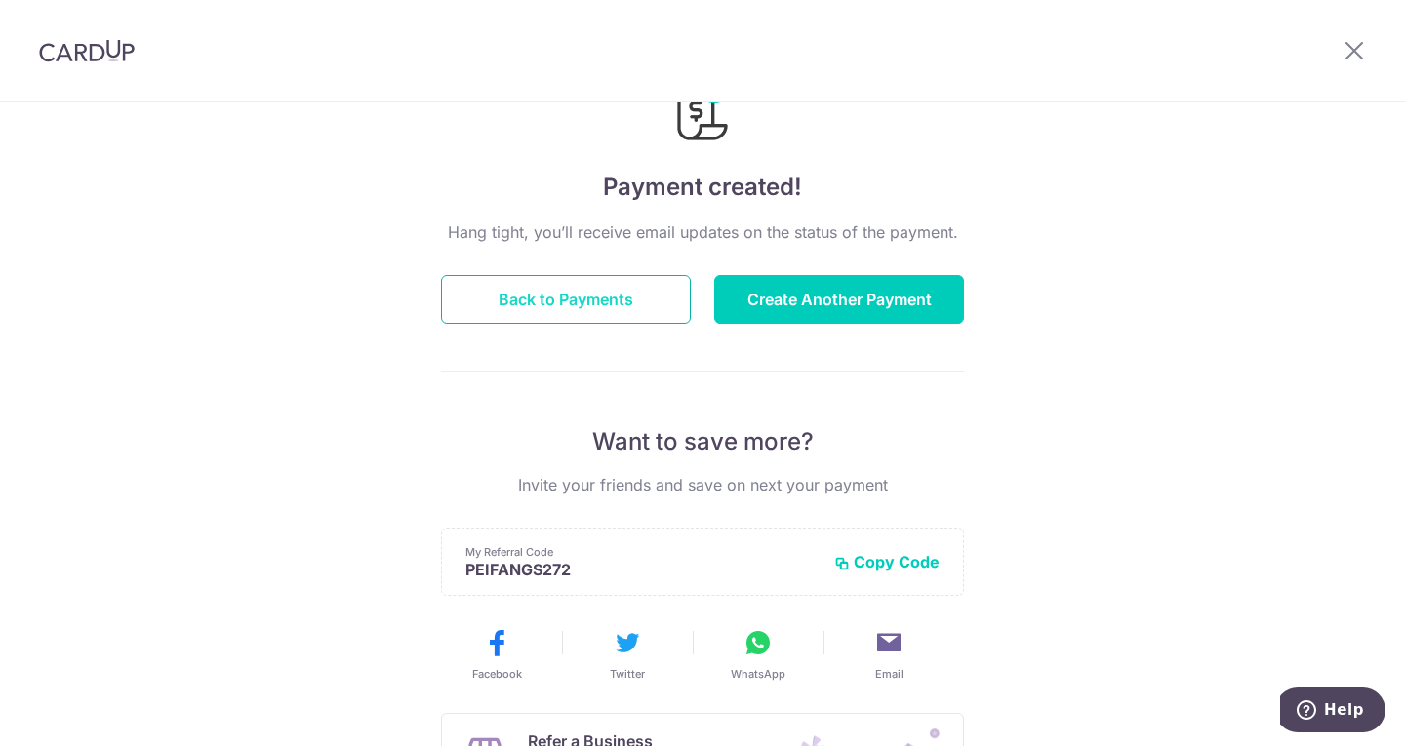
scroll to position [195, 0]
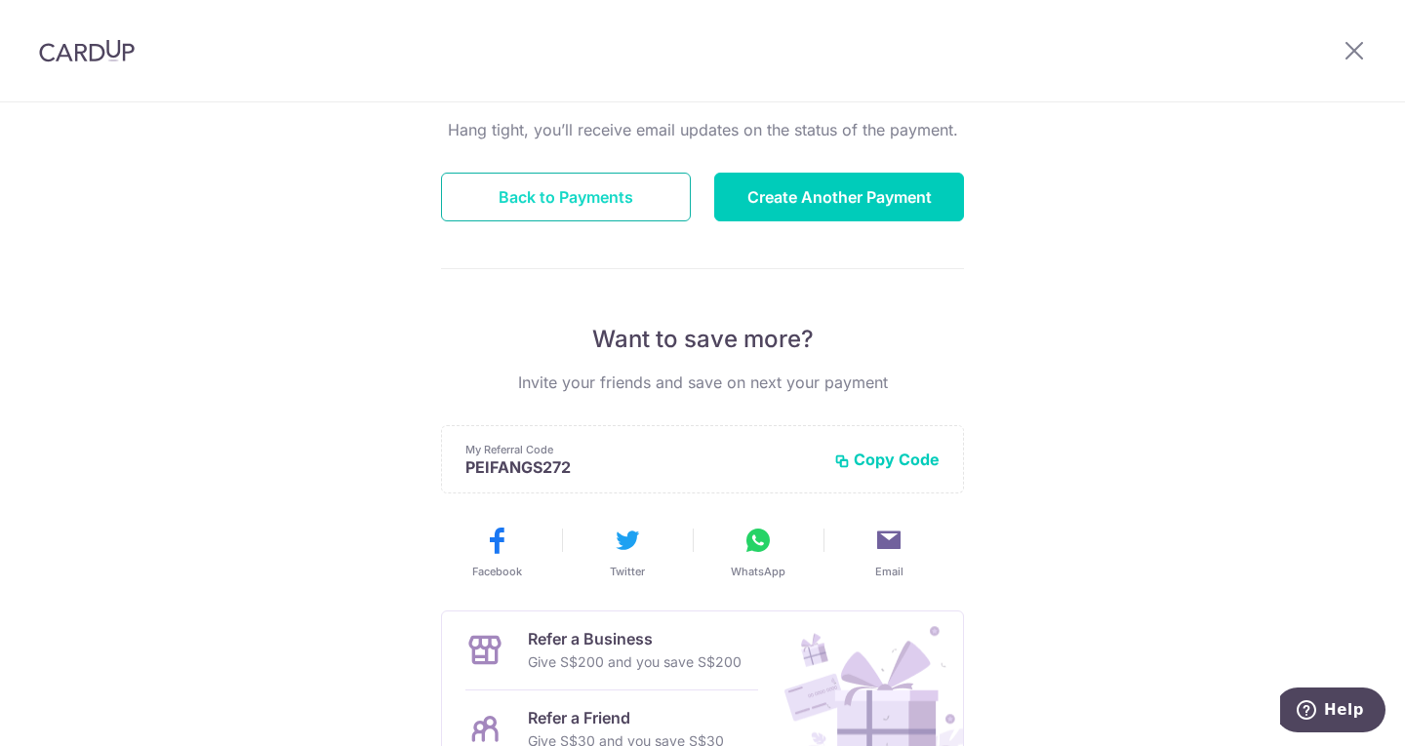
click at [620, 217] on button "Back to Payments" at bounding box center [566, 197] width 250 height 49
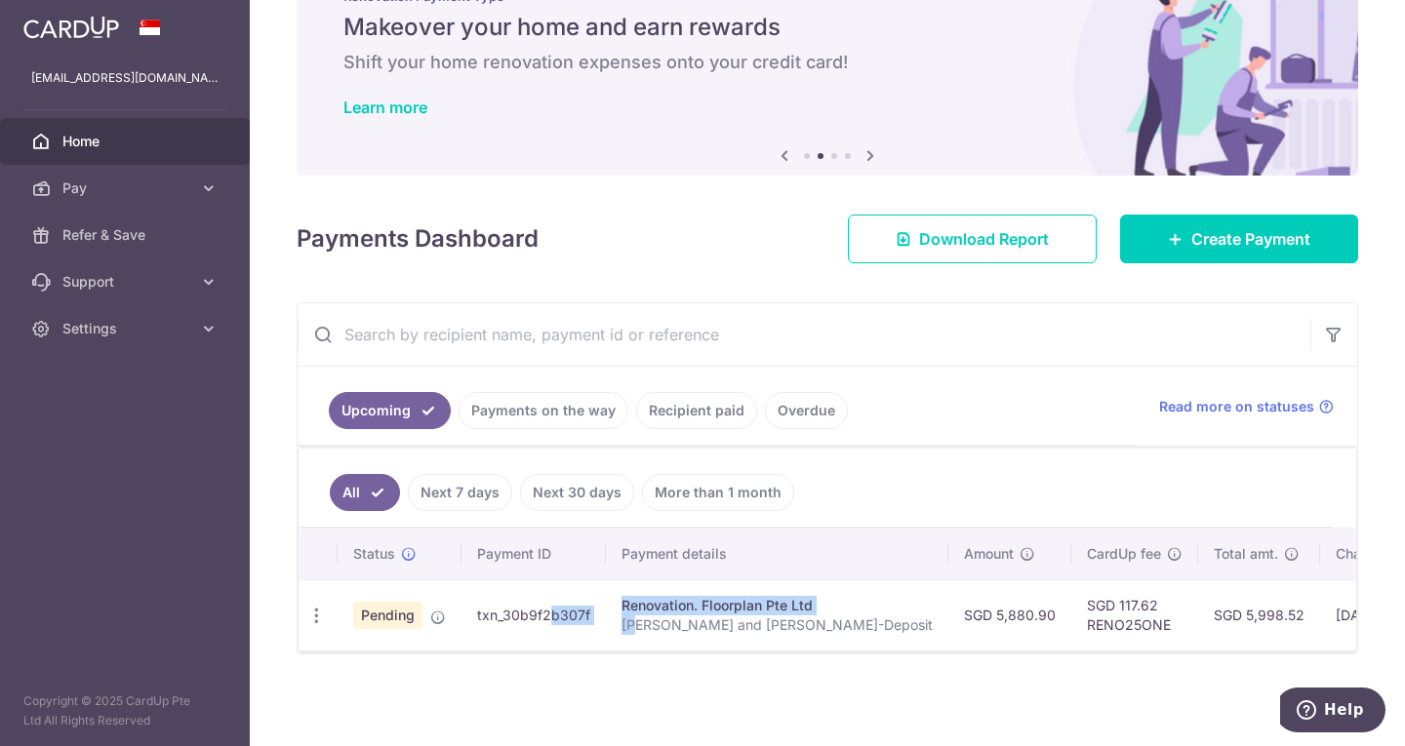
drag, startPoint x: 499, startPoint y: 611, endPoint x: 633, endPoint y: 615, distance: 133.7
click at [633, 615] on tr "Update payment Cancel payment Pending txn_30b9f2b307f Renovation. Floorplan Pte…" at bounding box center [1004, 614] width 1413 height 71
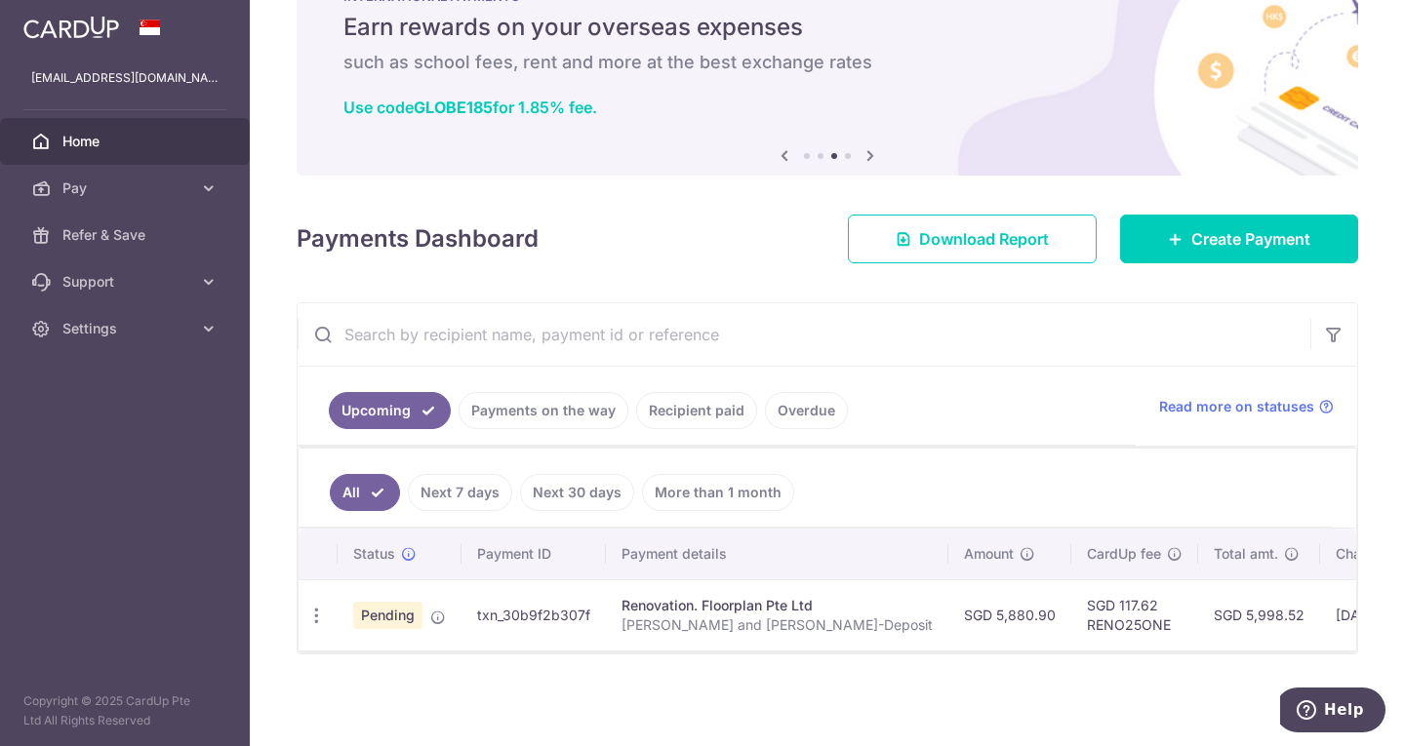
click at [587, 684] on div "× Pause Schedule Pause all future payments in this series Pause just this one p…" at bounding box center [827, 373] width 1155 height 746
click at [936, 243] on link "Download Report" at bounding box center [972, 239] width 249 height 49
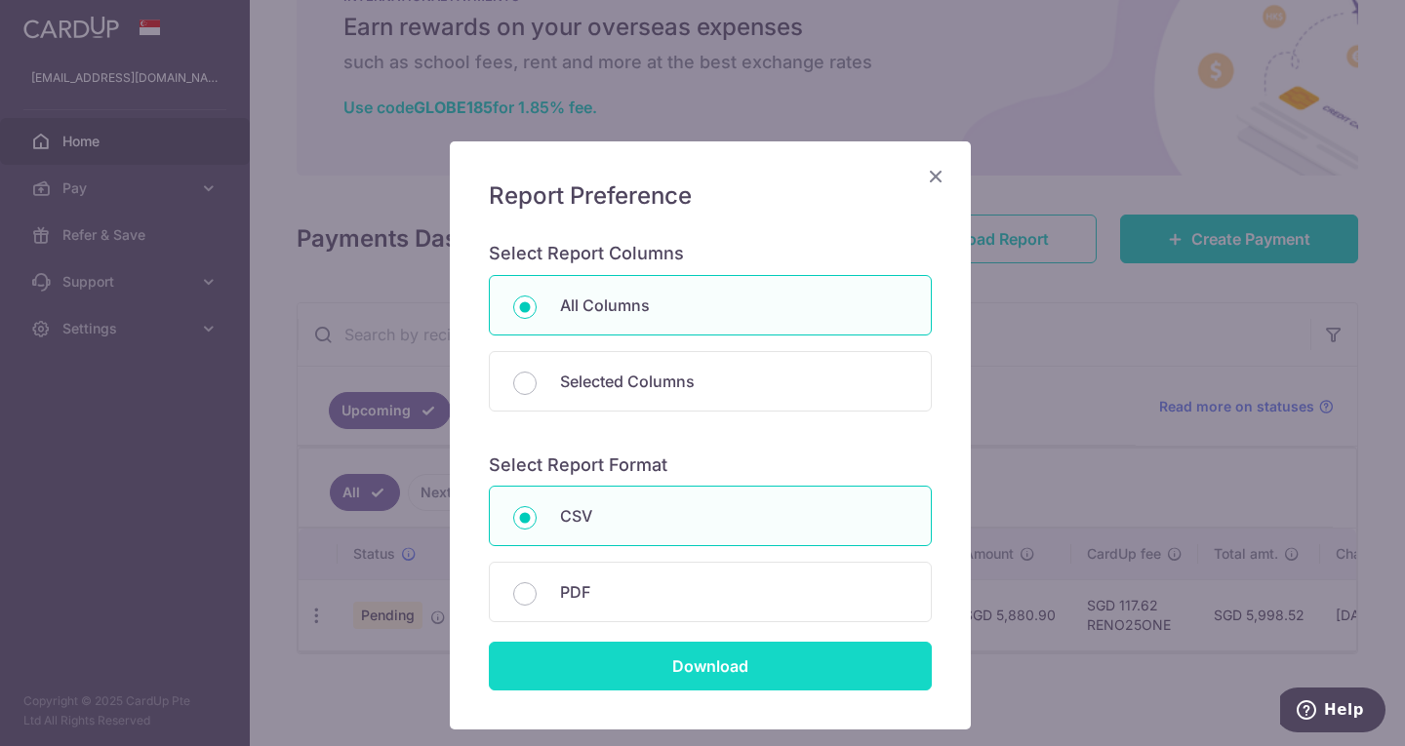
click at [653, 679] on input "Download" at bounding box center [710, 666] width 443 height 49
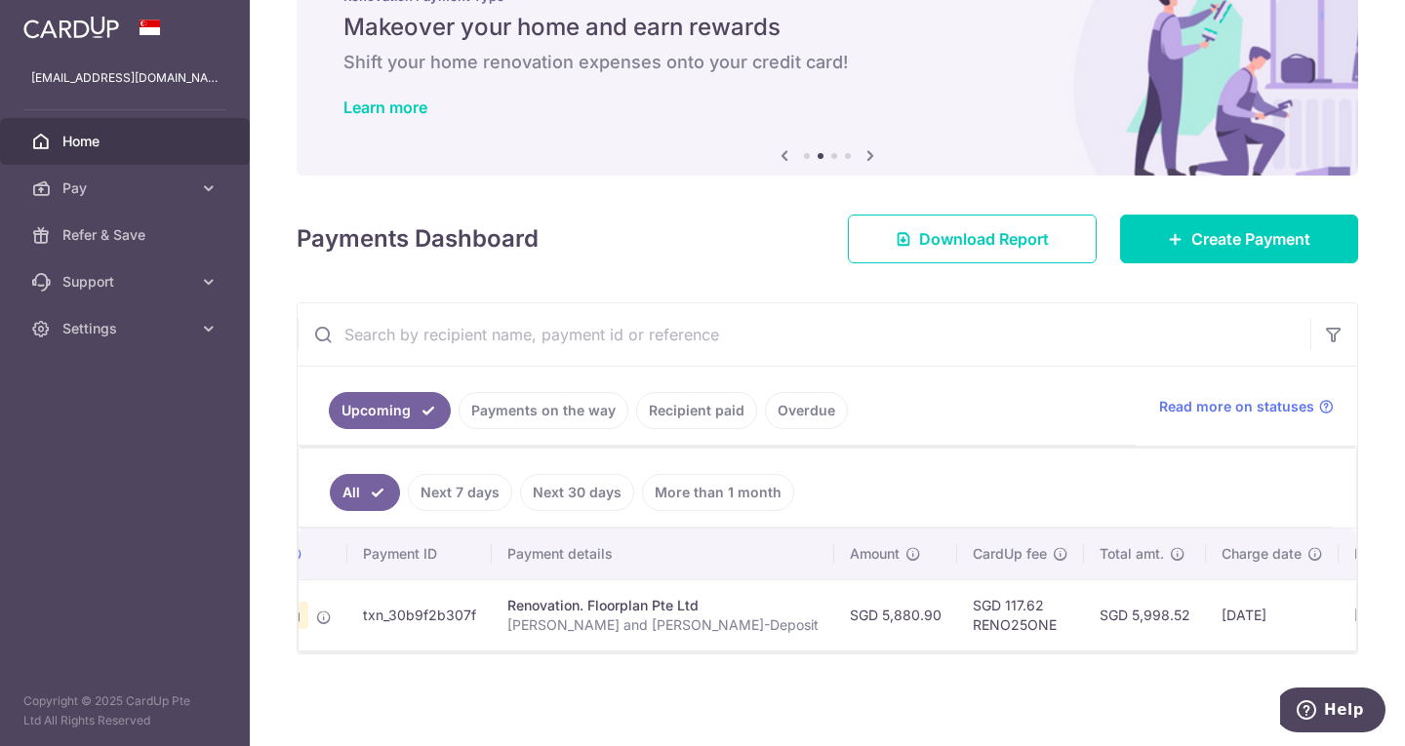
scroll to position [0, 25]
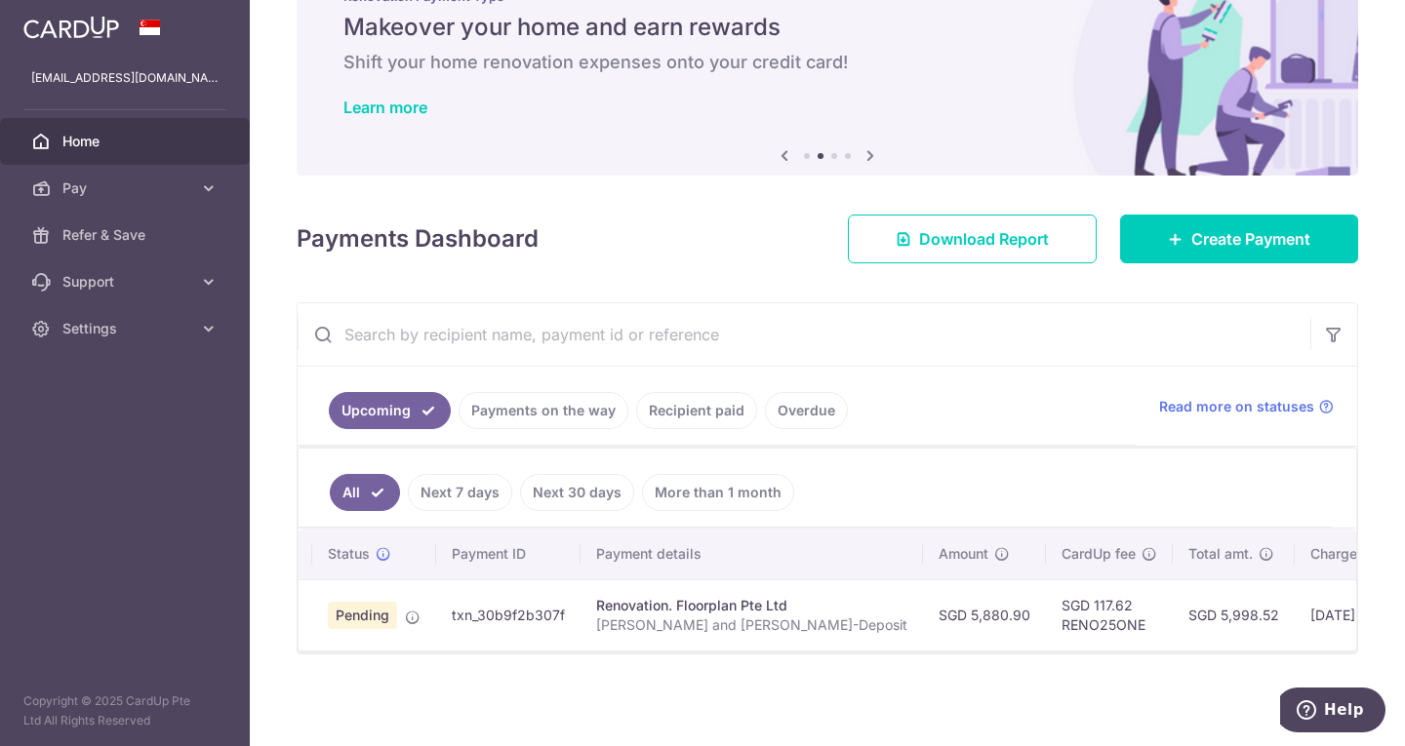
click at [157, 126] on link "Home" at bounding box center [125, 141] width 250 height 47
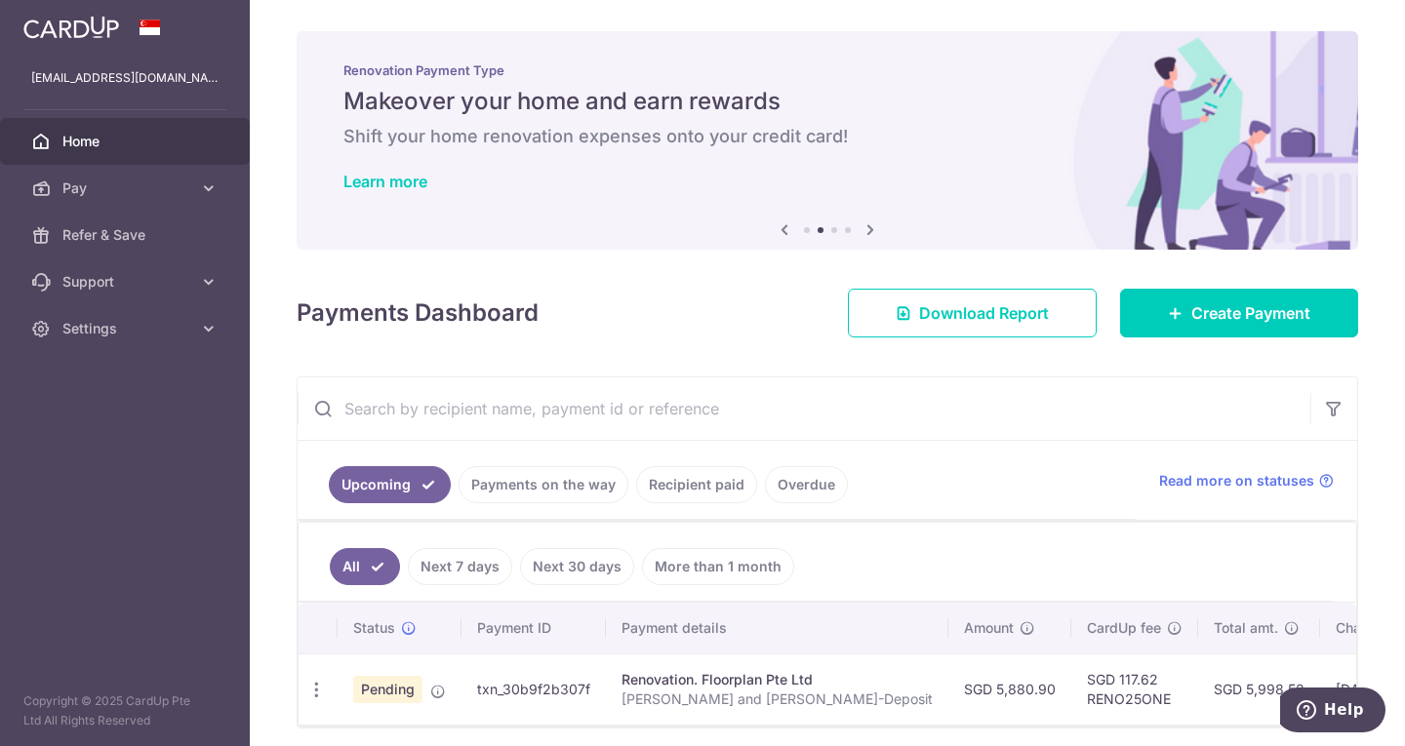
scroll to position [84, 0]
